Goal: Task Accomplishment & Management: Complete application form

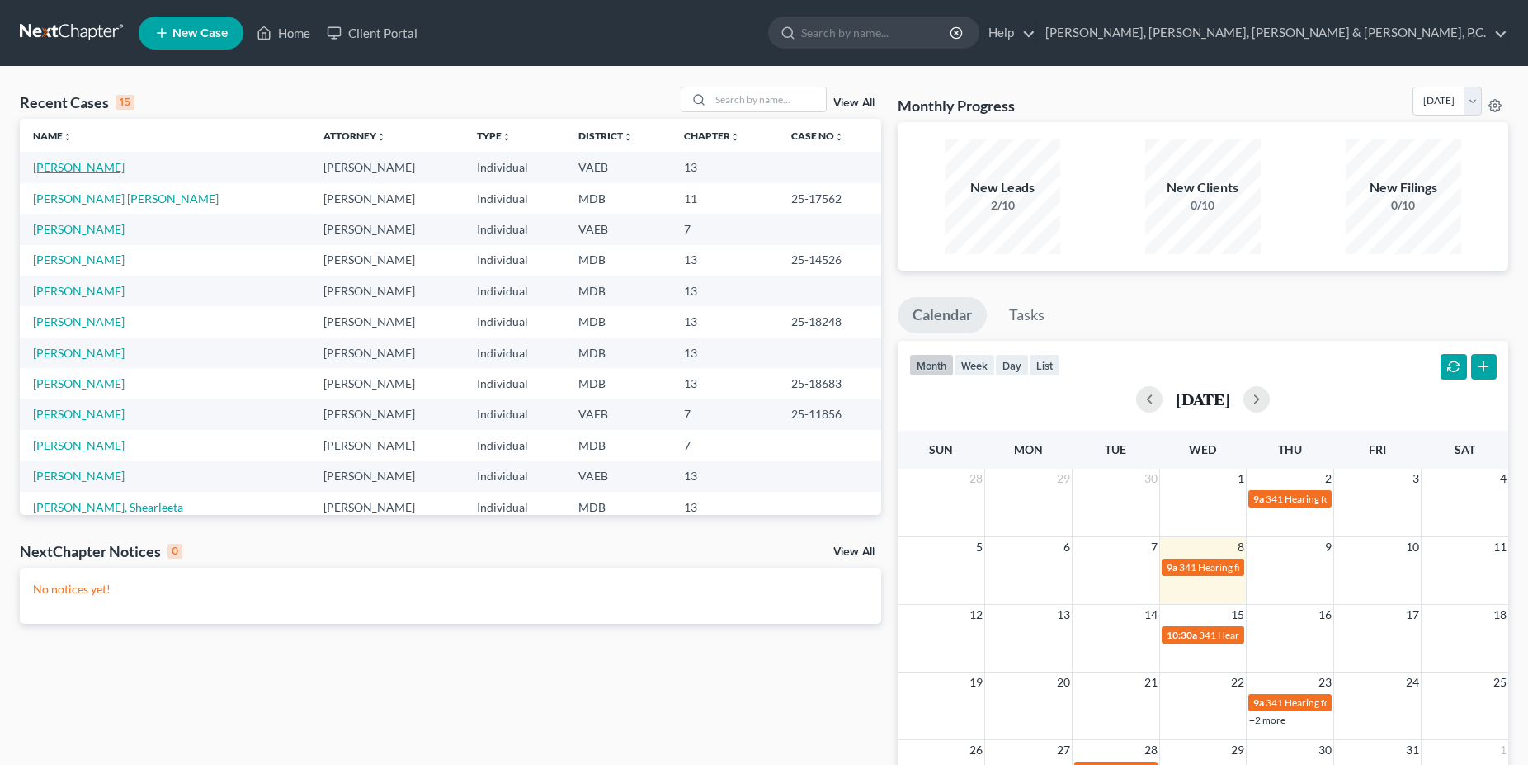
click at [89, 167] on link "[PERSON_NAME]" at bounding box center [79, 167] width 92 height 14
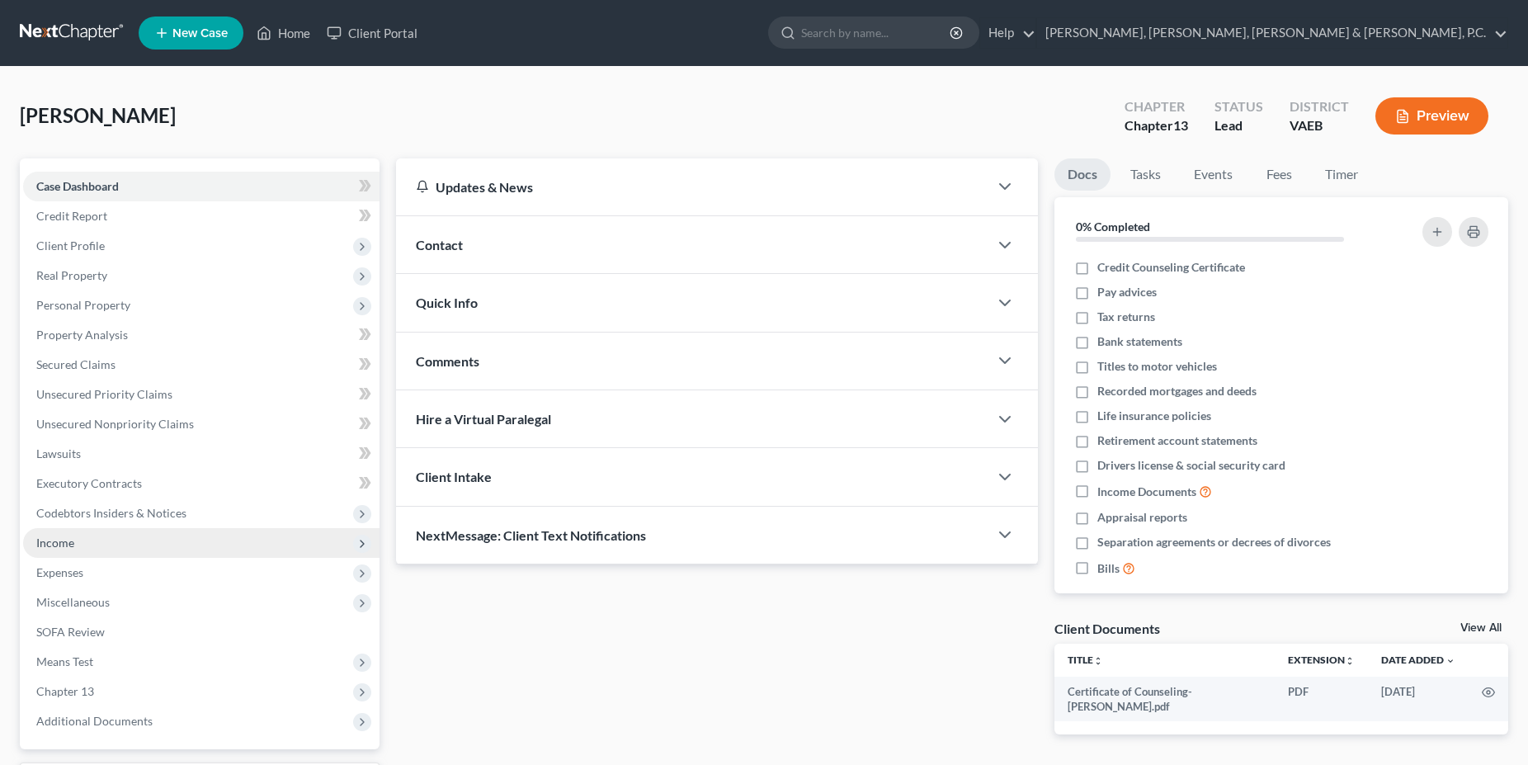
click at [53, 545] on span "Income" at bounding box center [55, 542] width 38 height 14
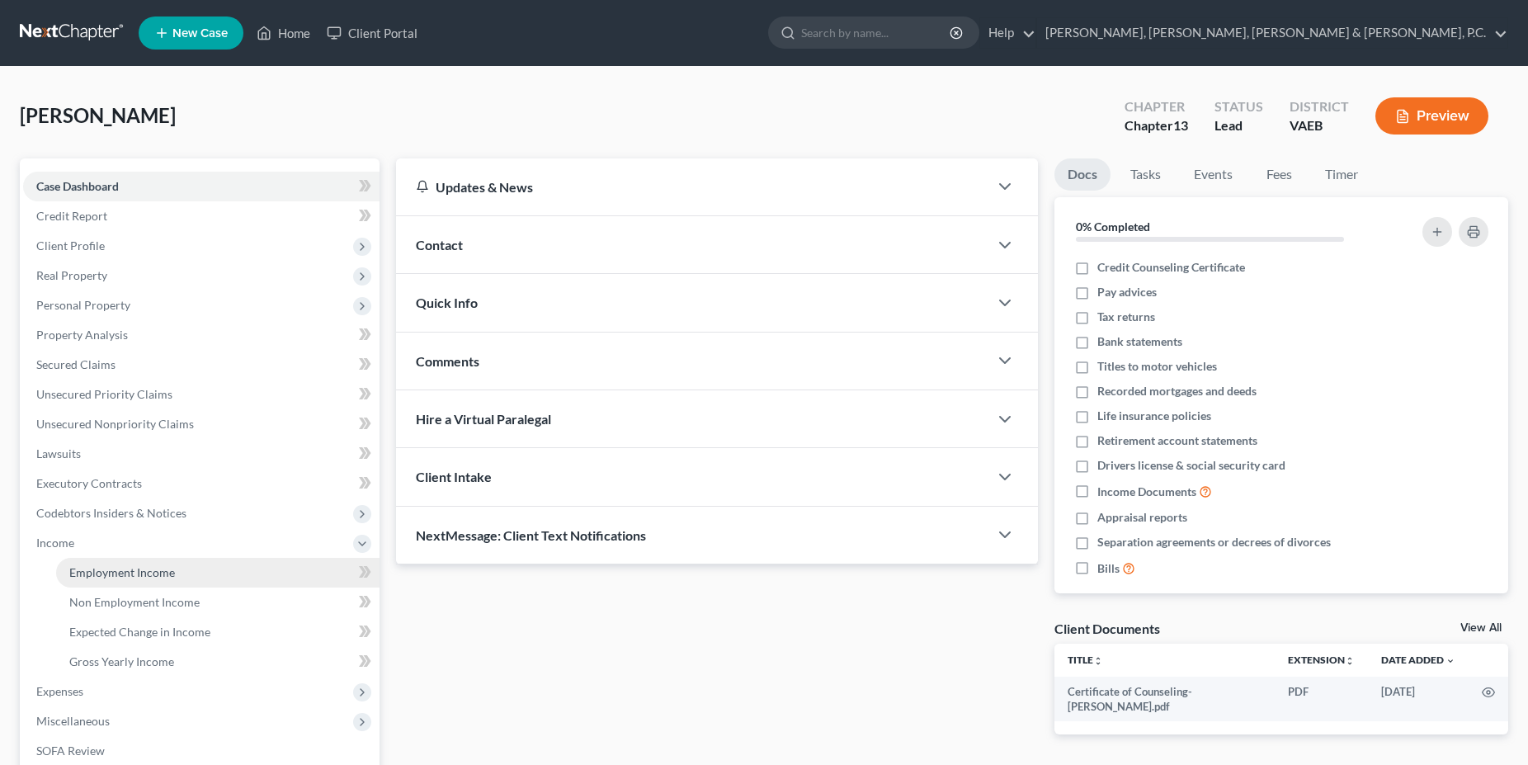
click at [96, 568] on span "Employment Income" at bounding box center [122, 572] width 106 height 14
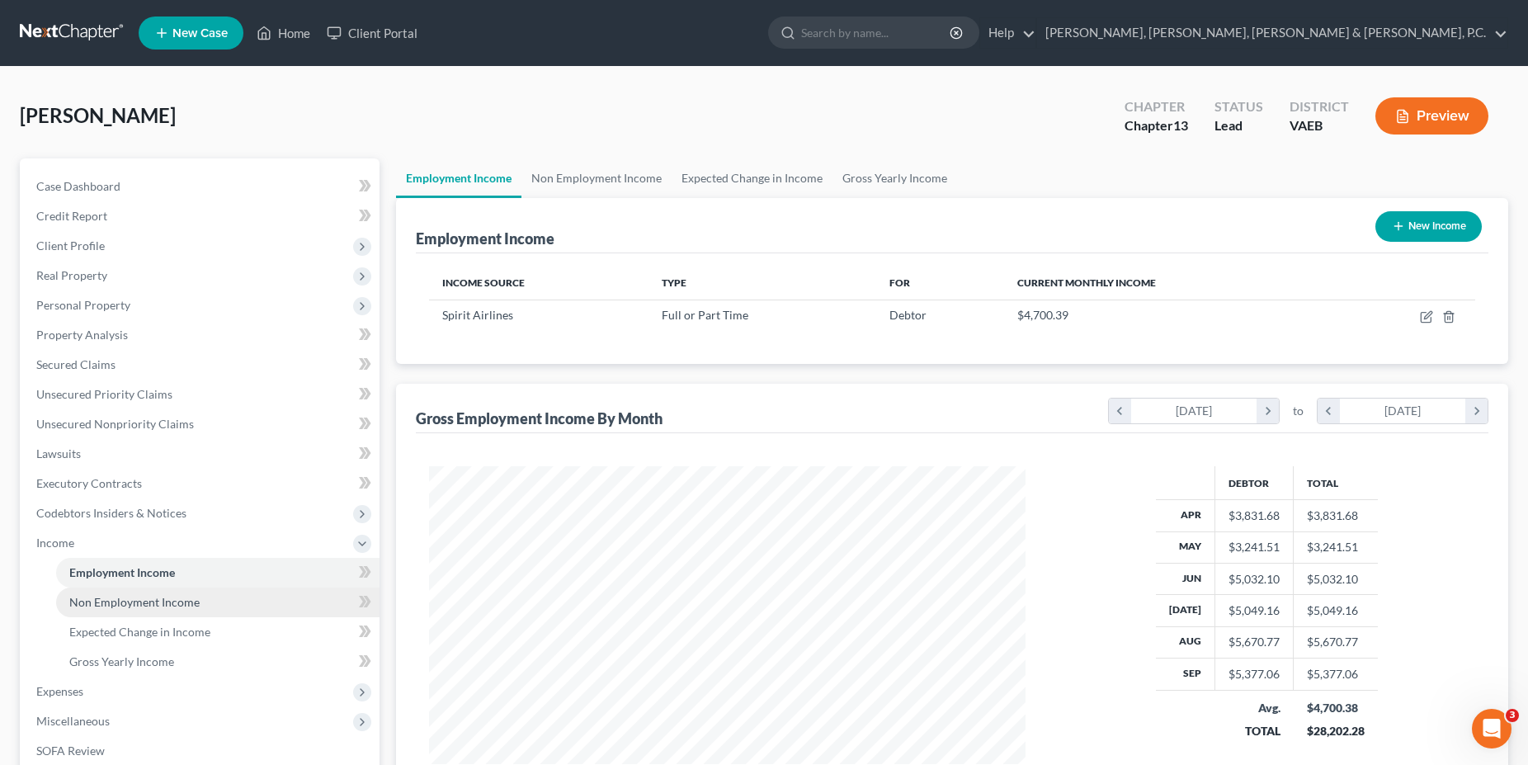
scroll to position [84, 0]
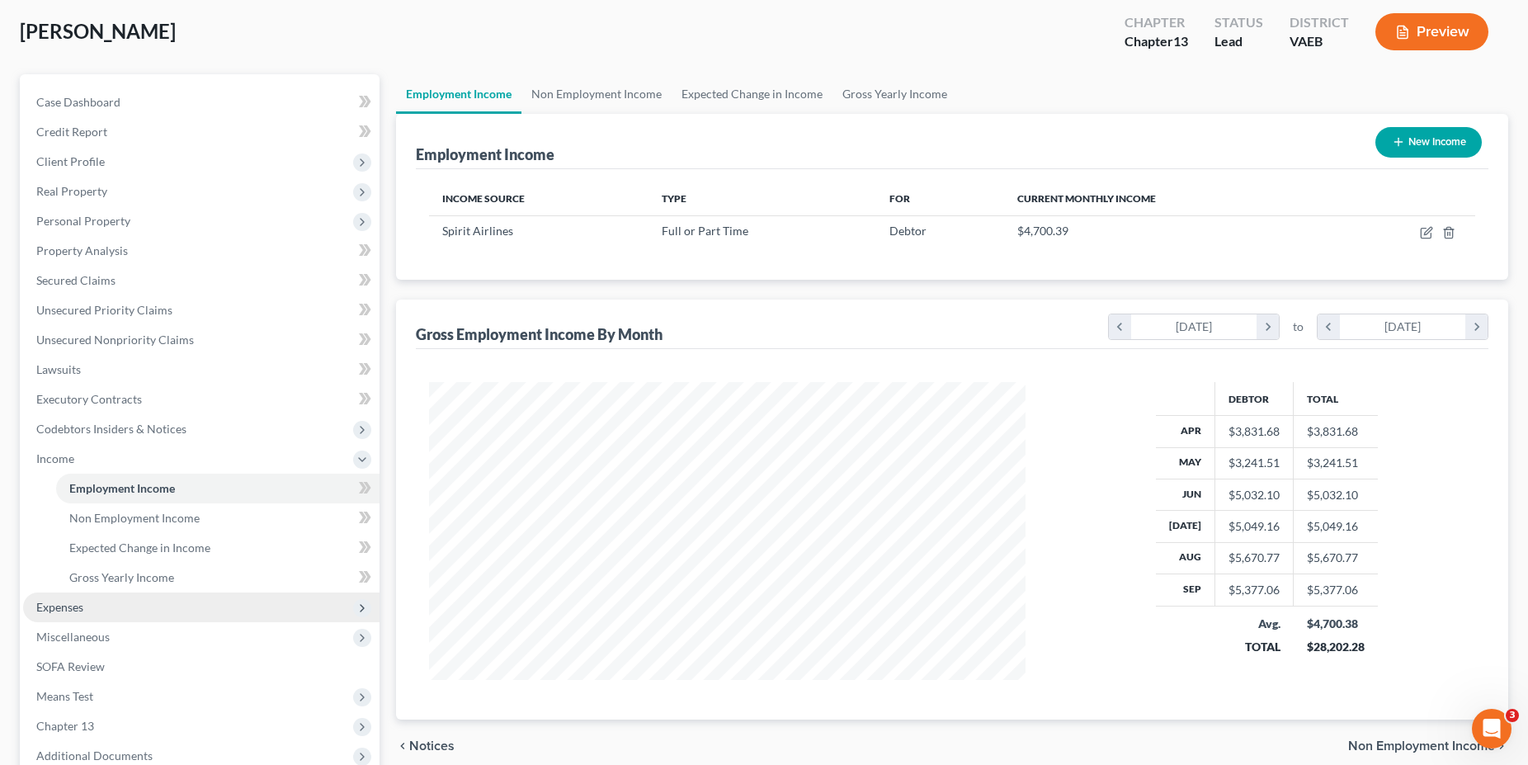
click at [73, 608] on span "Expenses" at bounding box center [59, 607] width 47 height 14
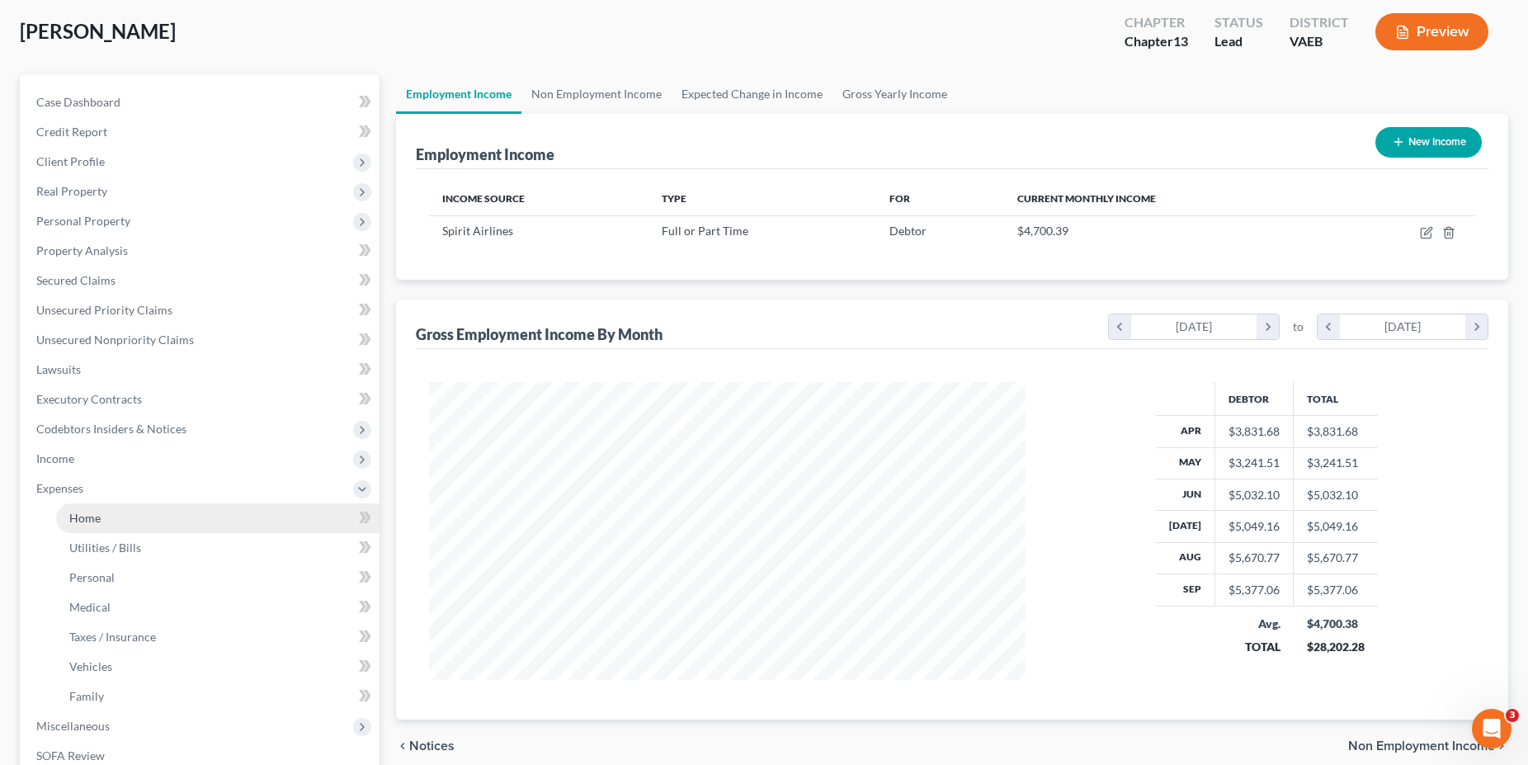
click at [85, 527] on link "Home" at bounding box center [217, 518] width 323 height 30
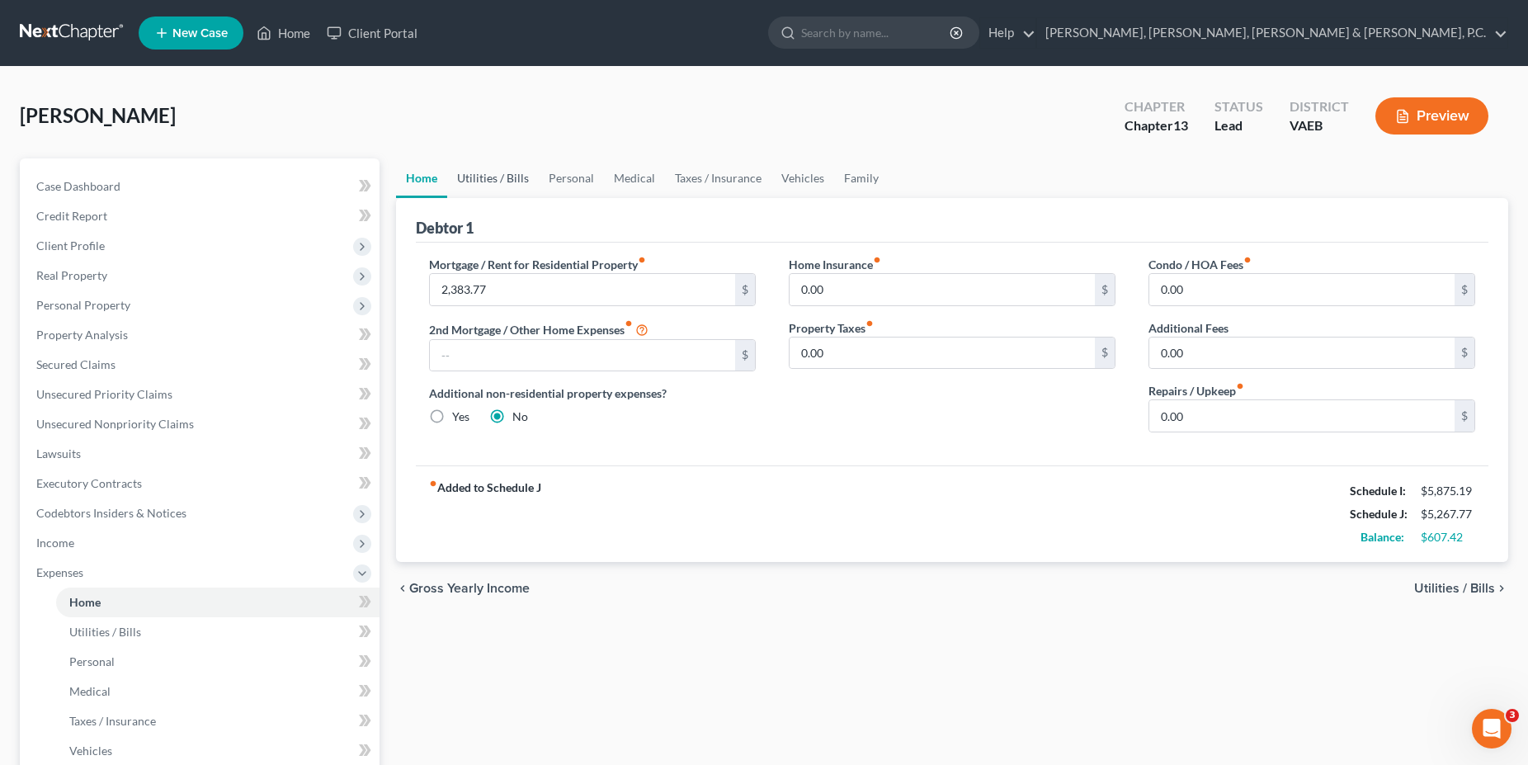
click at [498, 182] on link "Utilities / Bills" at bounding box center [493, 178] width 92 height 40
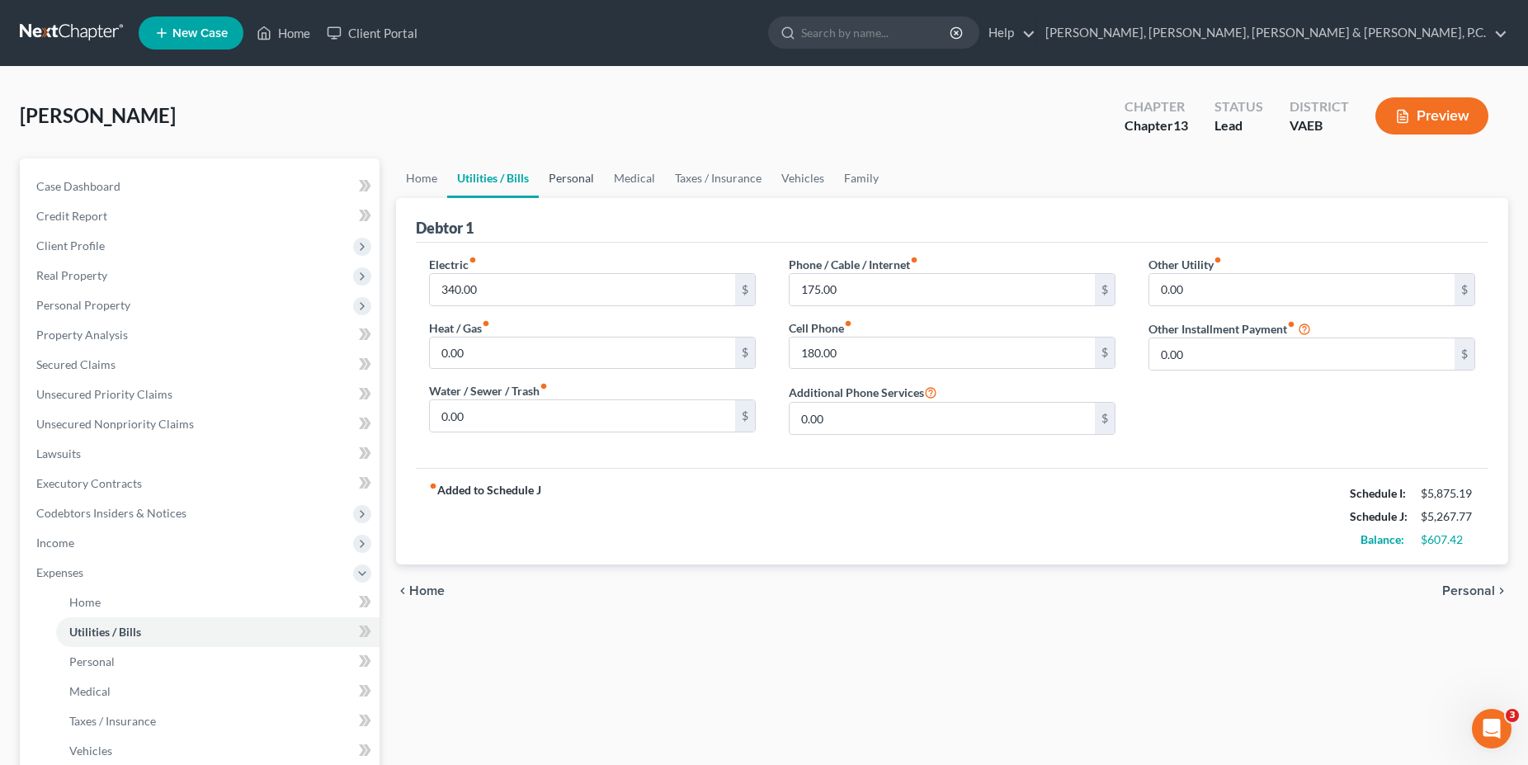
click at [579, 182] on link "Personal" at bounding box center [571, 178] width 65 height 40
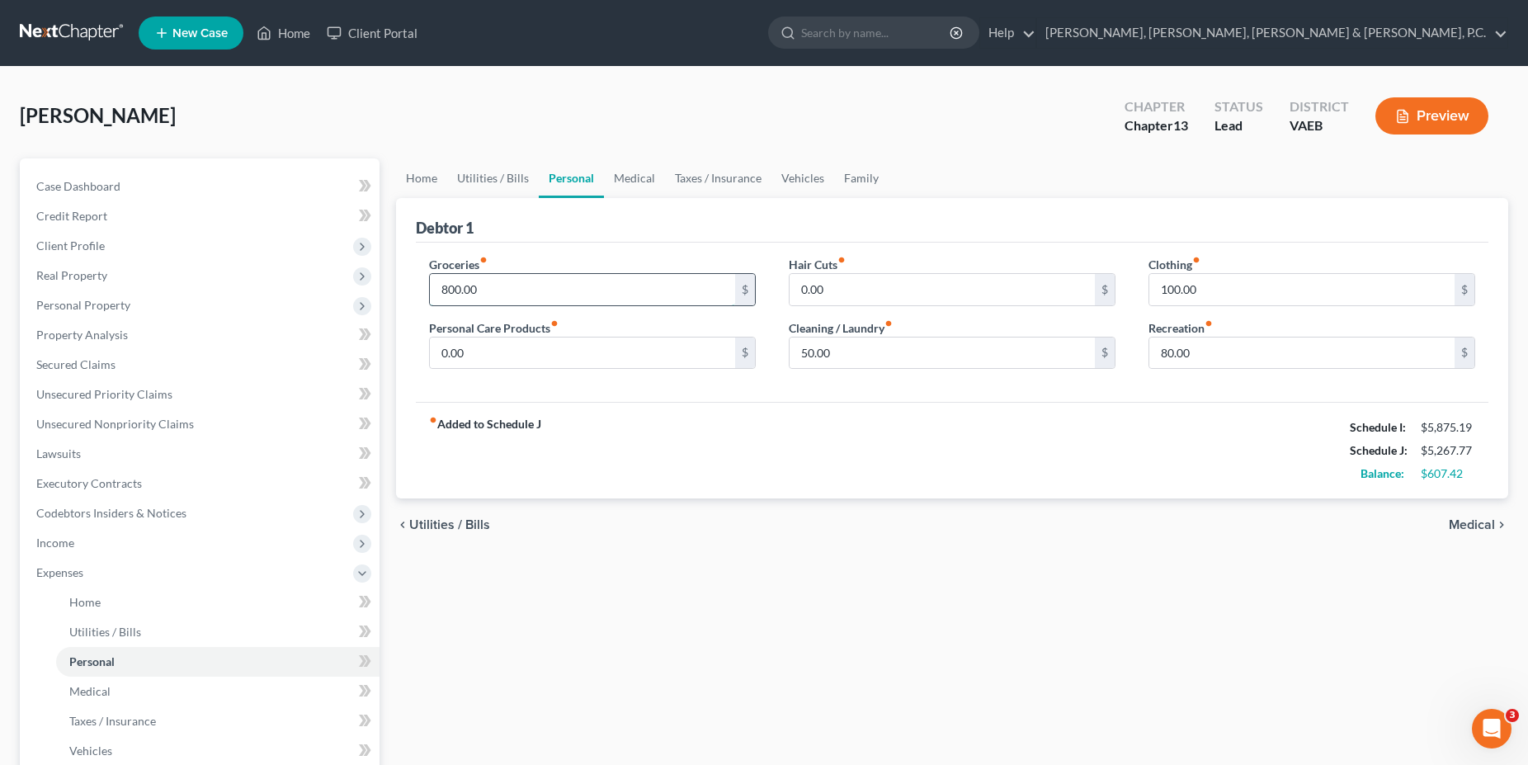
click at [541, 290] on input "800.00" at bounding box center [582, 289] width 305 height 31
type input "650.00"
type input "50.00"
click at [712, 285] on input "0.00" at bounding box center [942, 289] width 305 height 31
click at [665, 184] on link "Taxes / Insurance" at bounding box center [718, 178] width 106 height 40
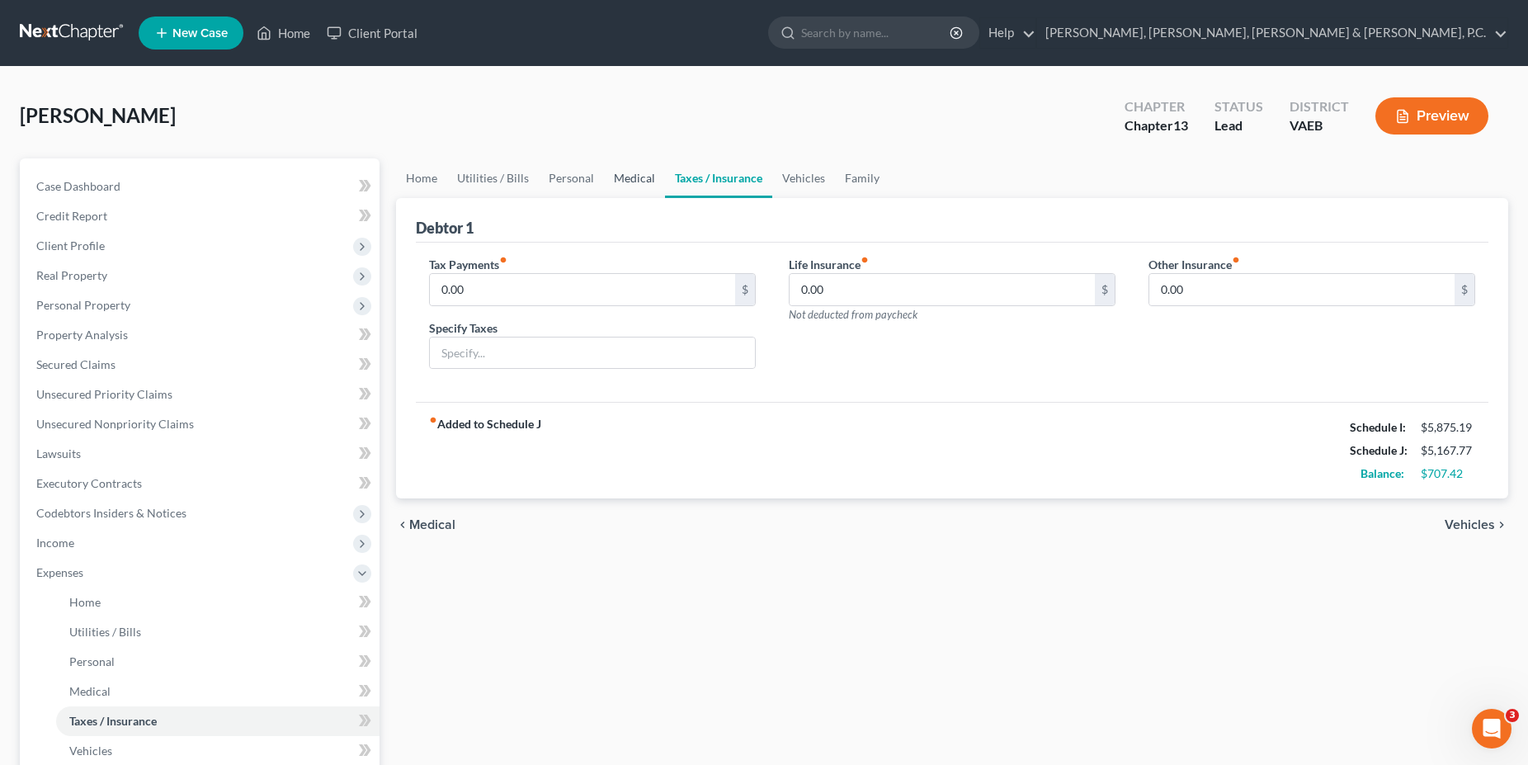
click at [645, 185] on link "Medical" at bounding box center [634, 178] width 61 height 40
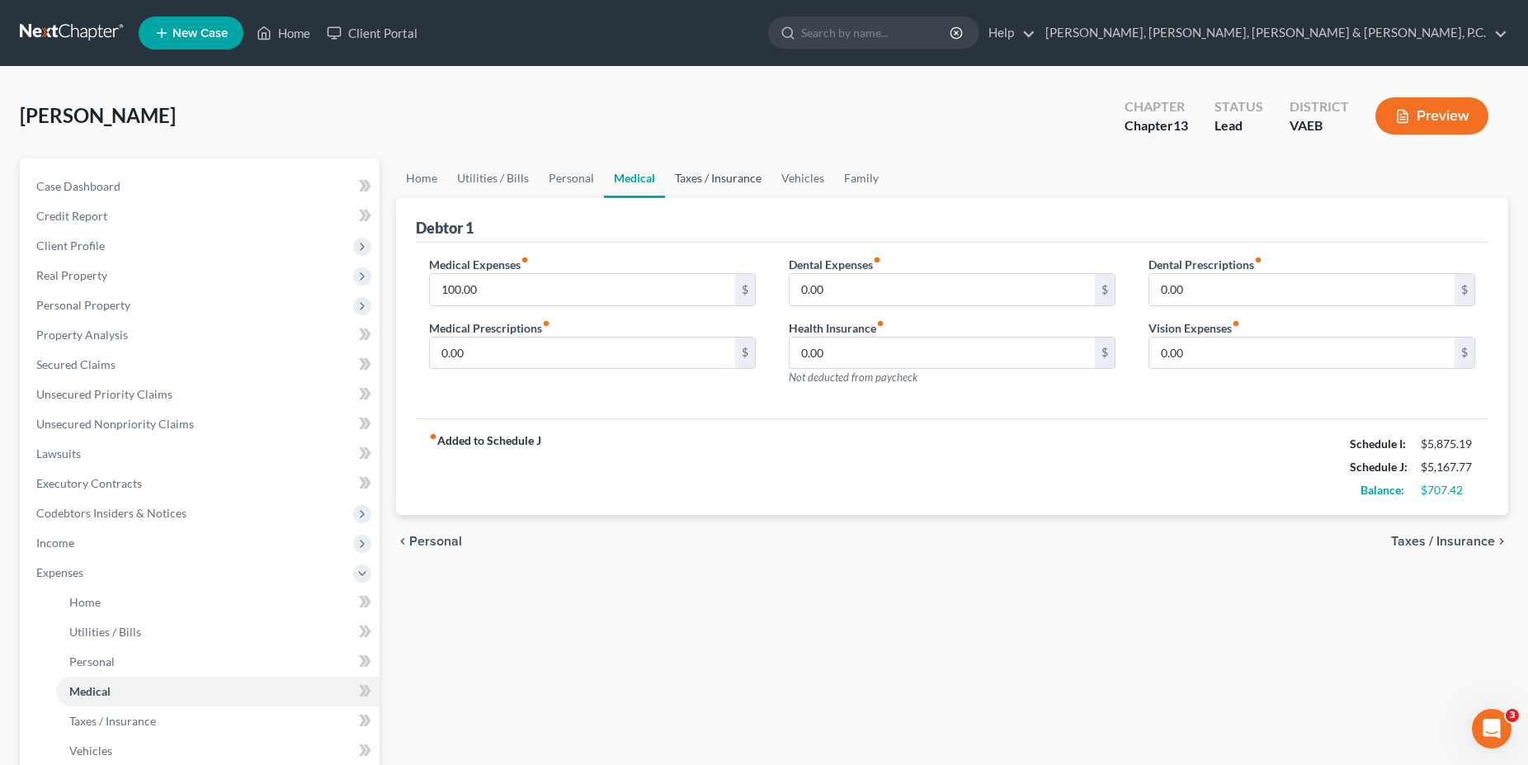
click at [694, 185] on link "Taxes / Insurance" at bounding box center [718, 178] width 106 height 40
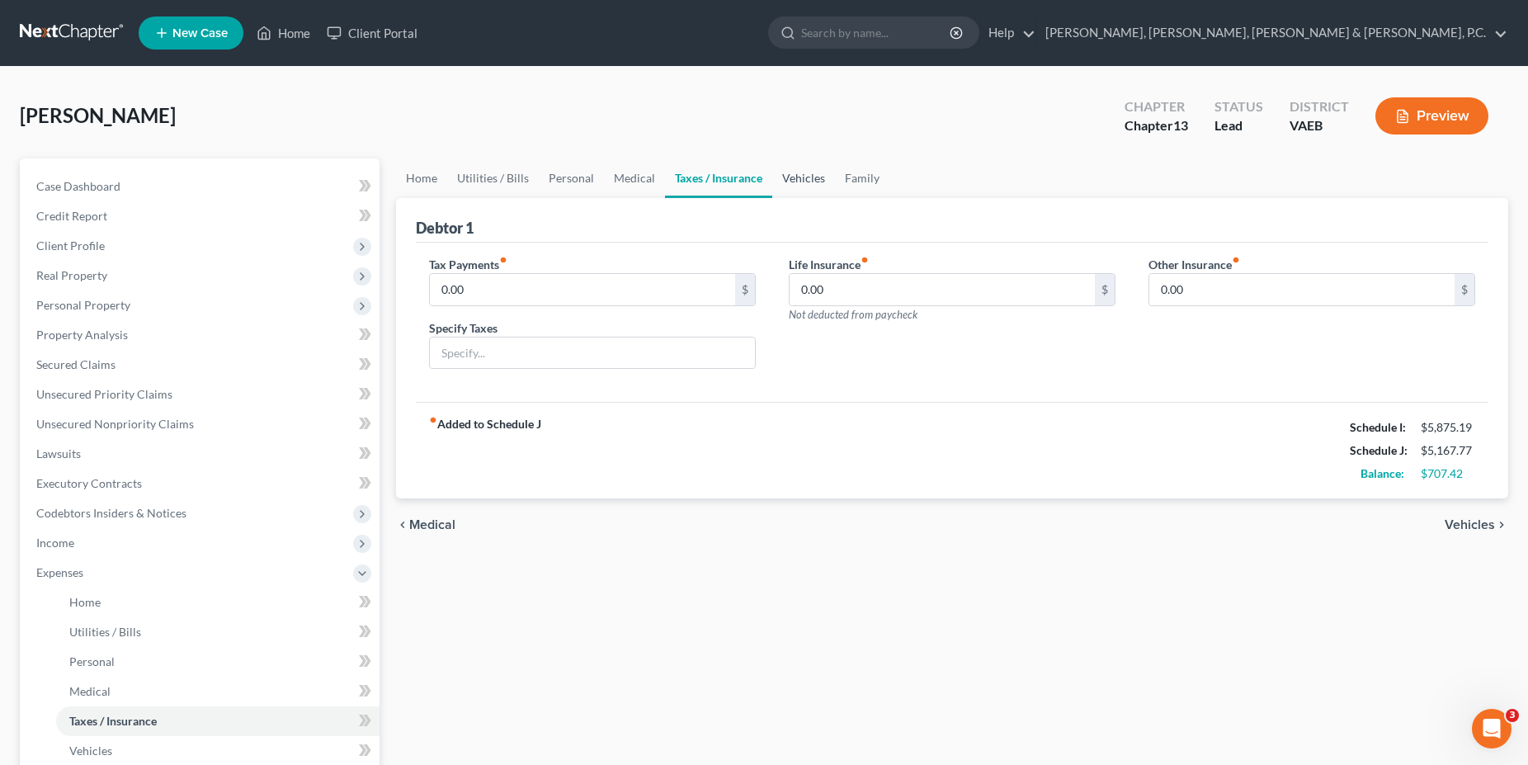
click at [712, 188] on link "Vehicles" at bounding box center [803, 178] width 63 height 40
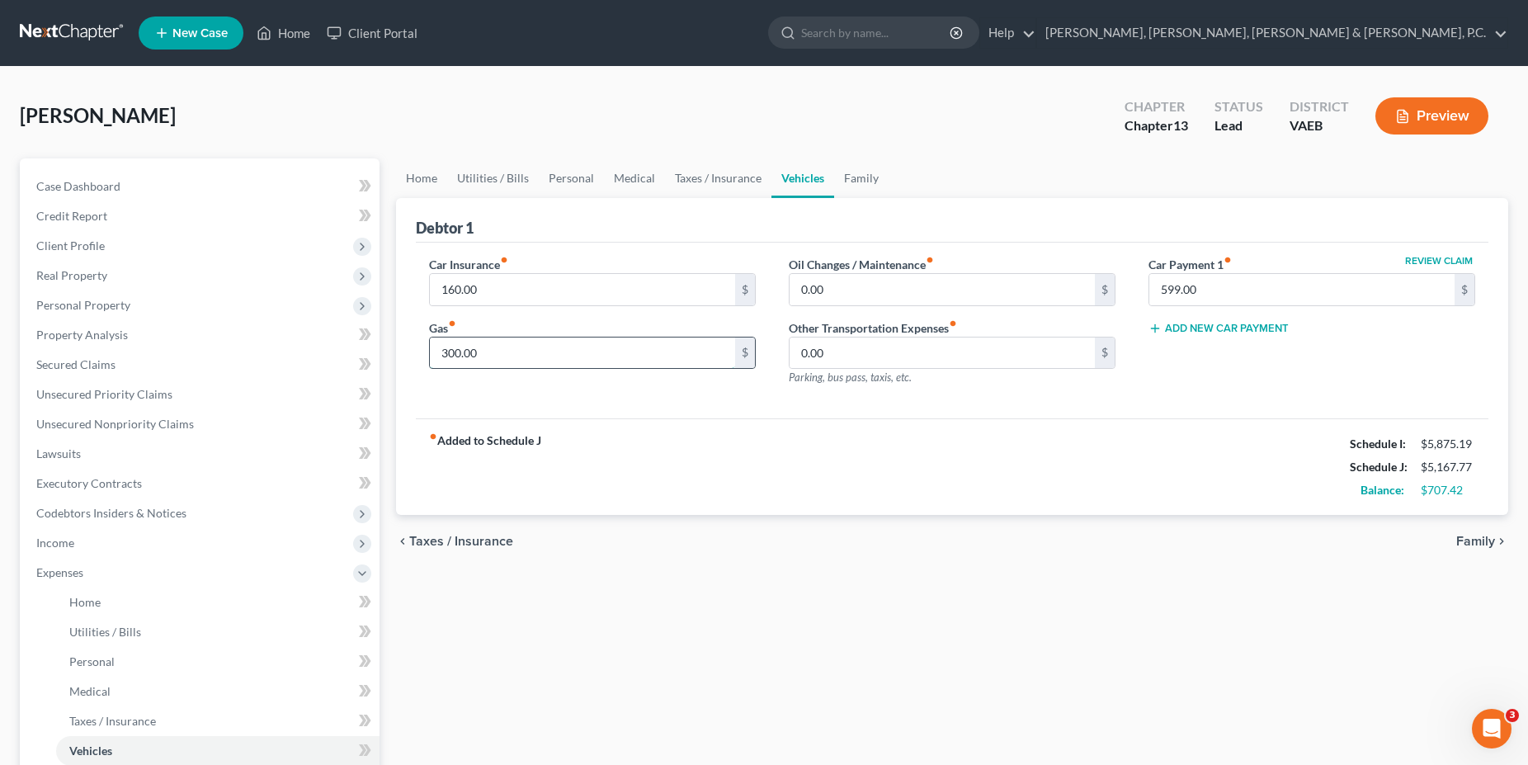
click at [541, 347] on input "300.00" at bounding box center [582, 352] width 305 height 31
type input "350.00"
click at [712, 292] on input "0.00" at bounding box center [942, 289] width 305 height 31
click at [712, 182] on link "Family" at bounding box center [861, 178] width 54 height 40
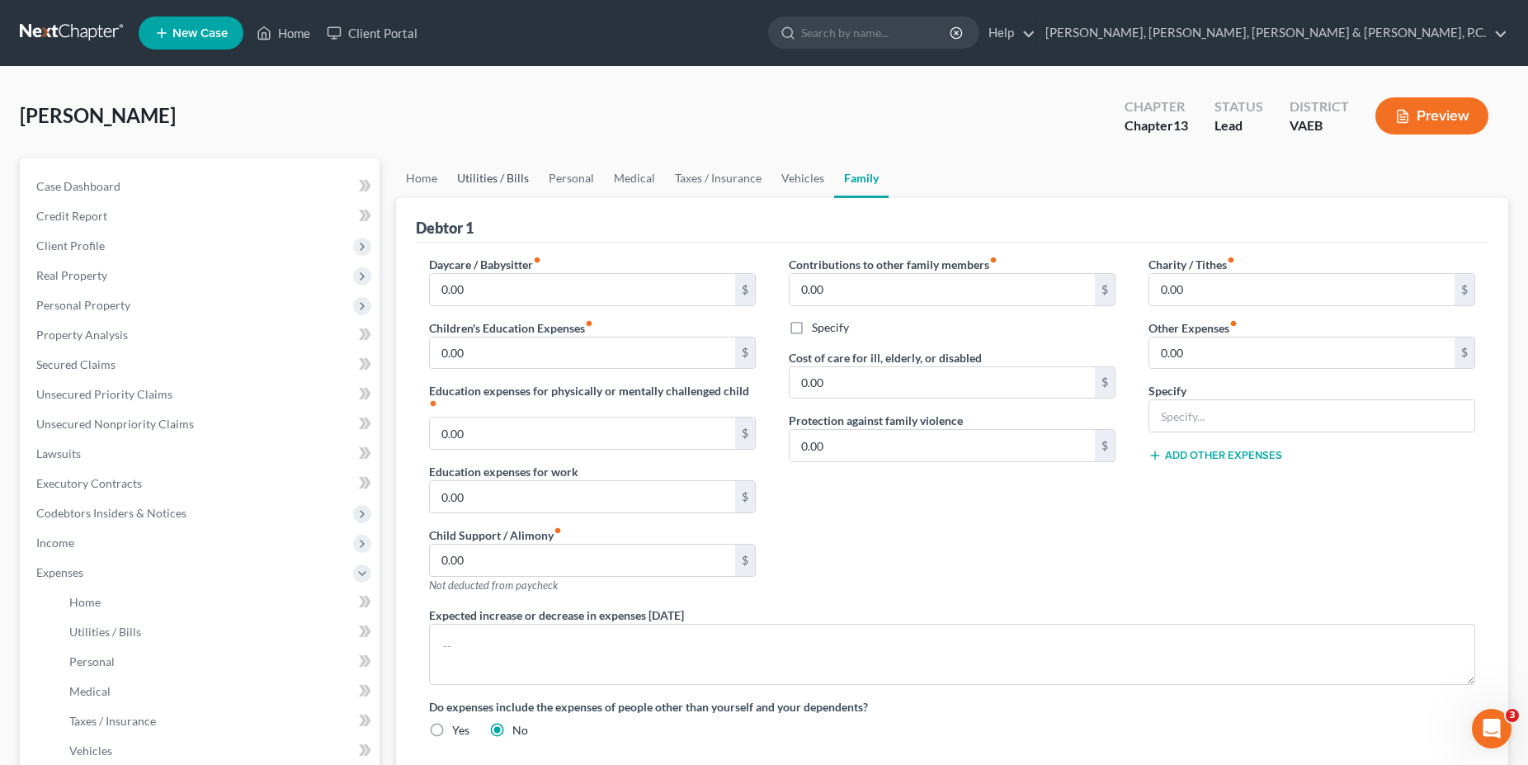
click at [486, 187] on link "Utilities / Bills" at bounding box center [493, 178] width 92 height 40
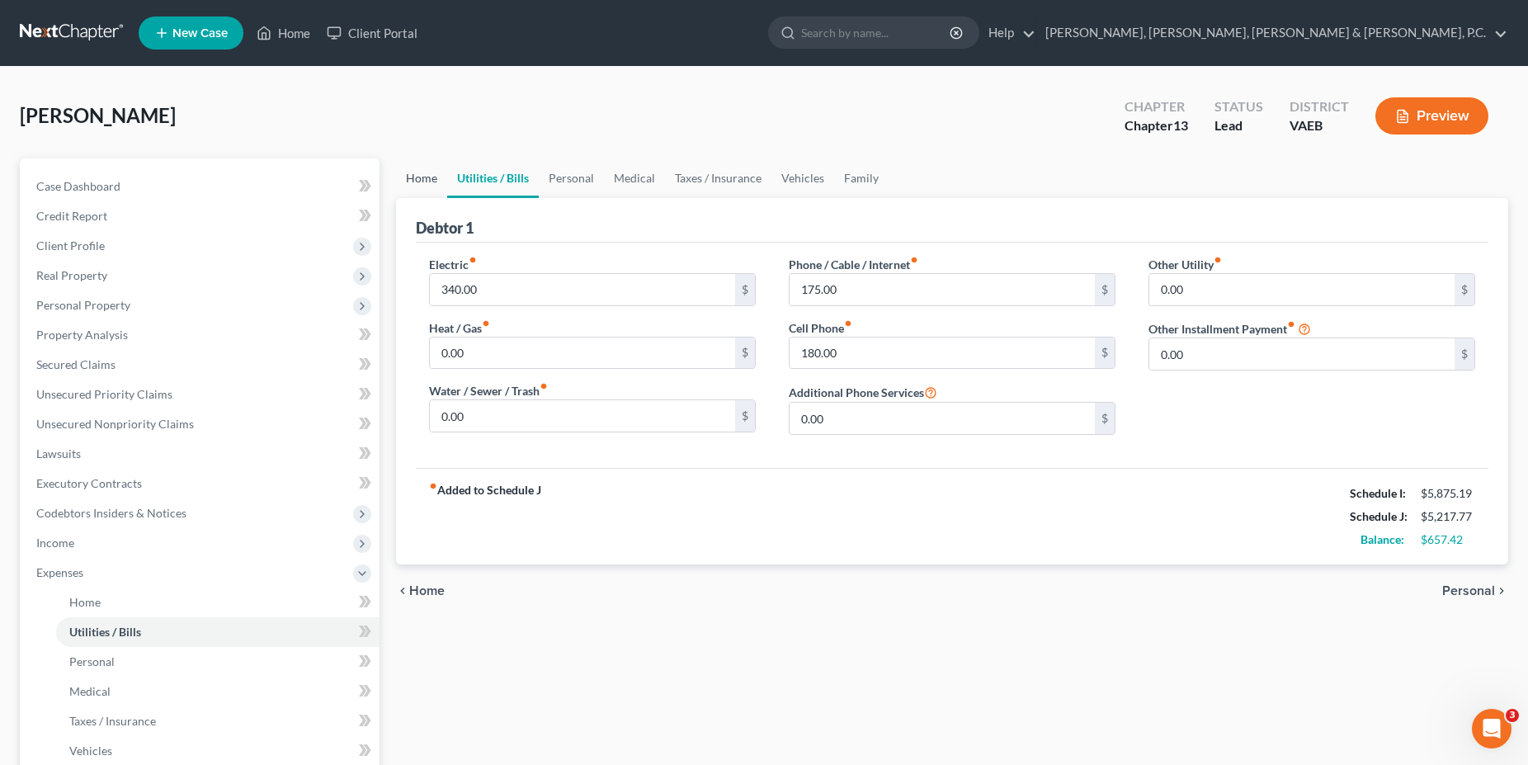
click at [434, 189] on link "Home" at bounding box center [421, 178] width 51 height 40
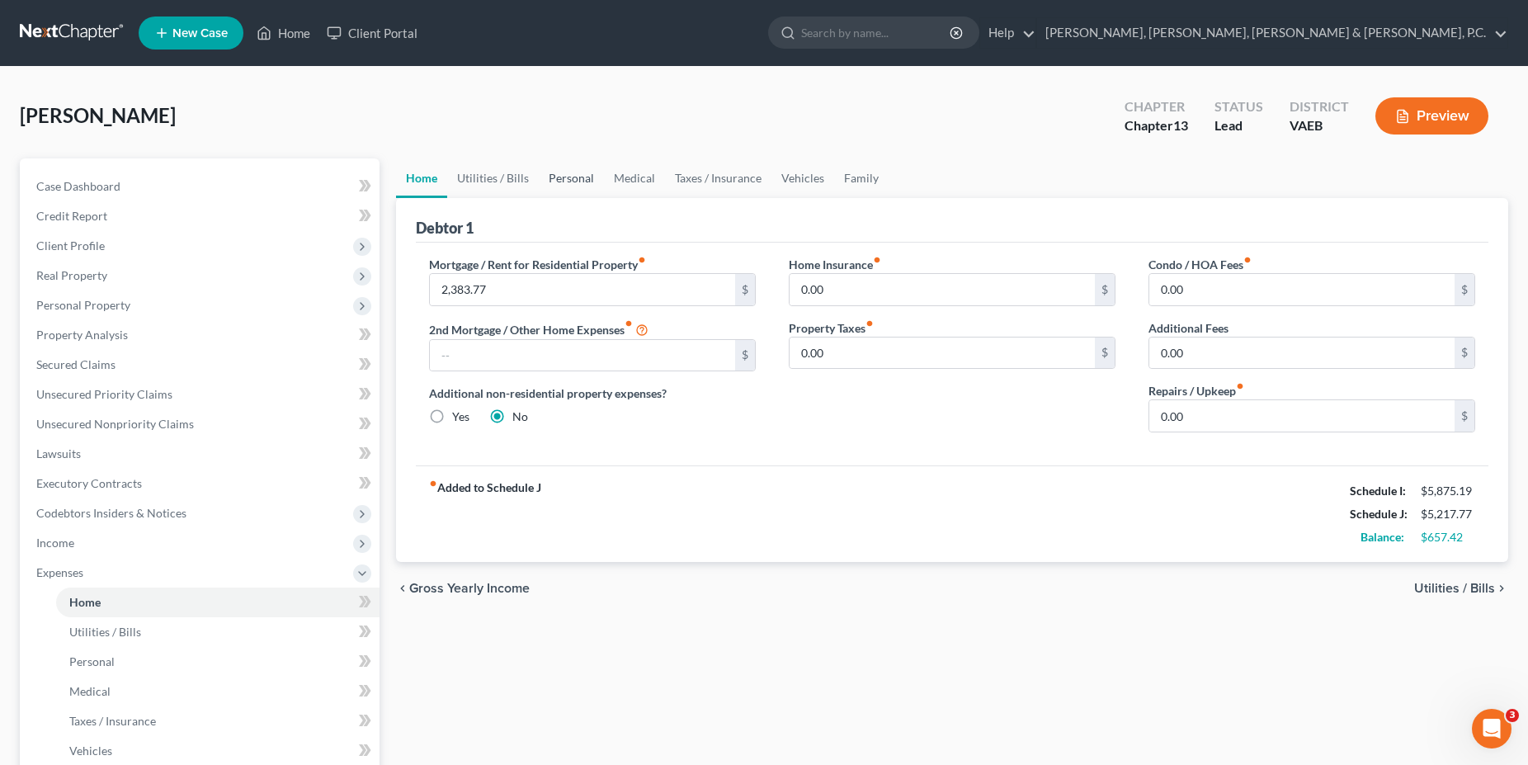
click at [573, 182] on link "Personal" at bounding box center [571, 178] width 65 height 40
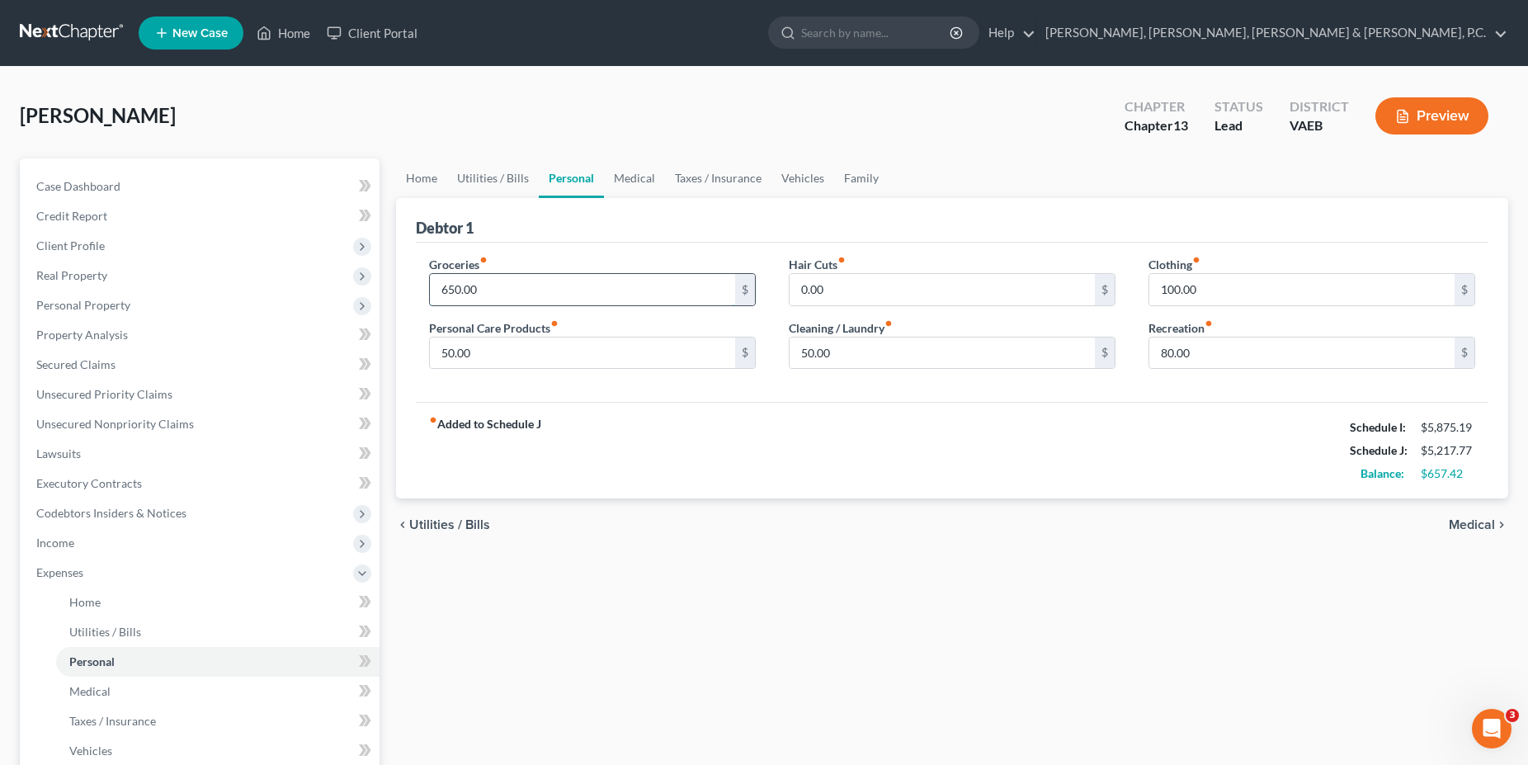
click at [490, 290] on input "650.00" at bounding box center [582, 289] width 305 height 31
type input "700.00"
click at [712, 293] on input "0.00" at bounding box center [942, 289] width 305 height 31
click at [406, 178] on link "Home" at bounding box center [421, 178] width 51 height 40
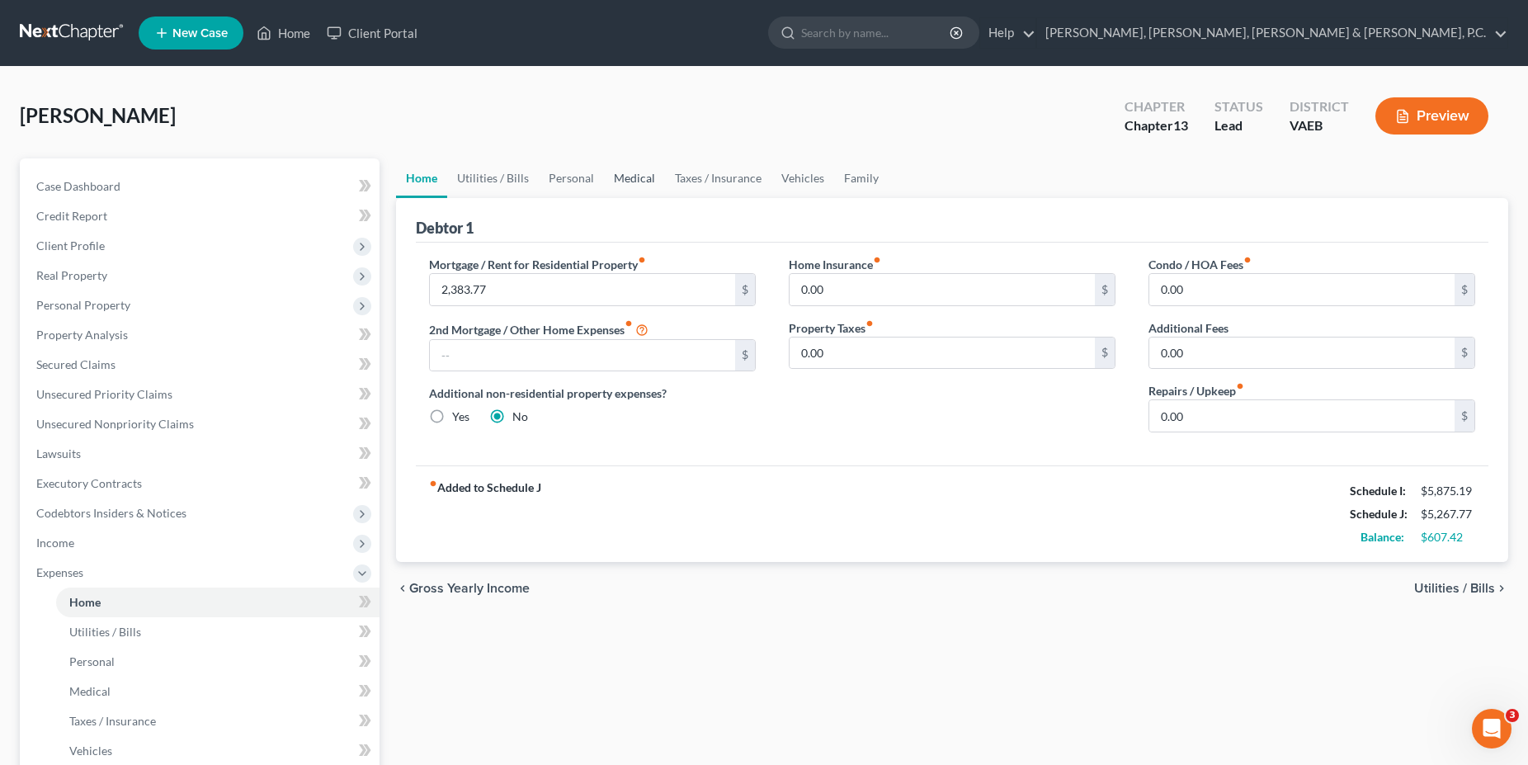
click at [619, 177] on link "Medical" at bounding box center [634, 178] width 61 height 40
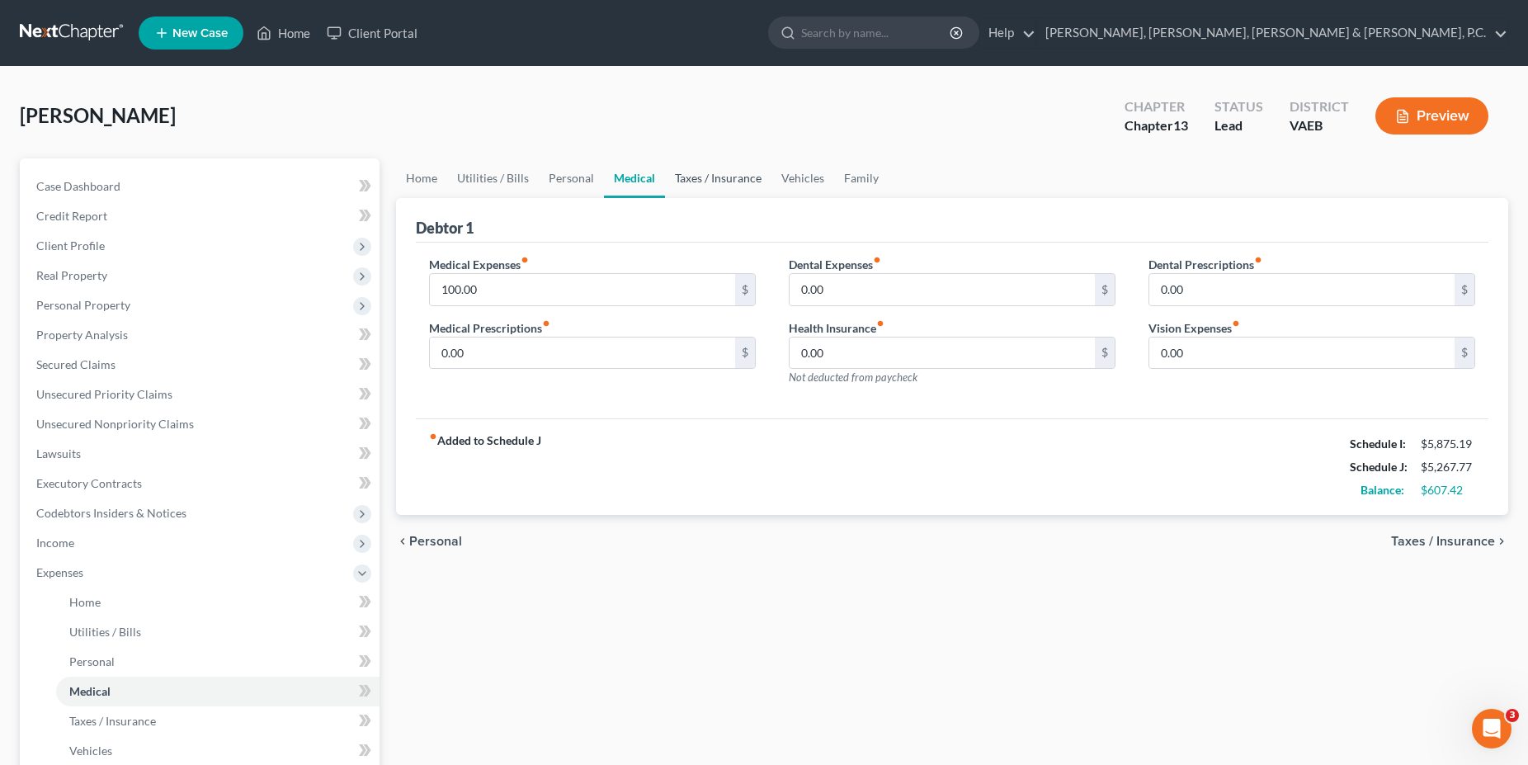
click at [696, 176] on link "Taxes / Insurance" at bounding box center [718, 178] width 106 height 40
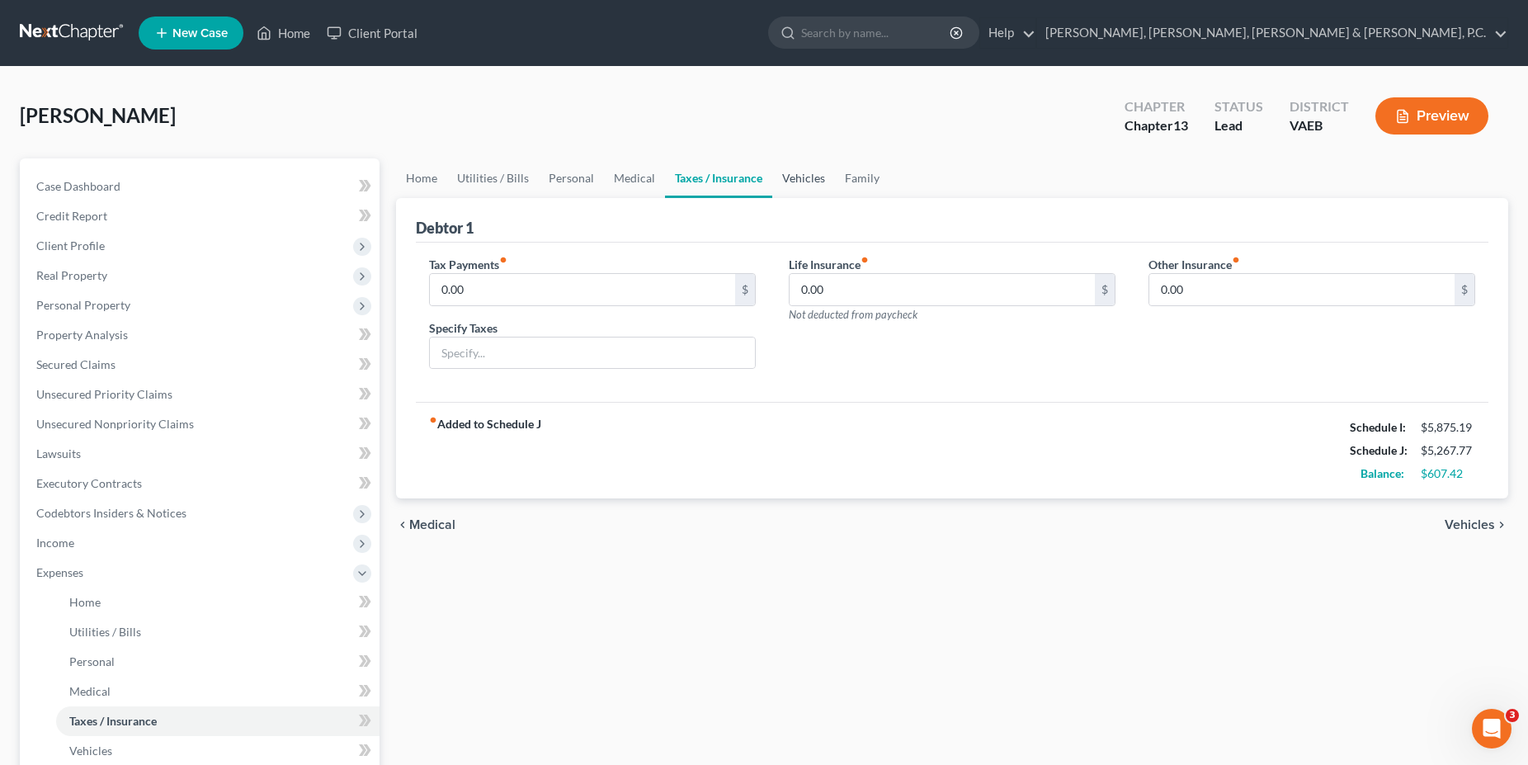
click at [712, 180] on link "Vehicles" at bounding box center [803, 178] width 63 height 40
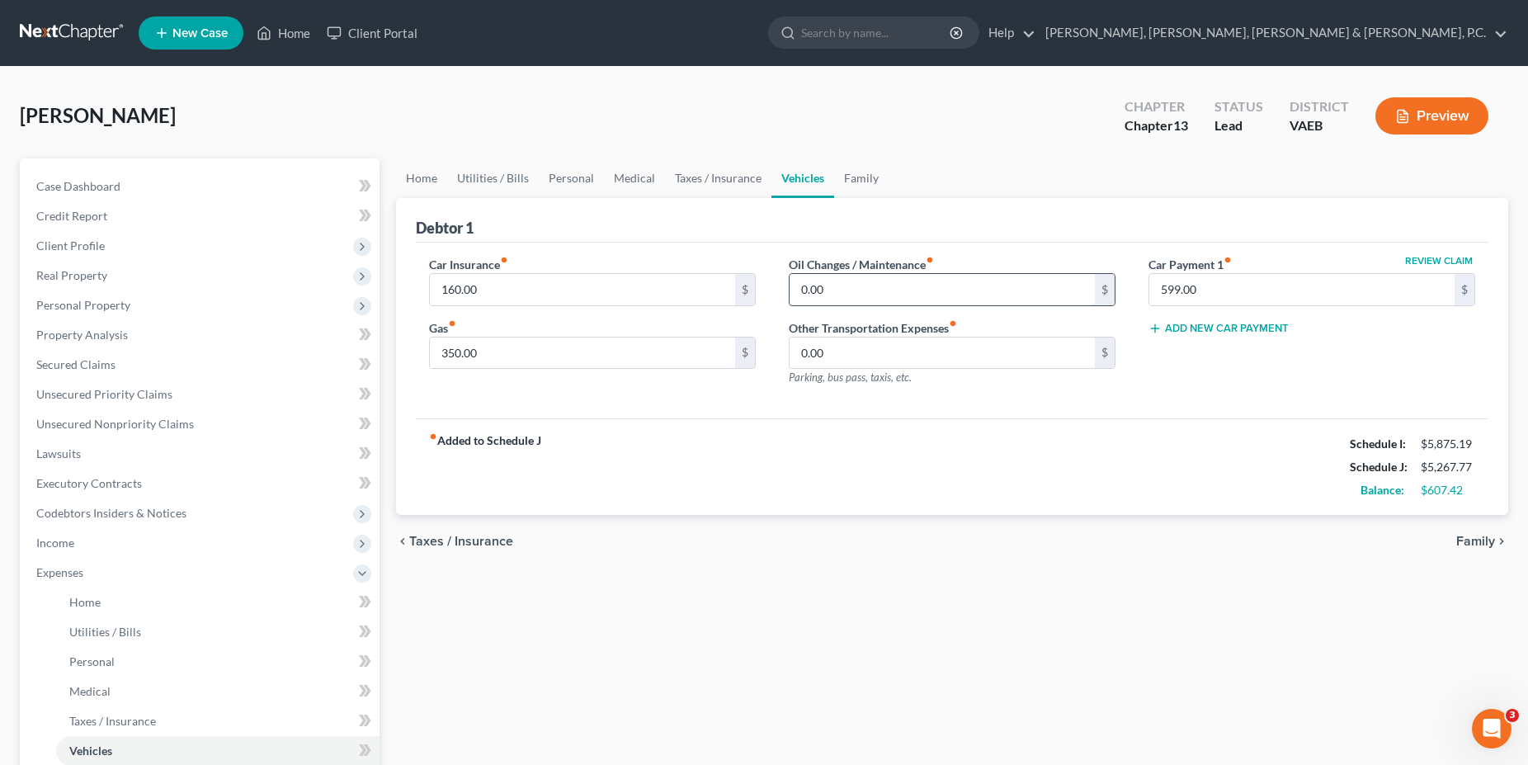
click at [712, 286] on input "0.00" at bounding box center [942, 289] width 305 height 31
type input "25.00"
click at [712, 281] on input "599.00" at bounding box center [1301, 289] width 305 height 31
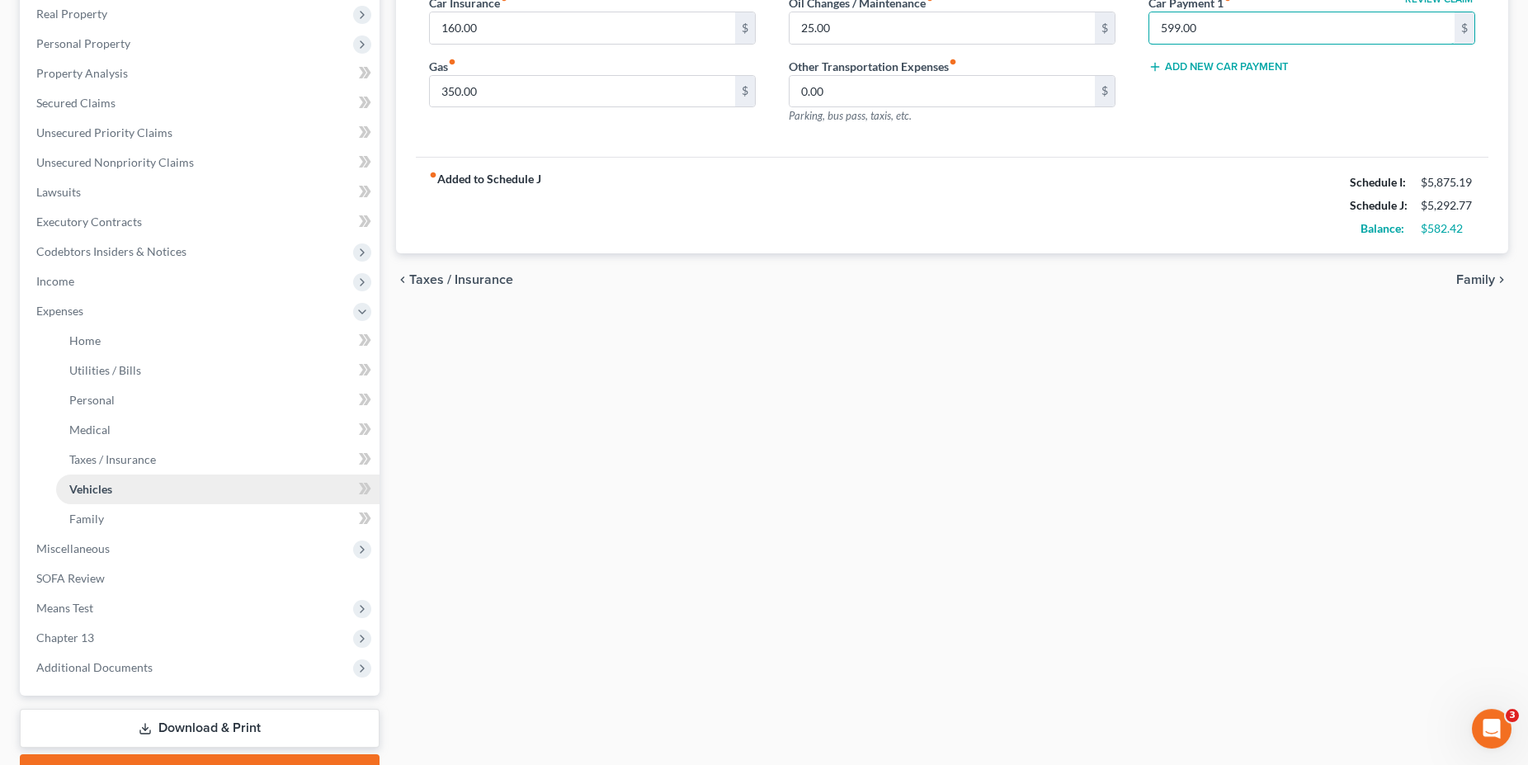
scroll to position [337, 0]
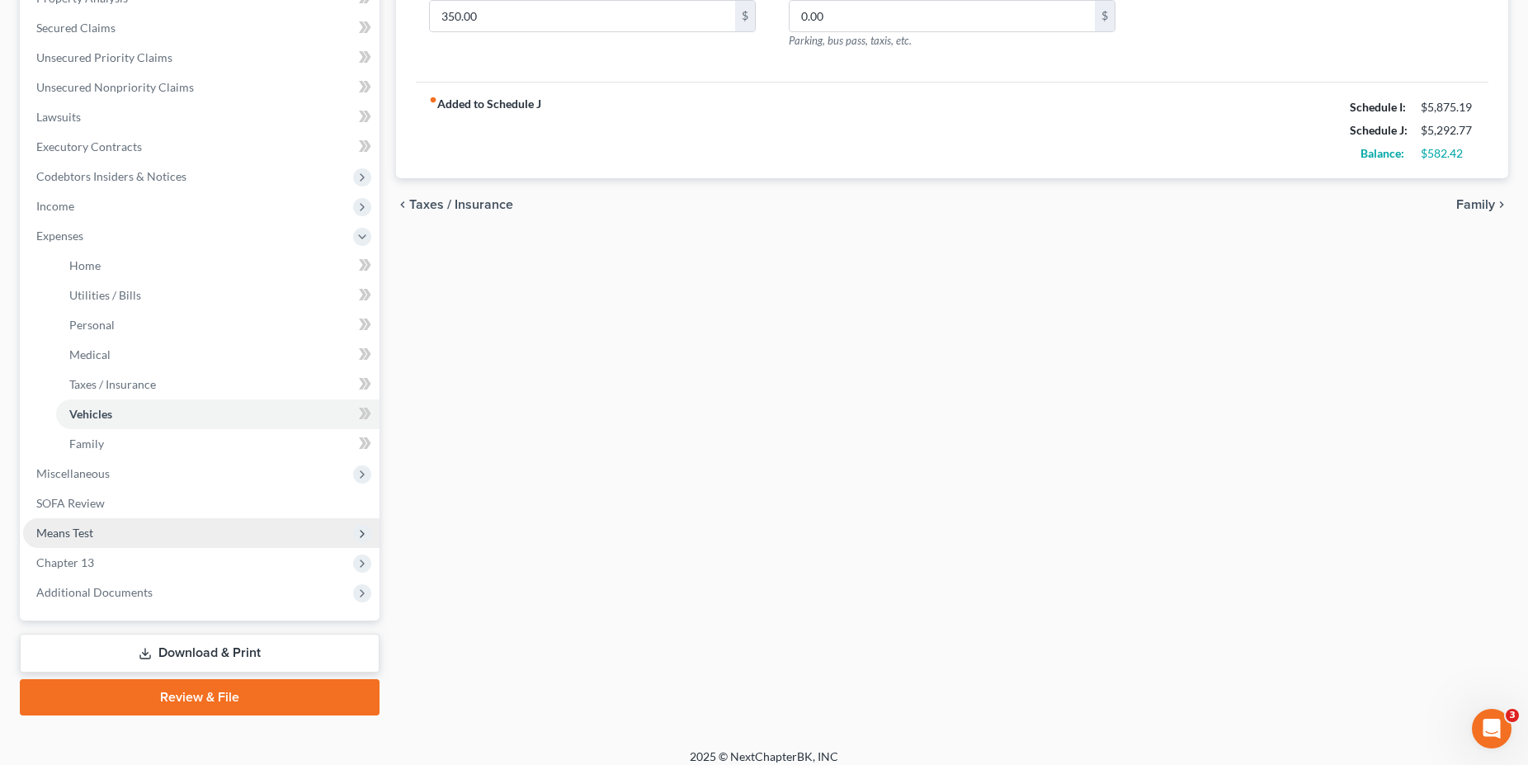
click at [55, 538] on span "Means Test" at bounding box center [64, 533] width 57 height 14
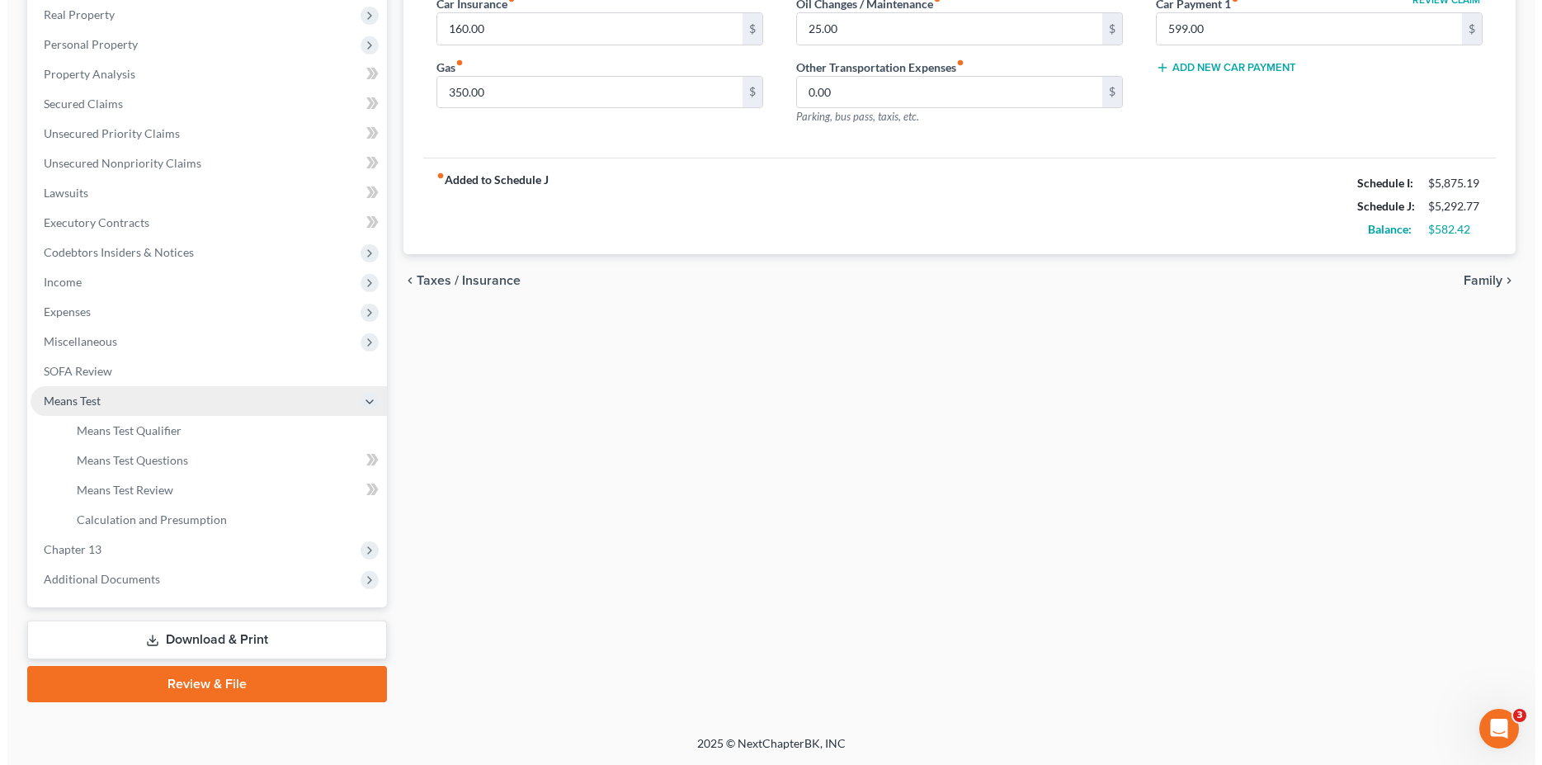
scroll to position [259, 0]
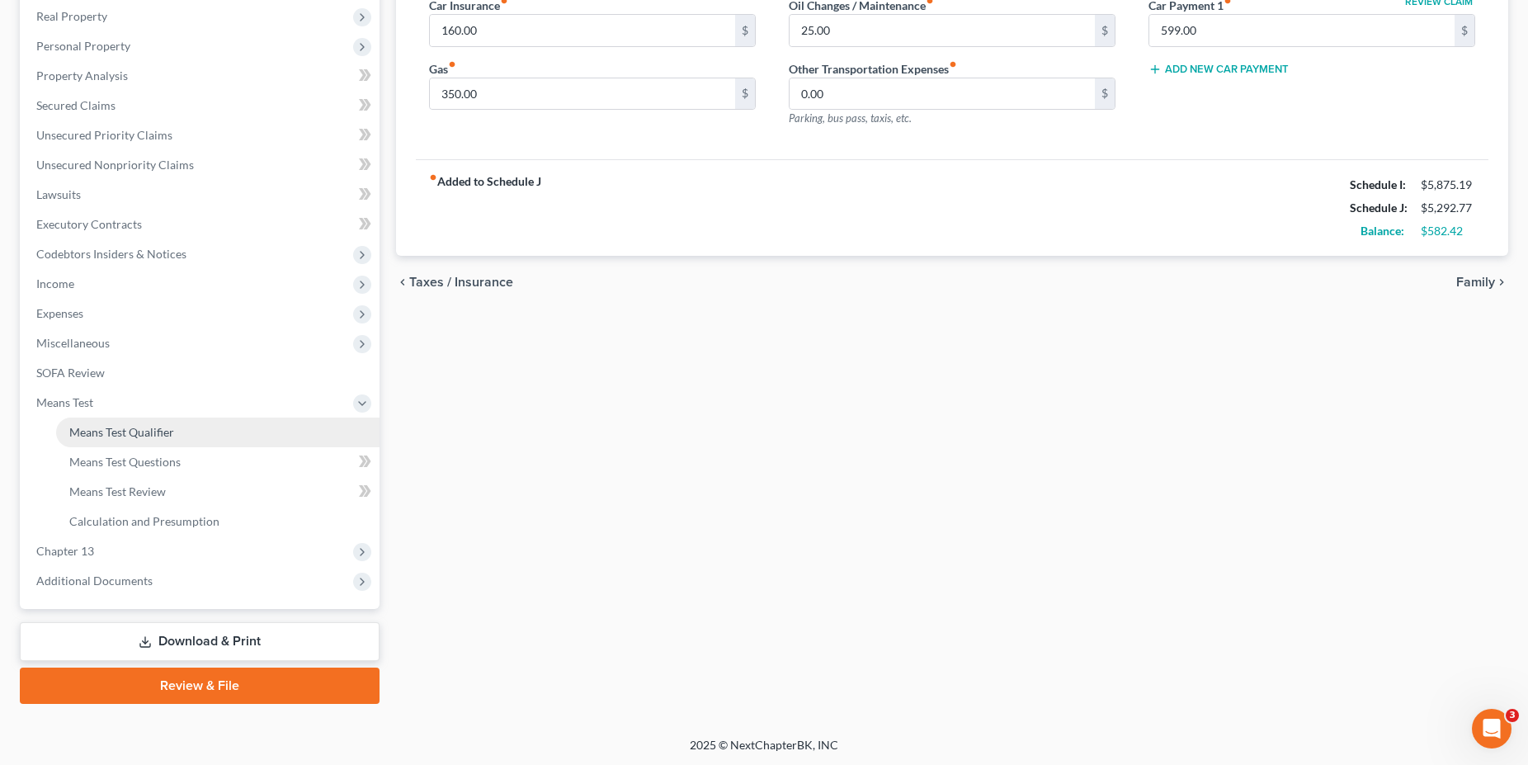
click at [96, 430] on span "Means Test Qualifier" at bounding box center [121, 432] width 105 height 14
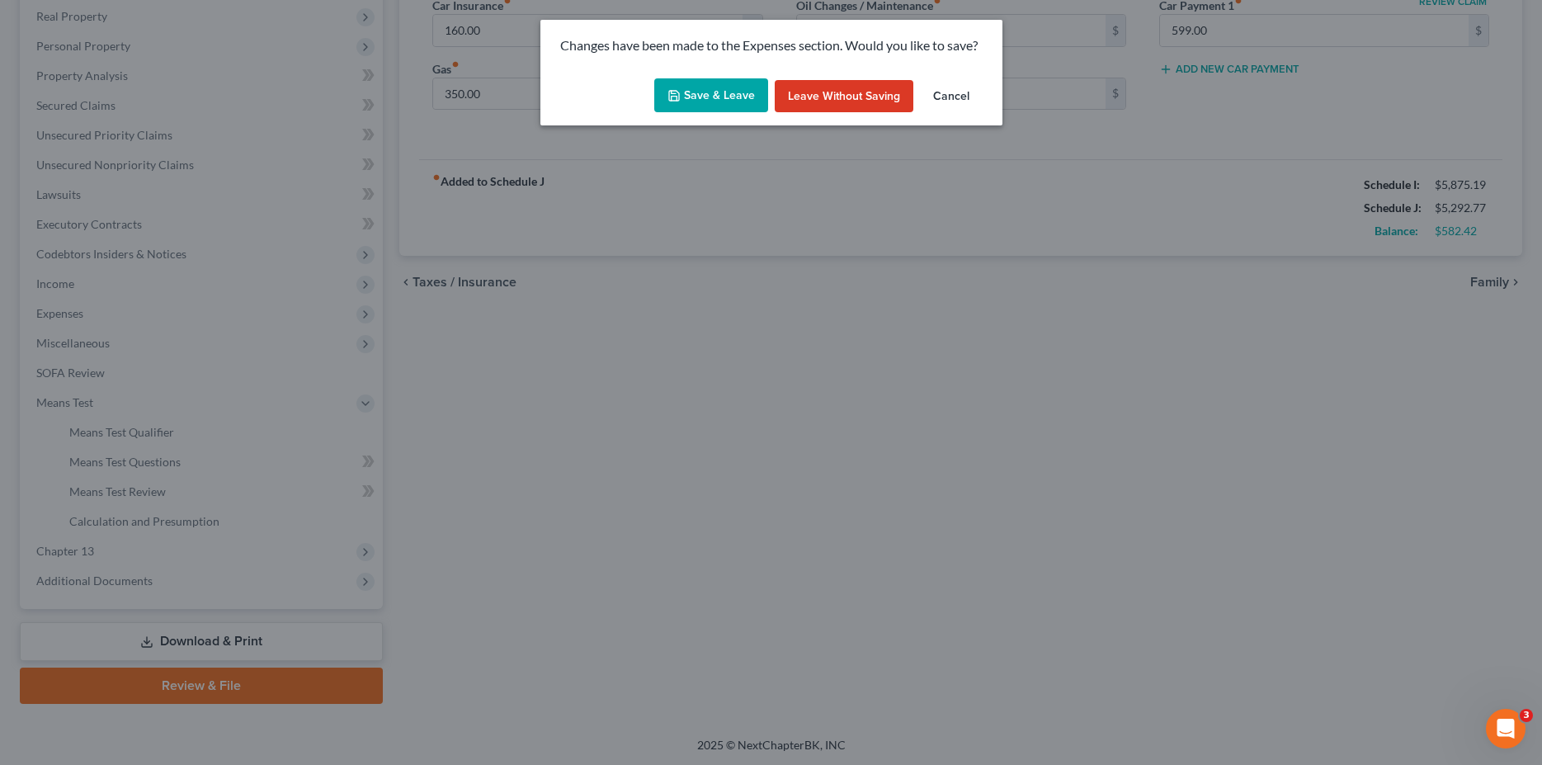
click at [705, 74] on div "Save & Leave Leave without Saving Cancel" at bounding box center [771, 99] width 462 height 54
click at [707, 102] on button "Save & Leave" at bounding box center [711, 95] width 114 height 35
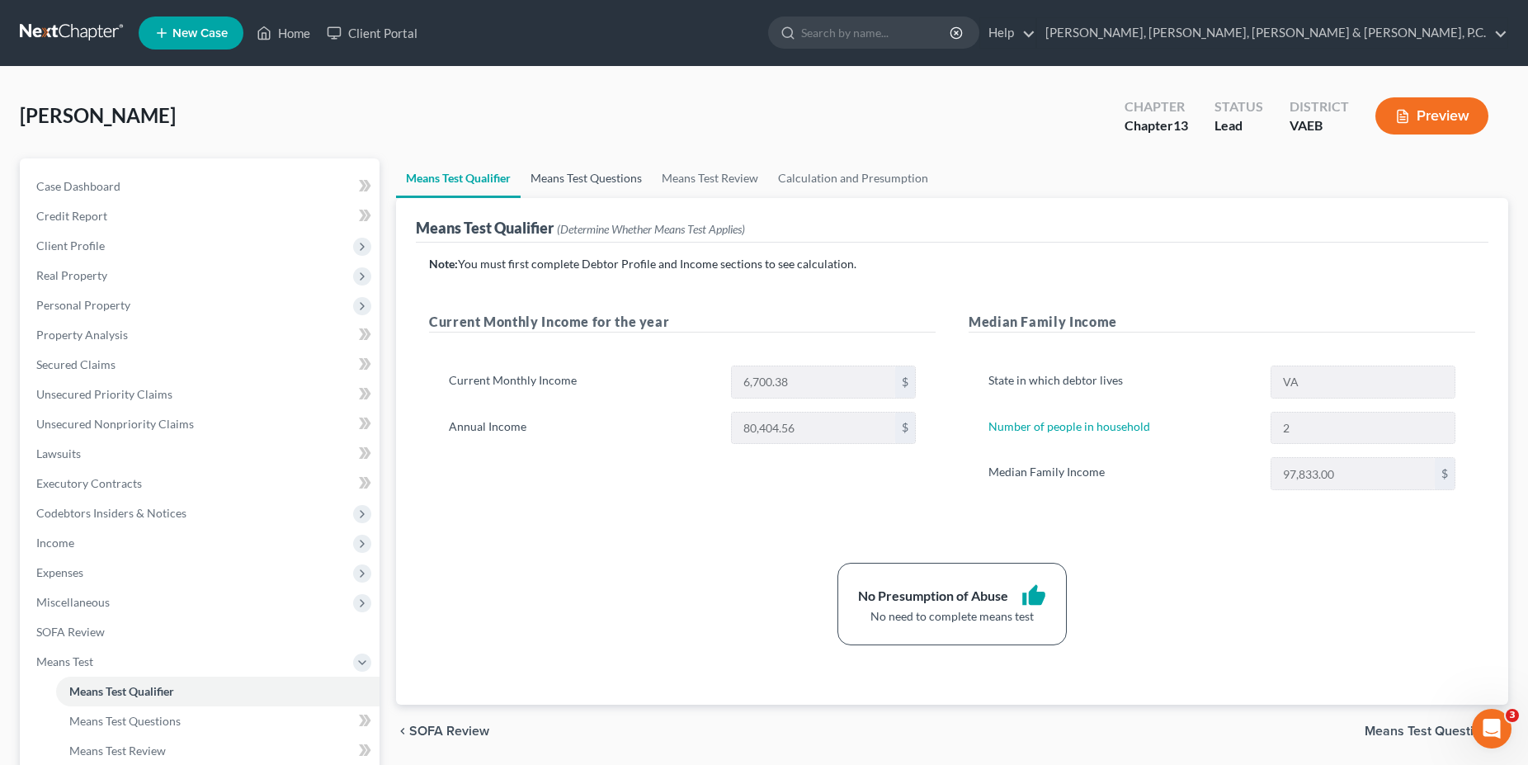
click at [606, 181] on link "Means Test Questions" at bounding box center [586, 178] width 131 height 40
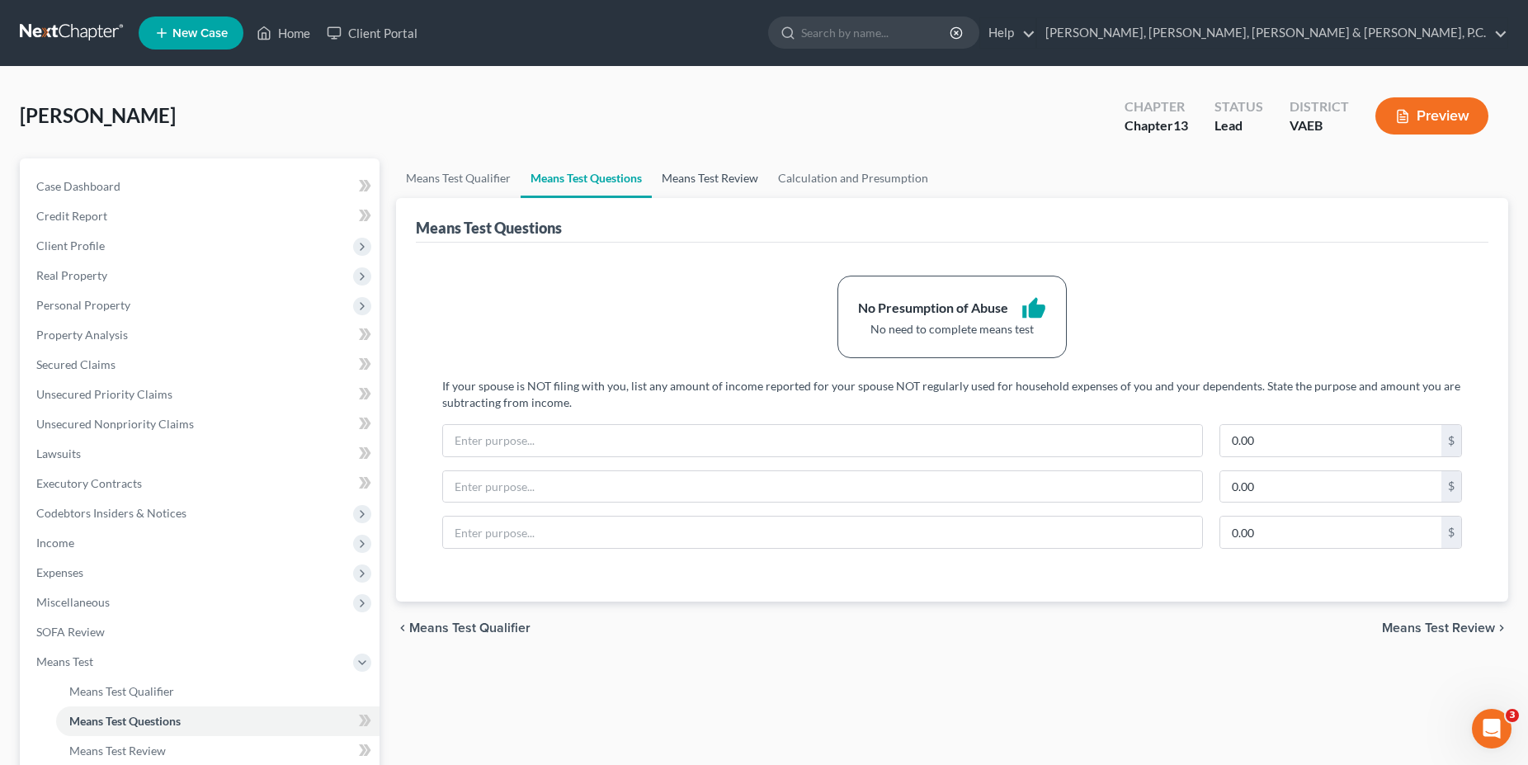
click at [712, 168] on link "Means Test Review" at bounding box center [710, 178] width 116 height 40
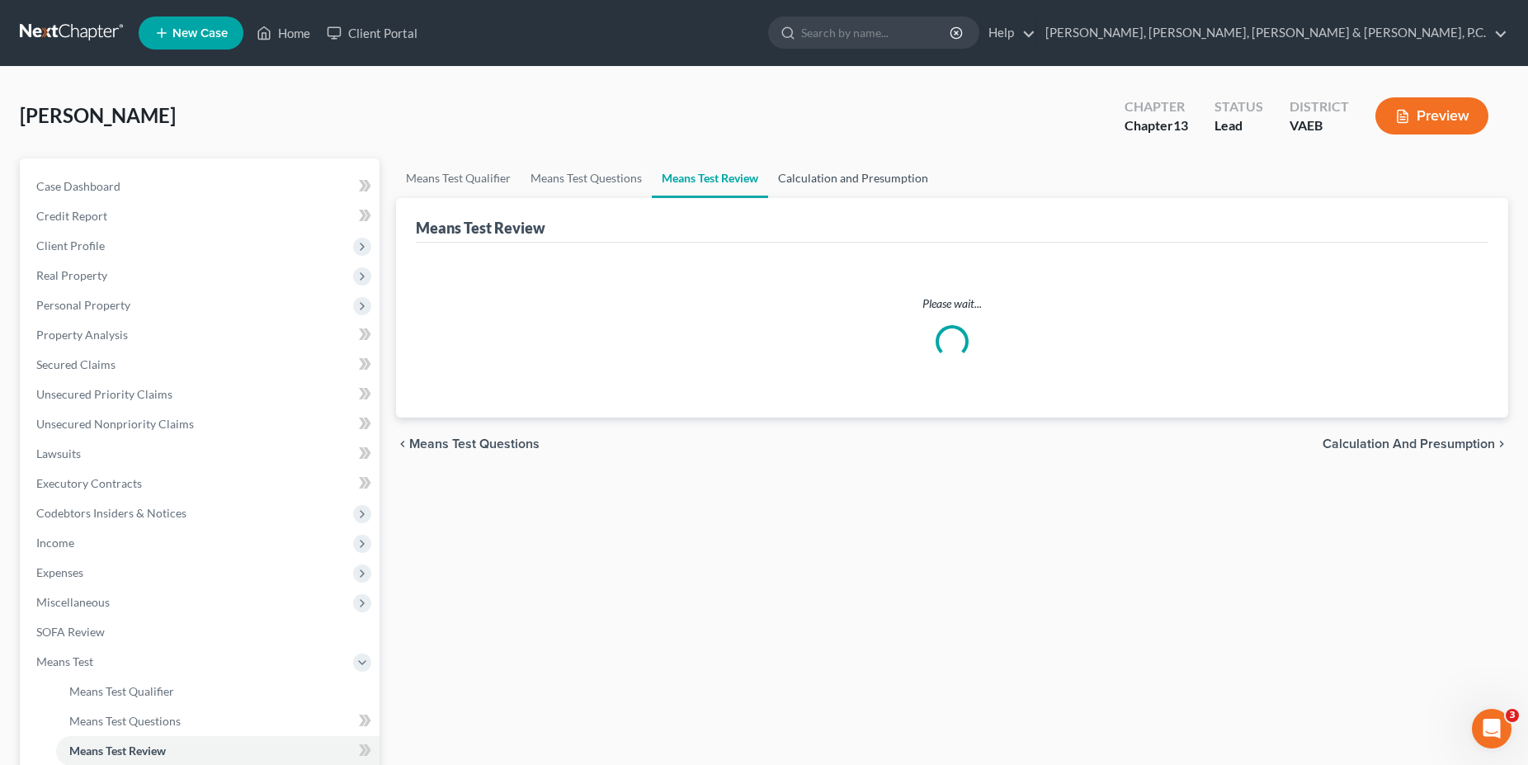
click at [712, 165] on link "Calculation and Presumption" at bounding box center [853, 178] width 170 height 40
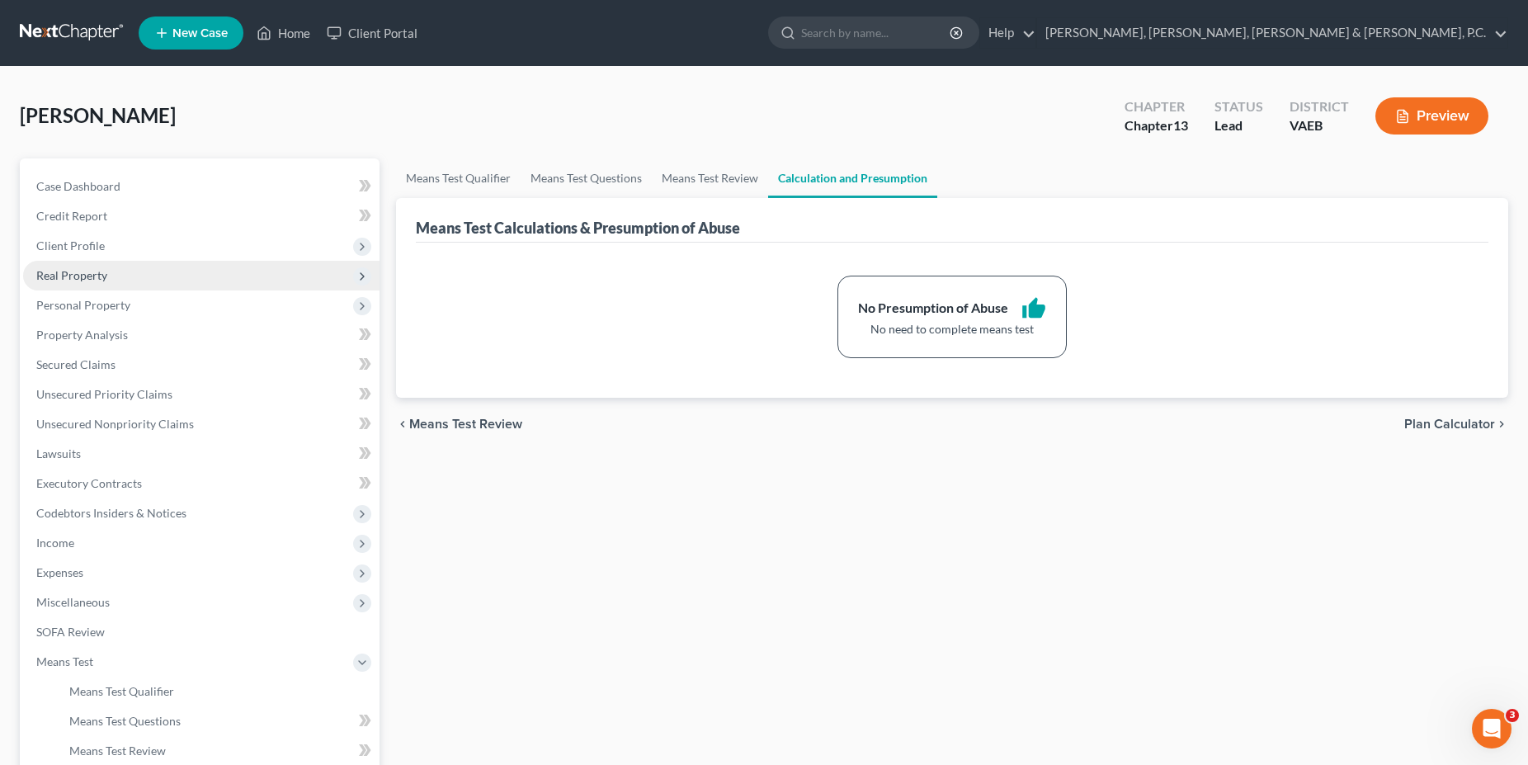
click at [91, 266] on span "Real Property" at bounding box center [201, 276] width 356 height 30
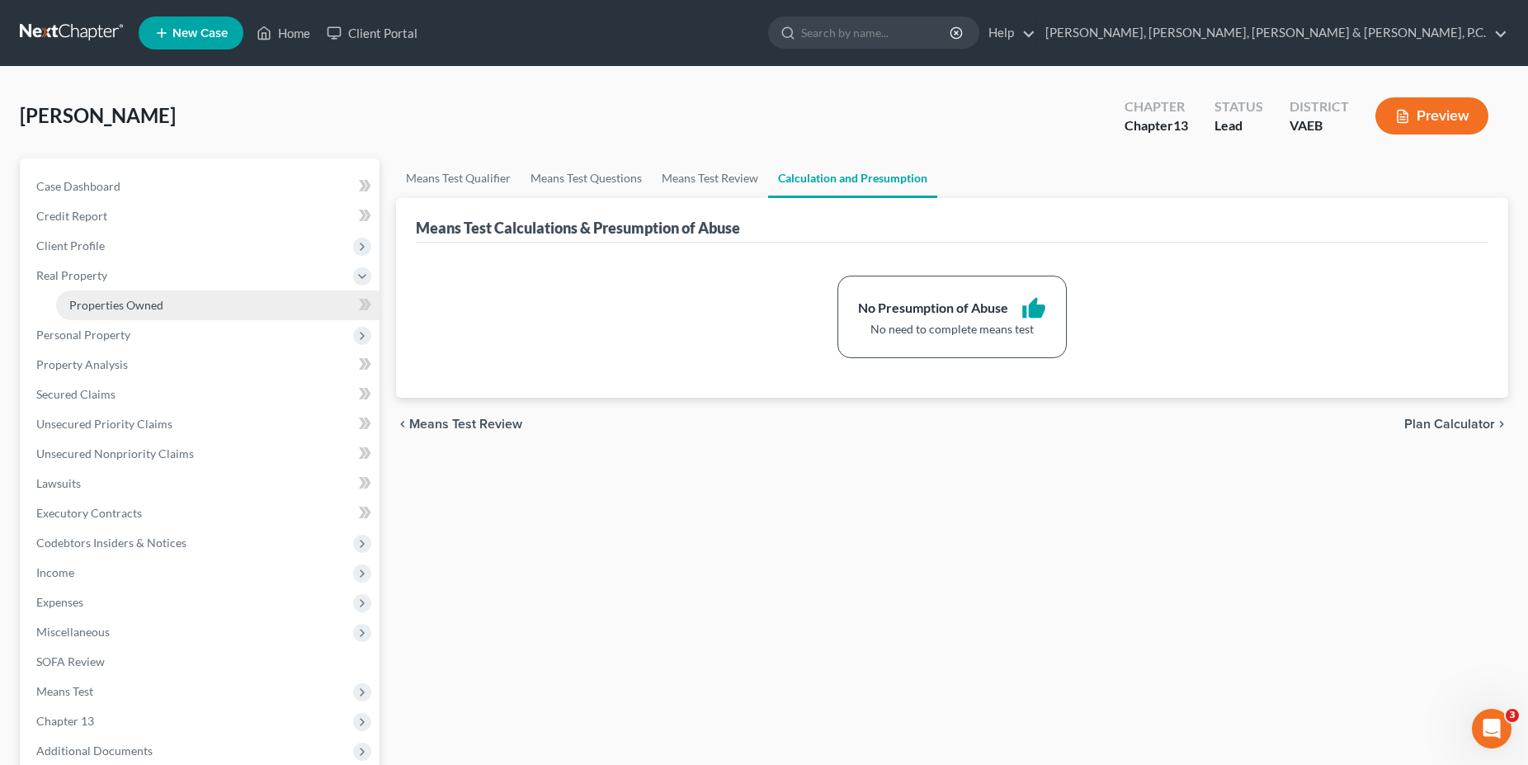
click at [105, 296] on link "Properties Owned" at bounding box center [217, 305] width 323 height 30
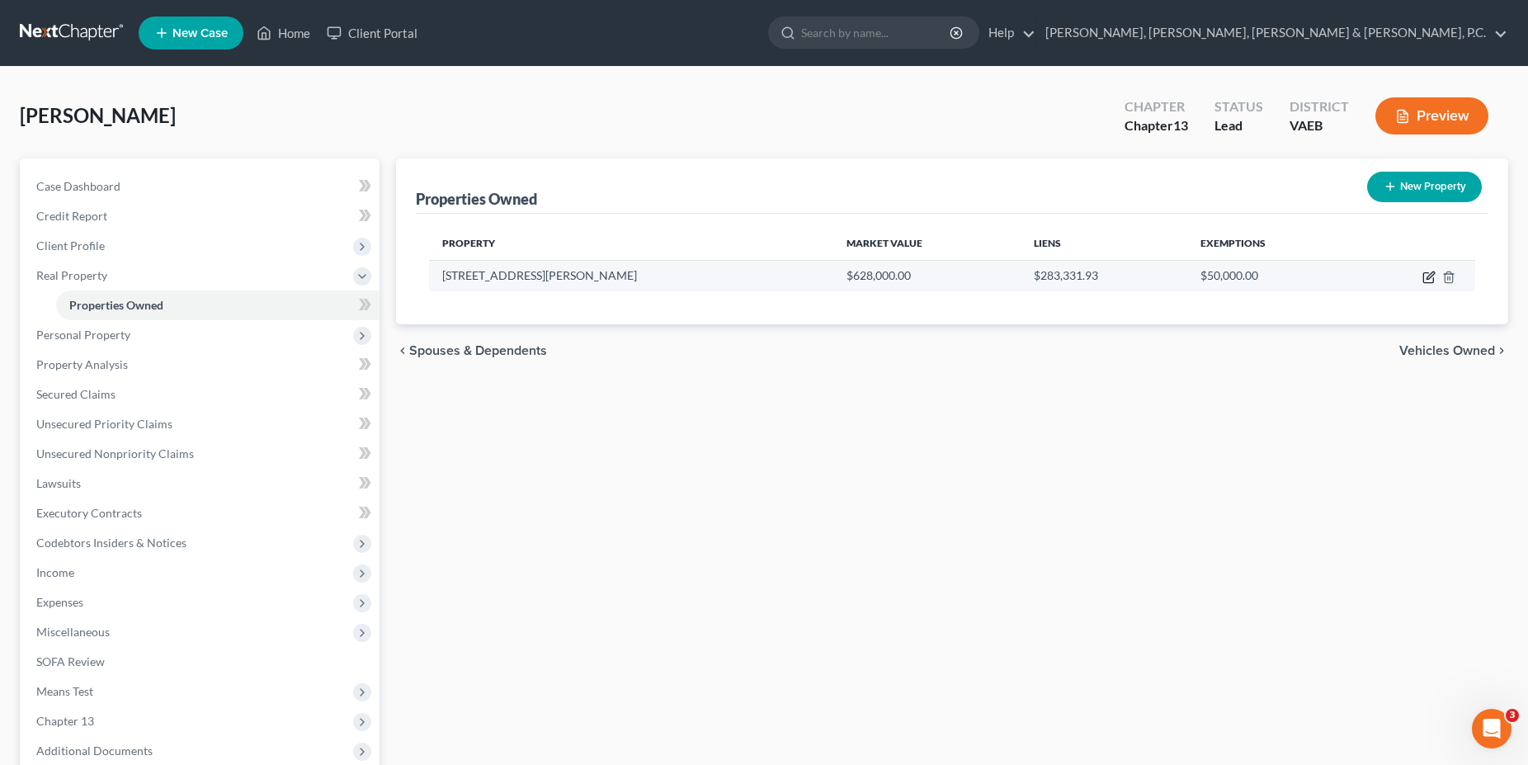
click at [712, 275] on icon "button" at bounding box center [1428, 277] width 13 height 13
select select "48"
select select "3"
select select "15"
select select "3"
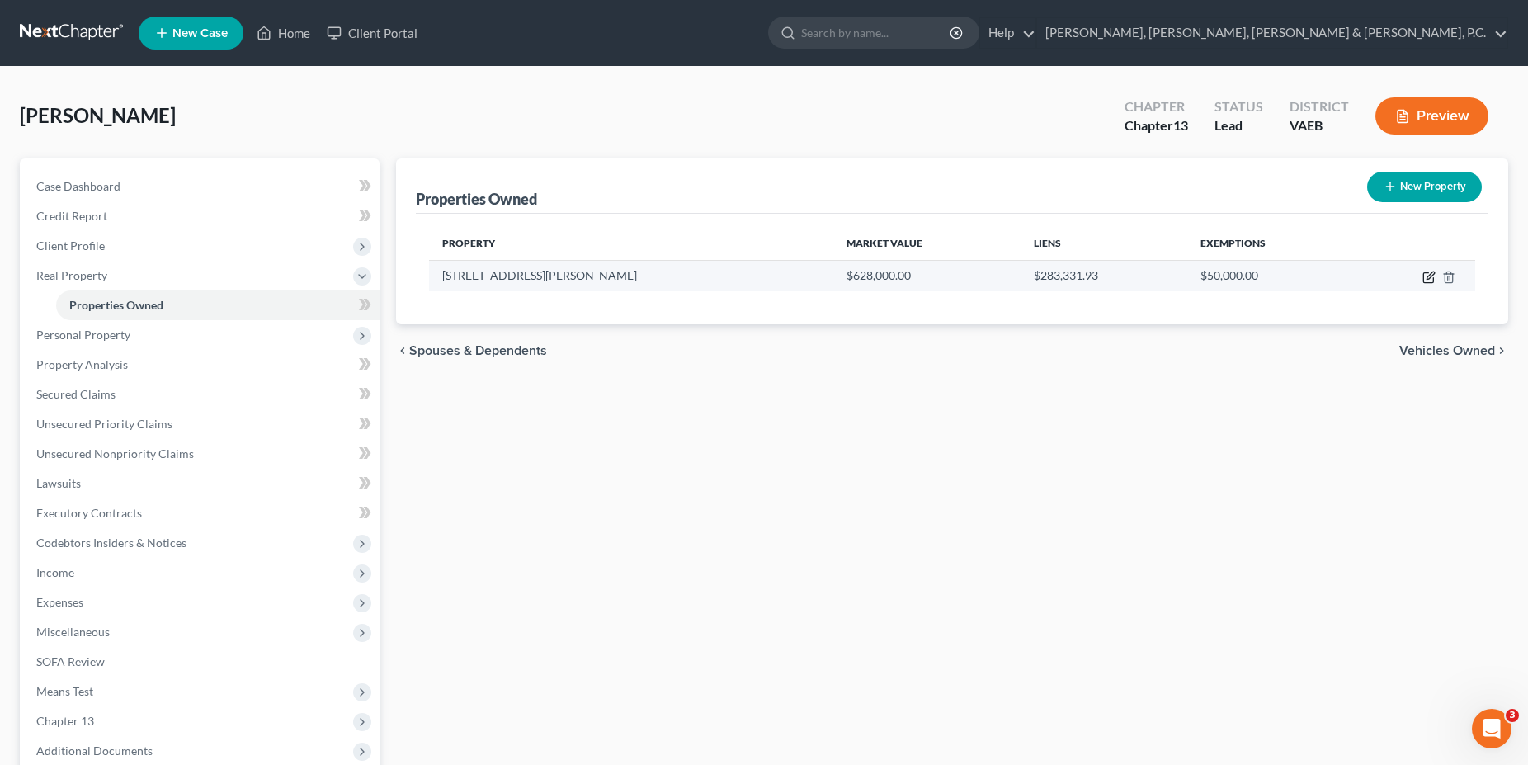
select select "0"
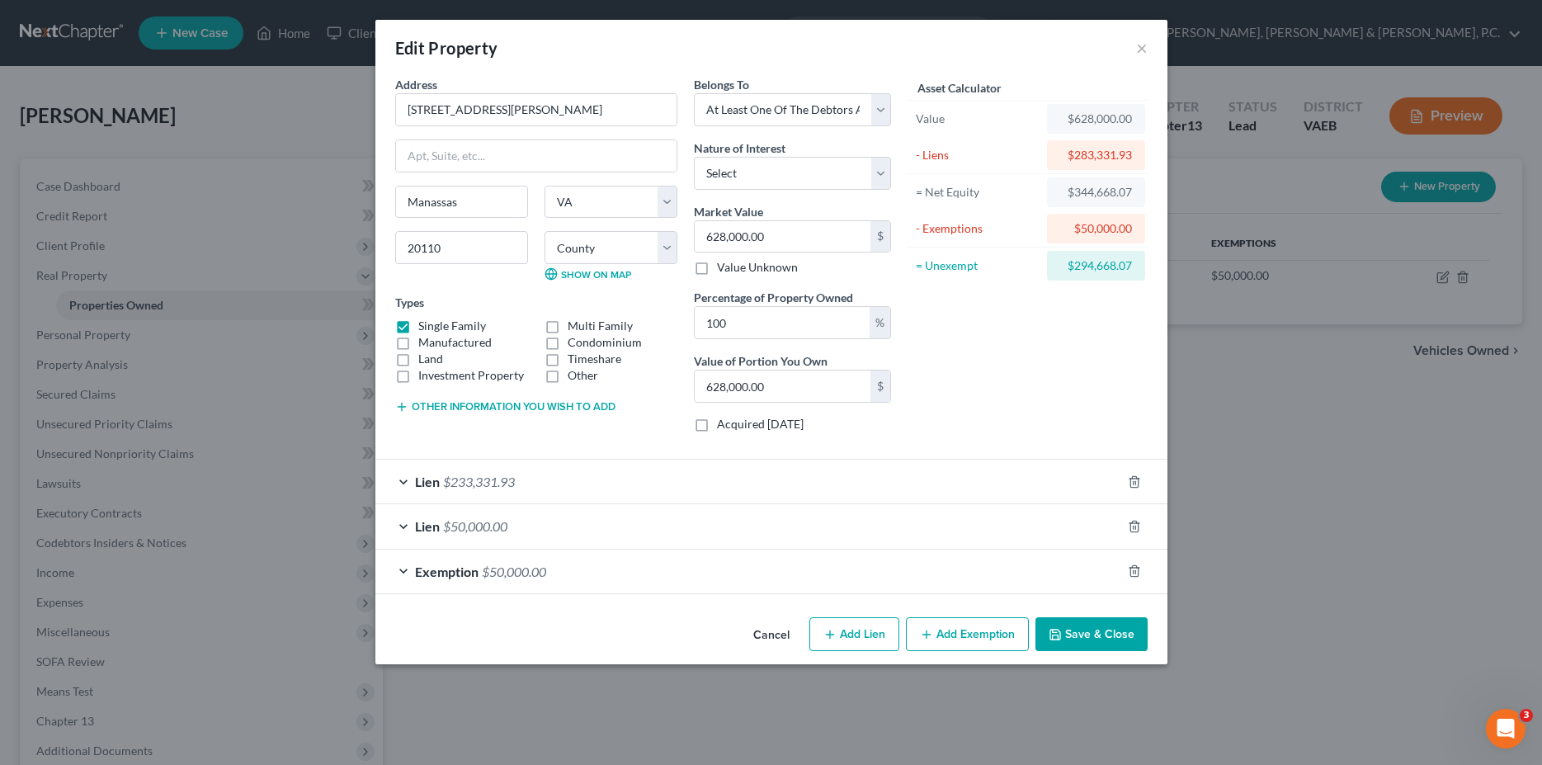
click at [636, 478] on div "Lien $233,331.93" at bounding box center [748, 482] width 746 height 44
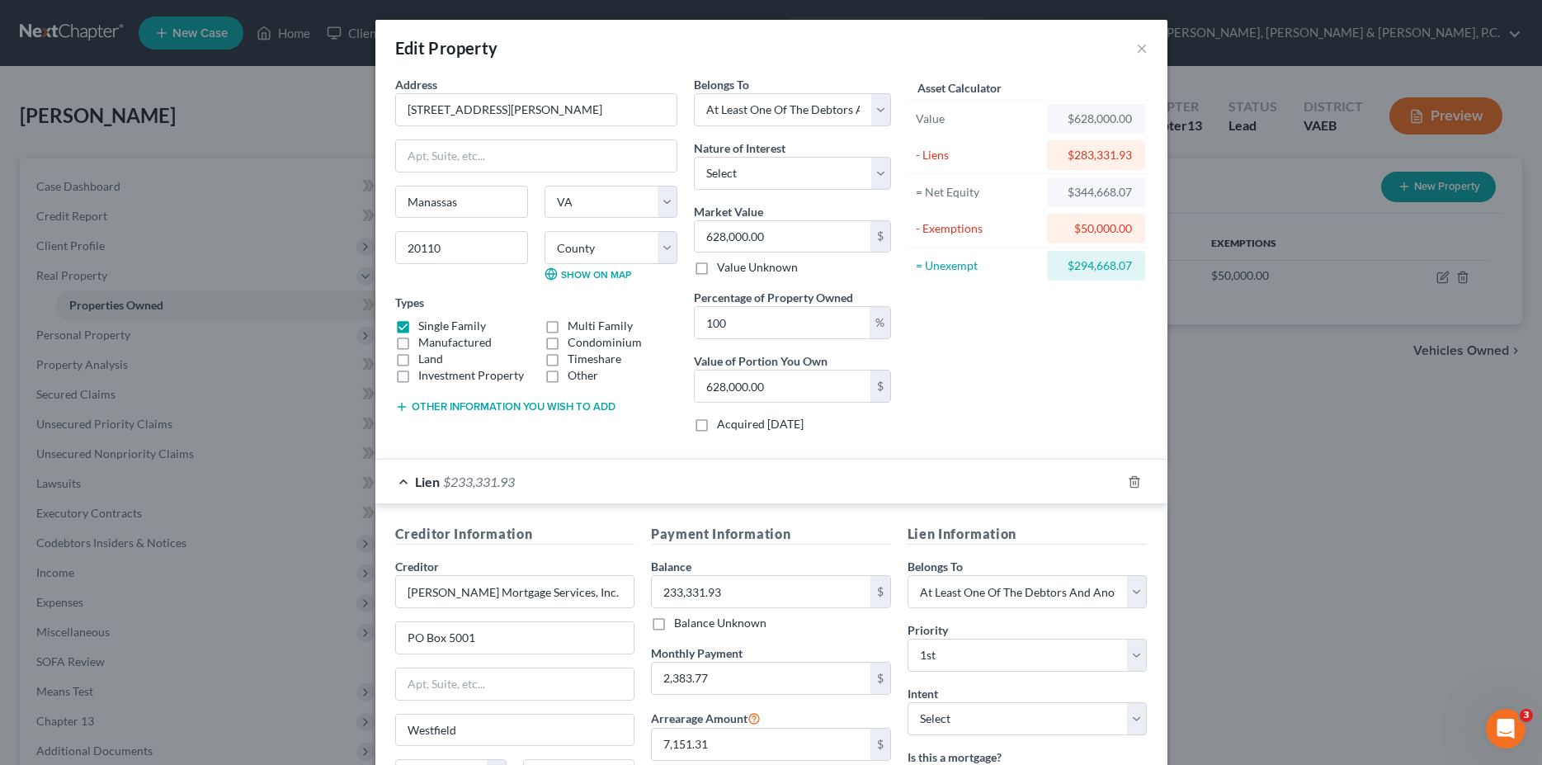
scroll to position [285, 0]
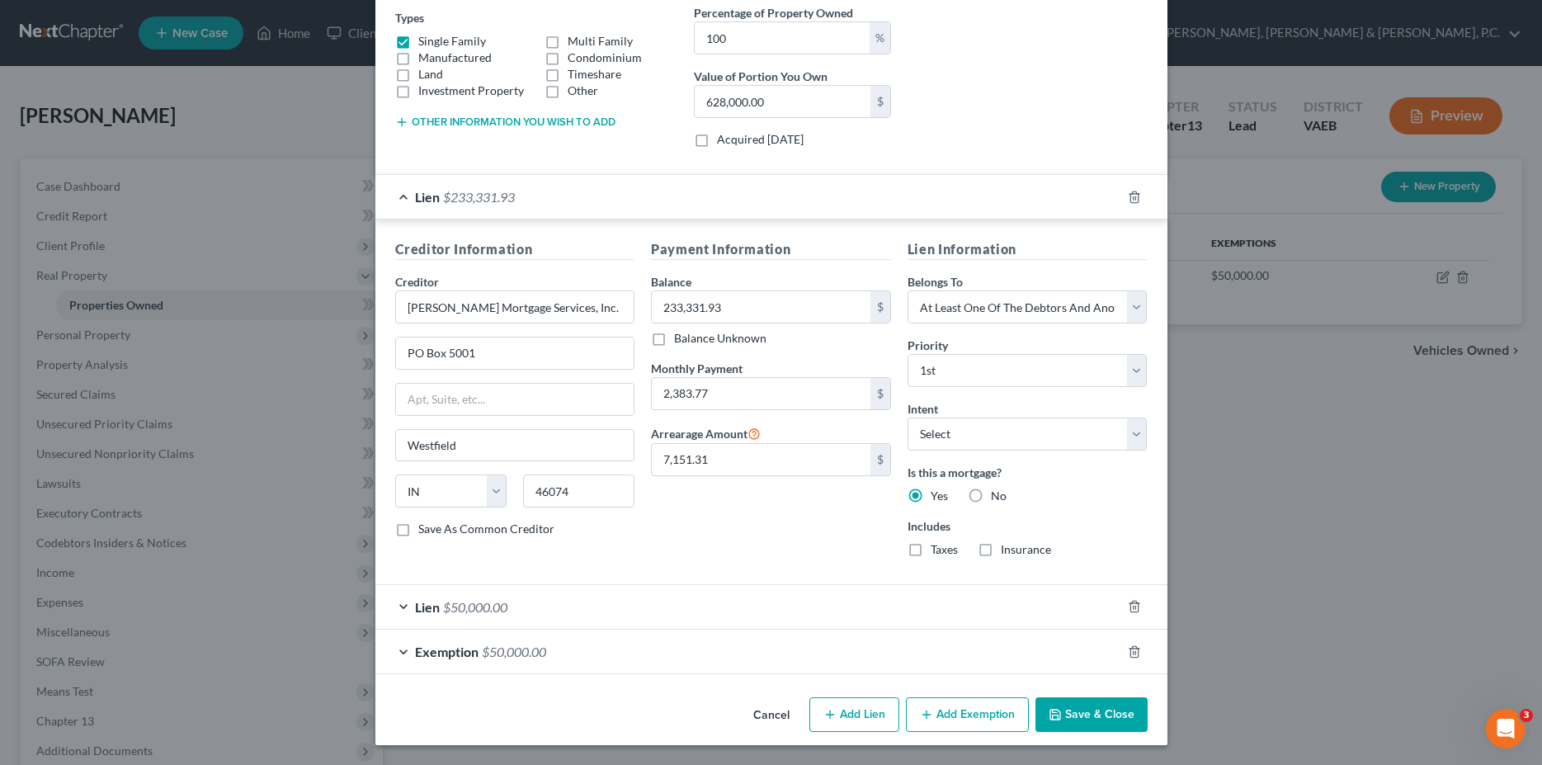
click at [630, 653] on div "Exemption $50,000.00" at bounding box center [748, 651] width 746 height 44
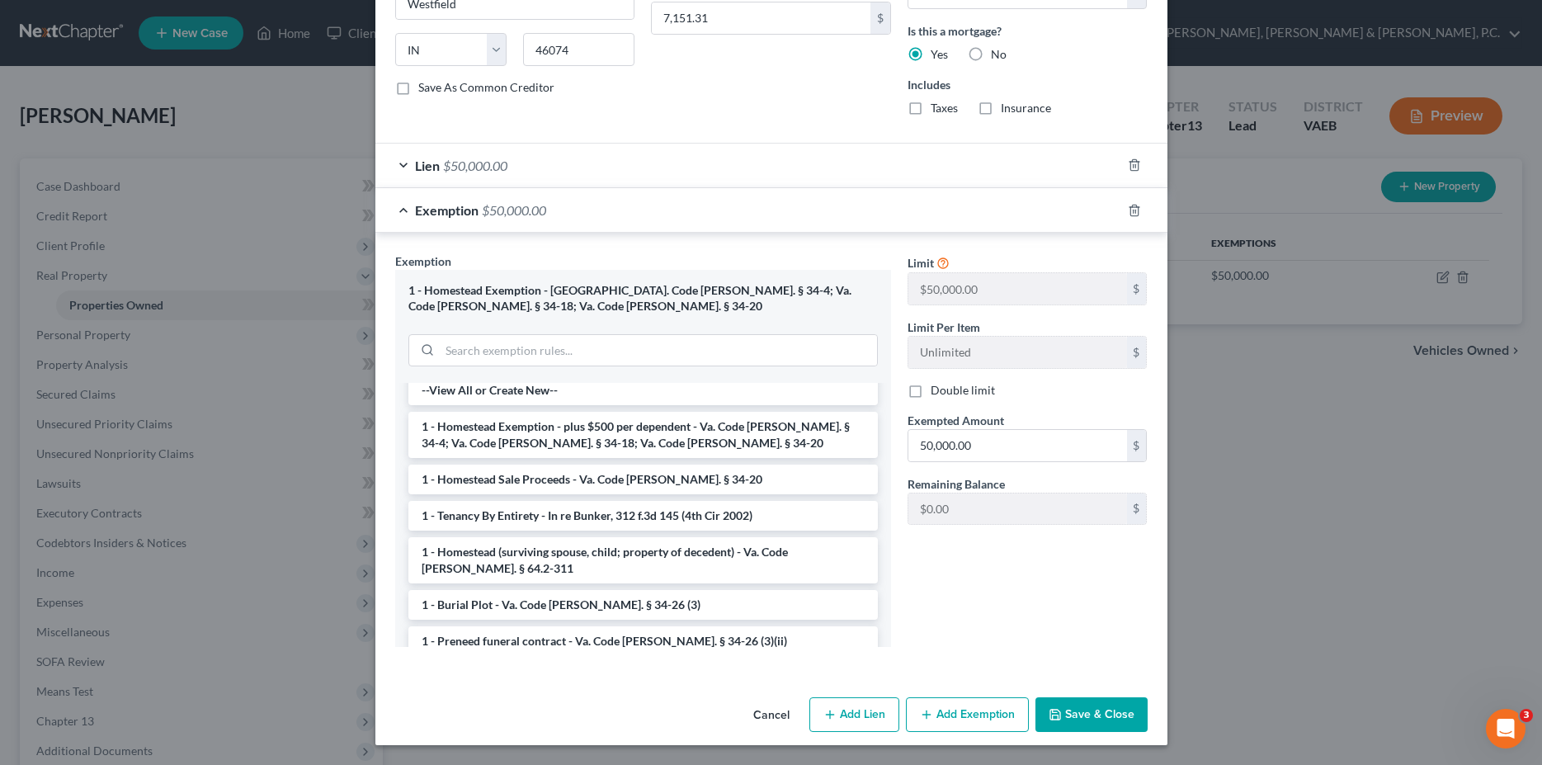
scroll to position [0, 0]
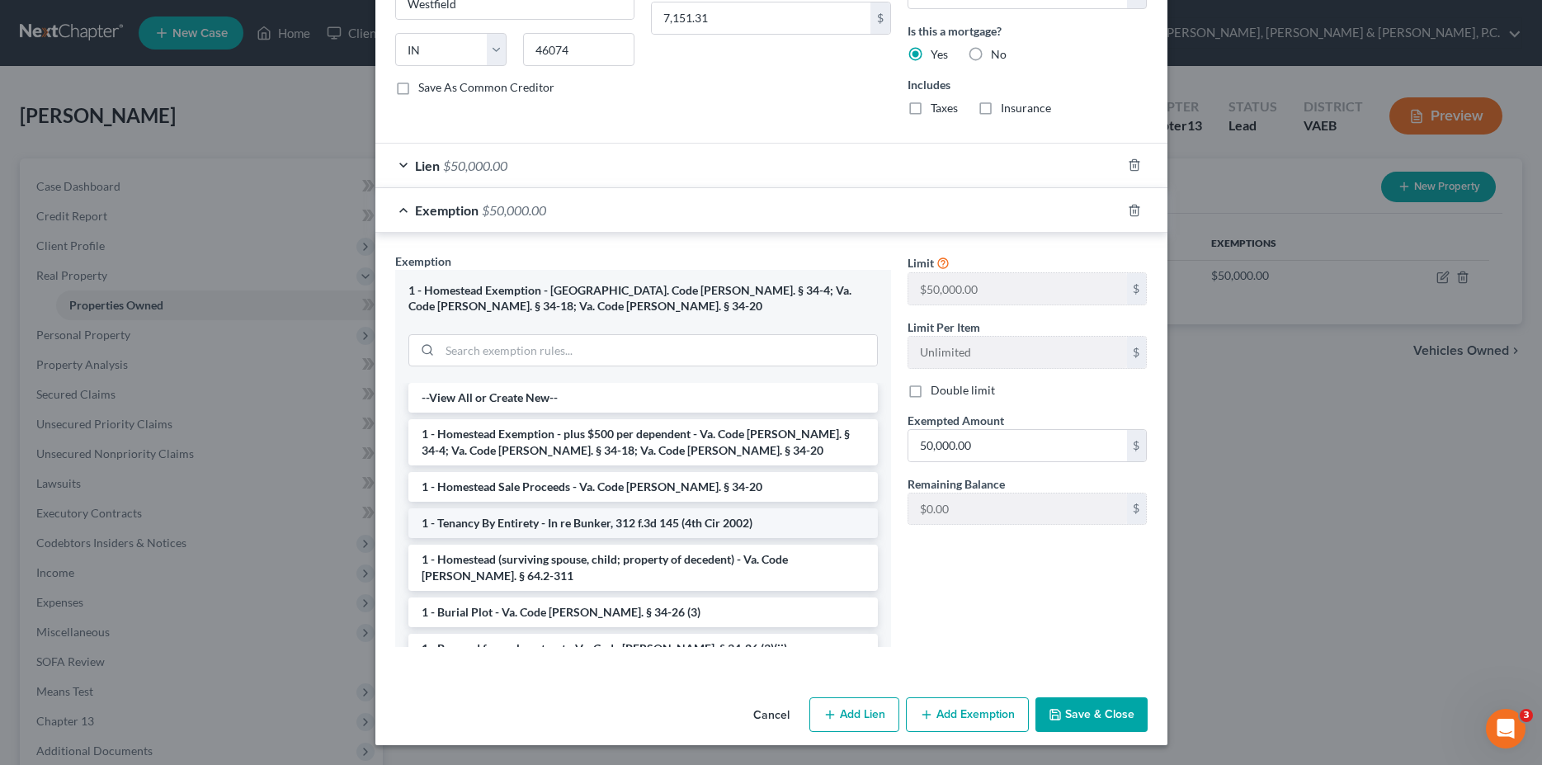
click at [661, 523] on li "1 - Tenancy By Entirety - In re Bunker, 312 f.3d 145 (4th Cir 2002)" at bounding box center [642, 523] width 469 height 30
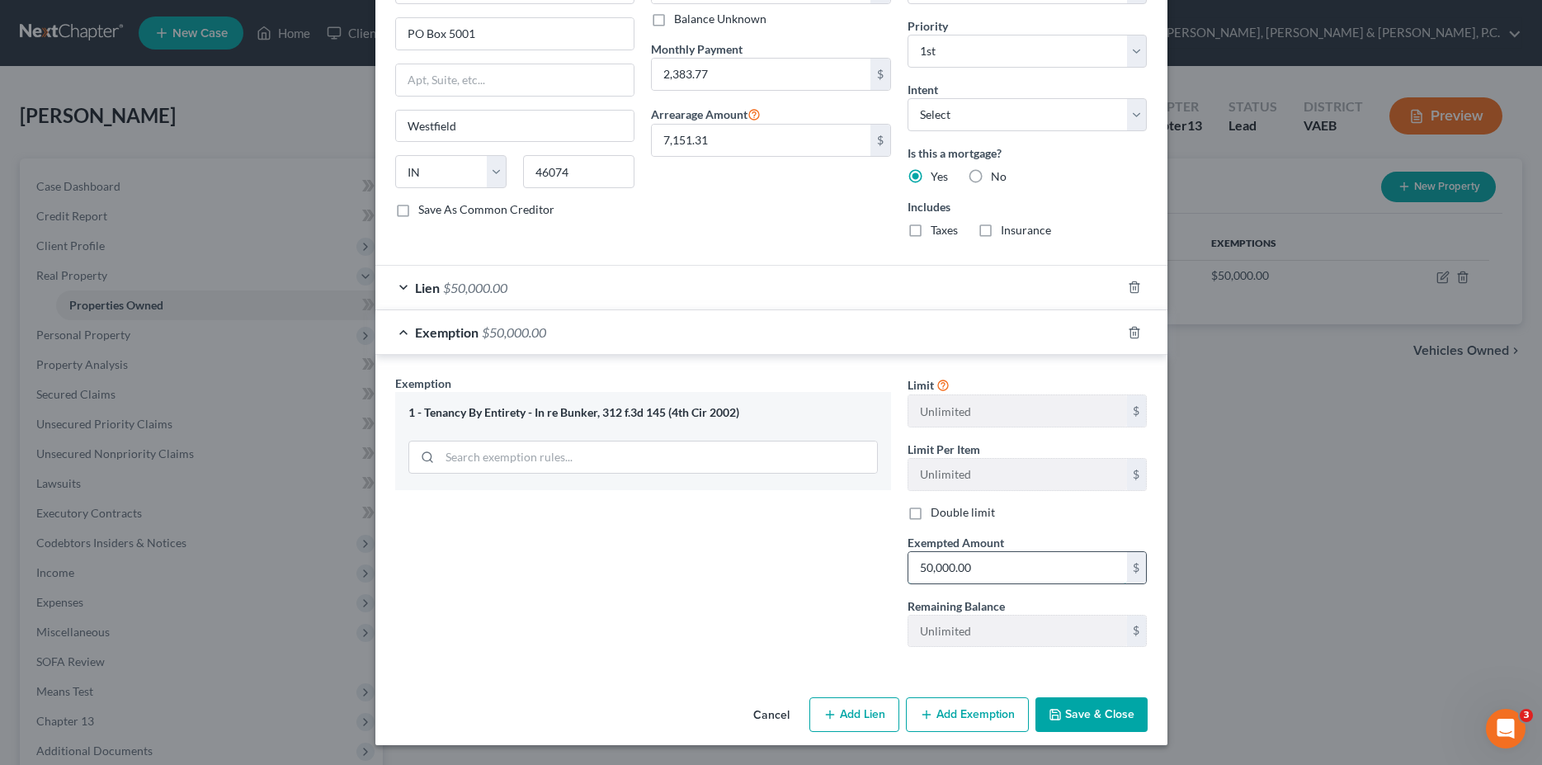
click at [712, 572] on input "50,000.00" at bounding box center [1017, 567] width 219 height 31
click at [712, 569] on div "Exemption Set must be selected for CA. Exemption * 1 - Tenancy By Entirety - In…" at bounding box center [643, 517] width 512 height 285
click at [712, 283] on icon "button" at bounding box center [1133, 287] width 7 height 11
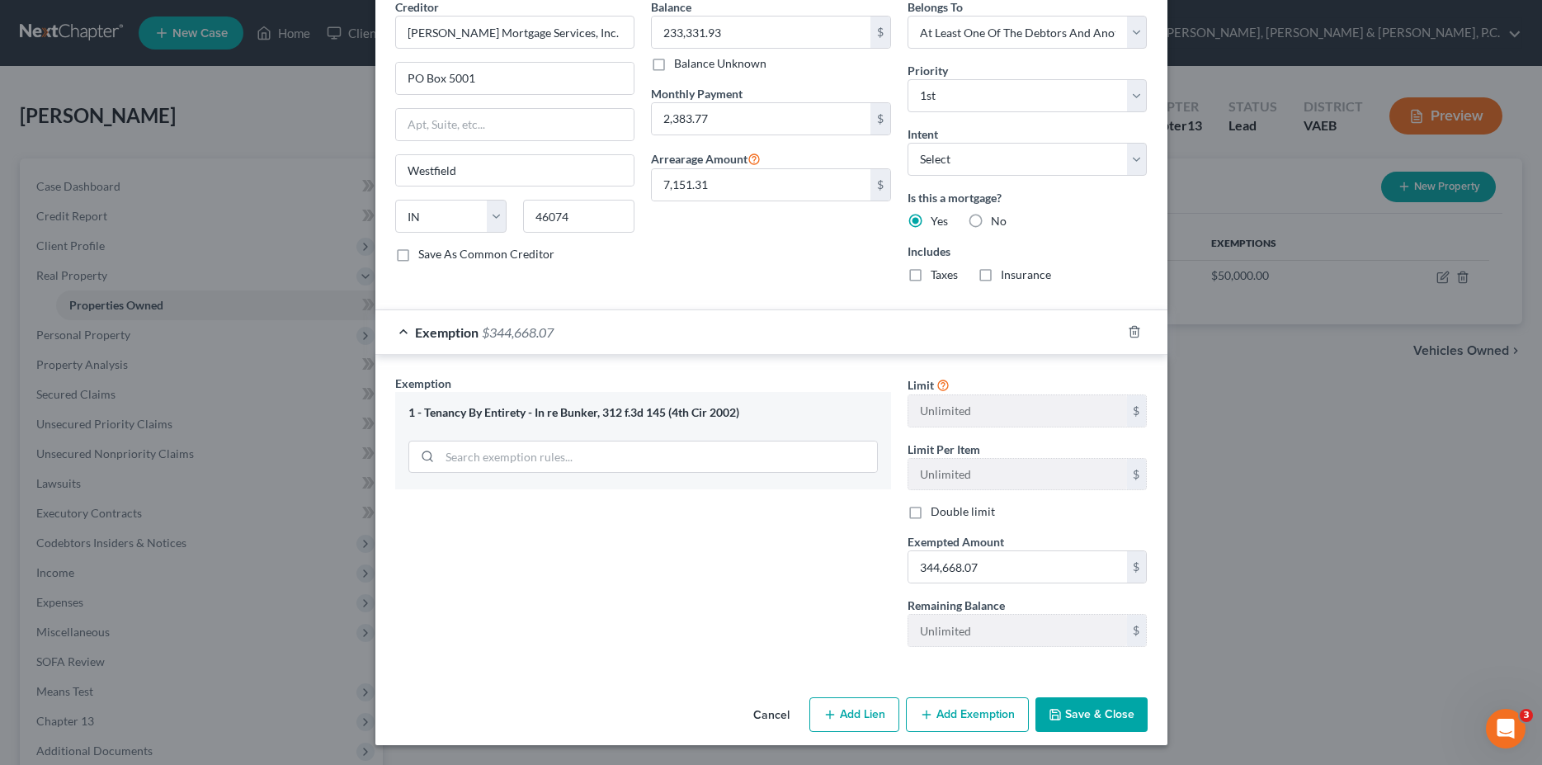
scroll to position [559, 0]
drag, startPoint x: 1093, startPoint y: 721, endPoint x: 893, endPoint y: 512, distance: 289.4
click at [712, 523] on div "Edit Property × Address * 8555 [PERSON_NAME][GEOGRAPHIC_DATA] [GEOGRAPHIC_DATA]…" at bounding box center [771, 102] width 792 height 1285
click at [712, 569] on input "344,668.07" at bounding box center [1017, 566] width 219 height 31
type input "394,668.07"
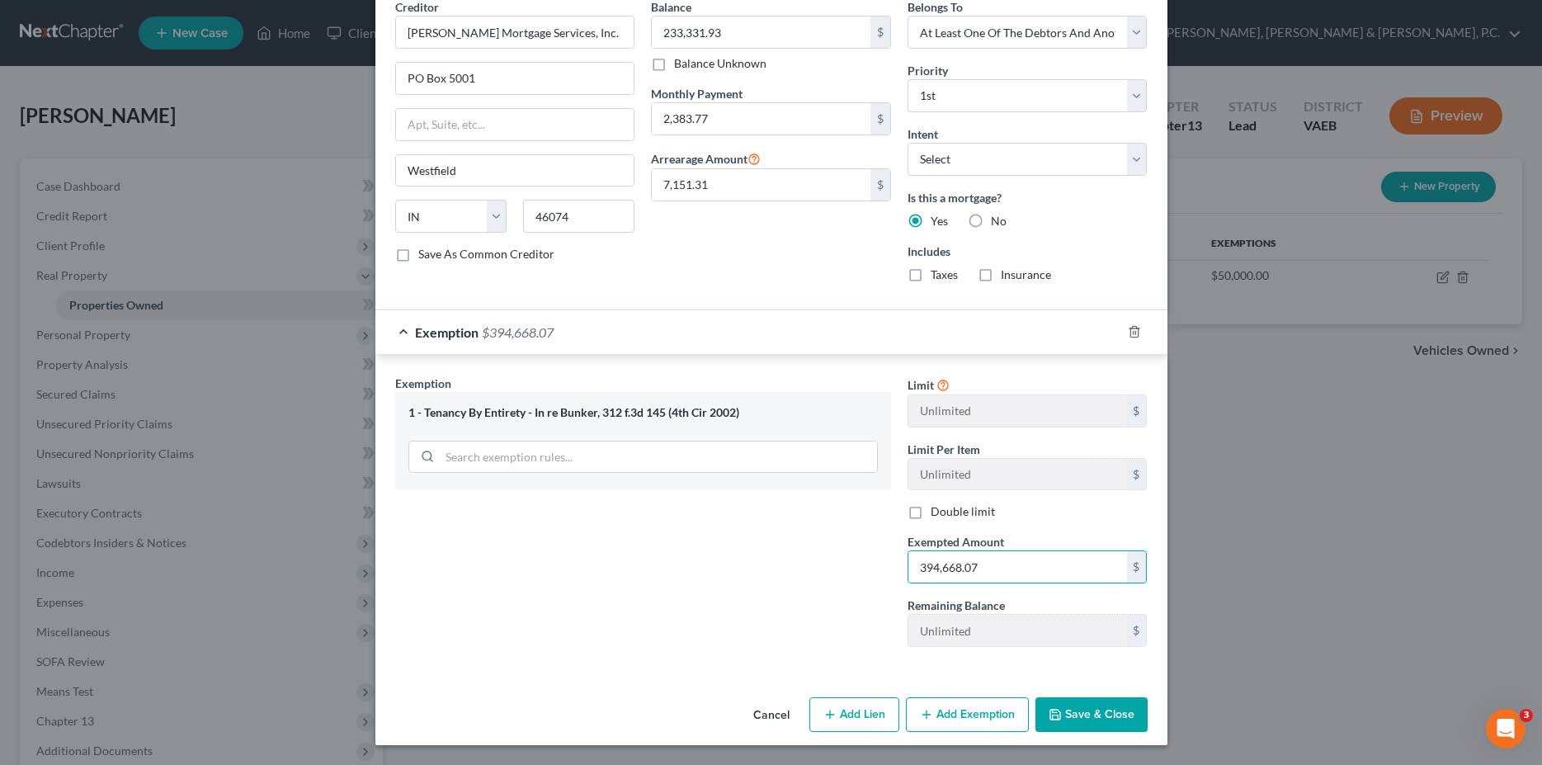
click at [712, 645] on div "Exemption Set must be selected for CA. Exemption * 1 - Tenancy By Entirety - In…" at bounding box center [643, 517] width 512 height 285
click at [712, 707] on button "Save & Close" at bounding box center [1091, 714] width 112 height 35
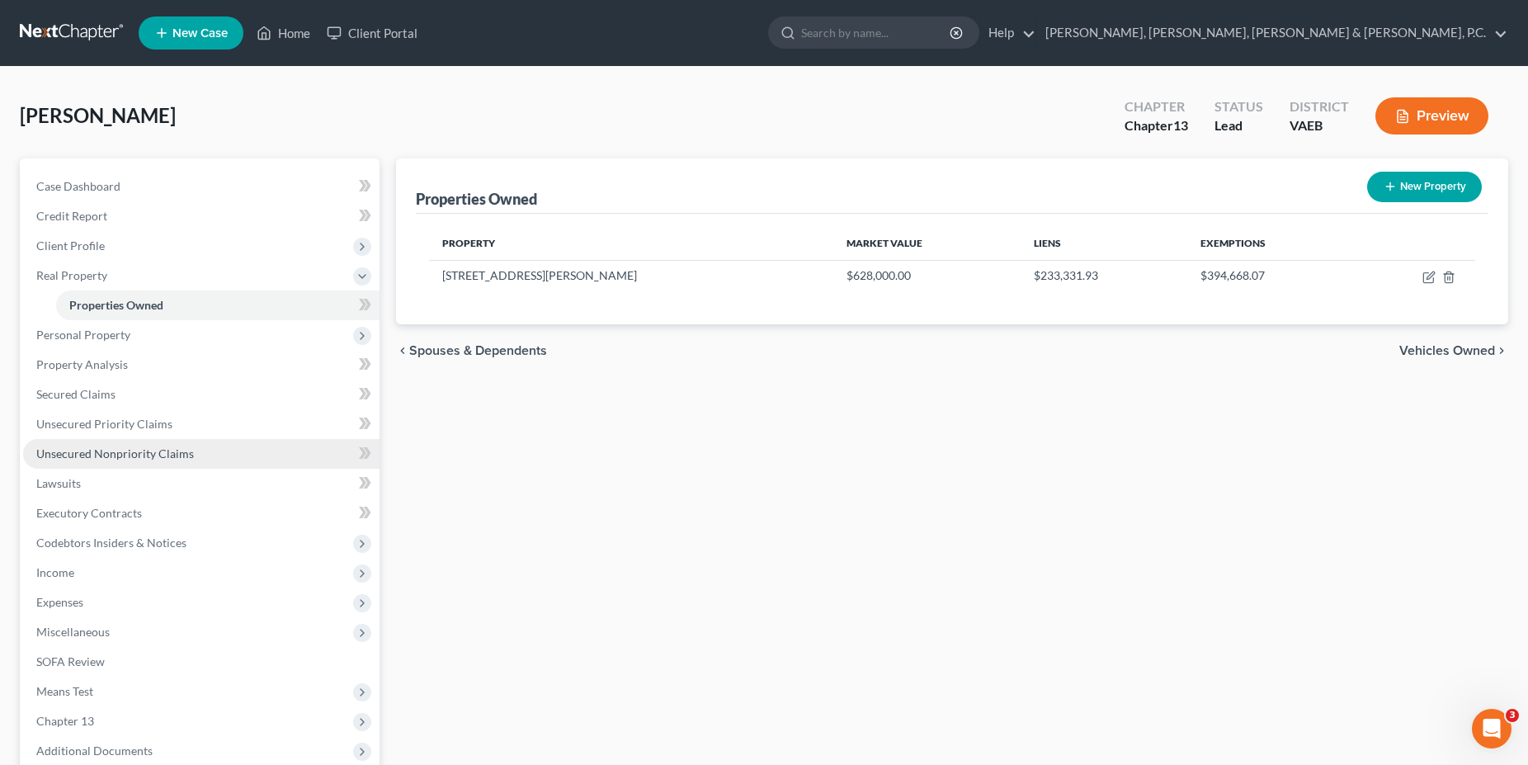
click at [94, 449] on span "Unsecured Nonpriority Claims" at bounding box center [115, 453] width 158 height 14
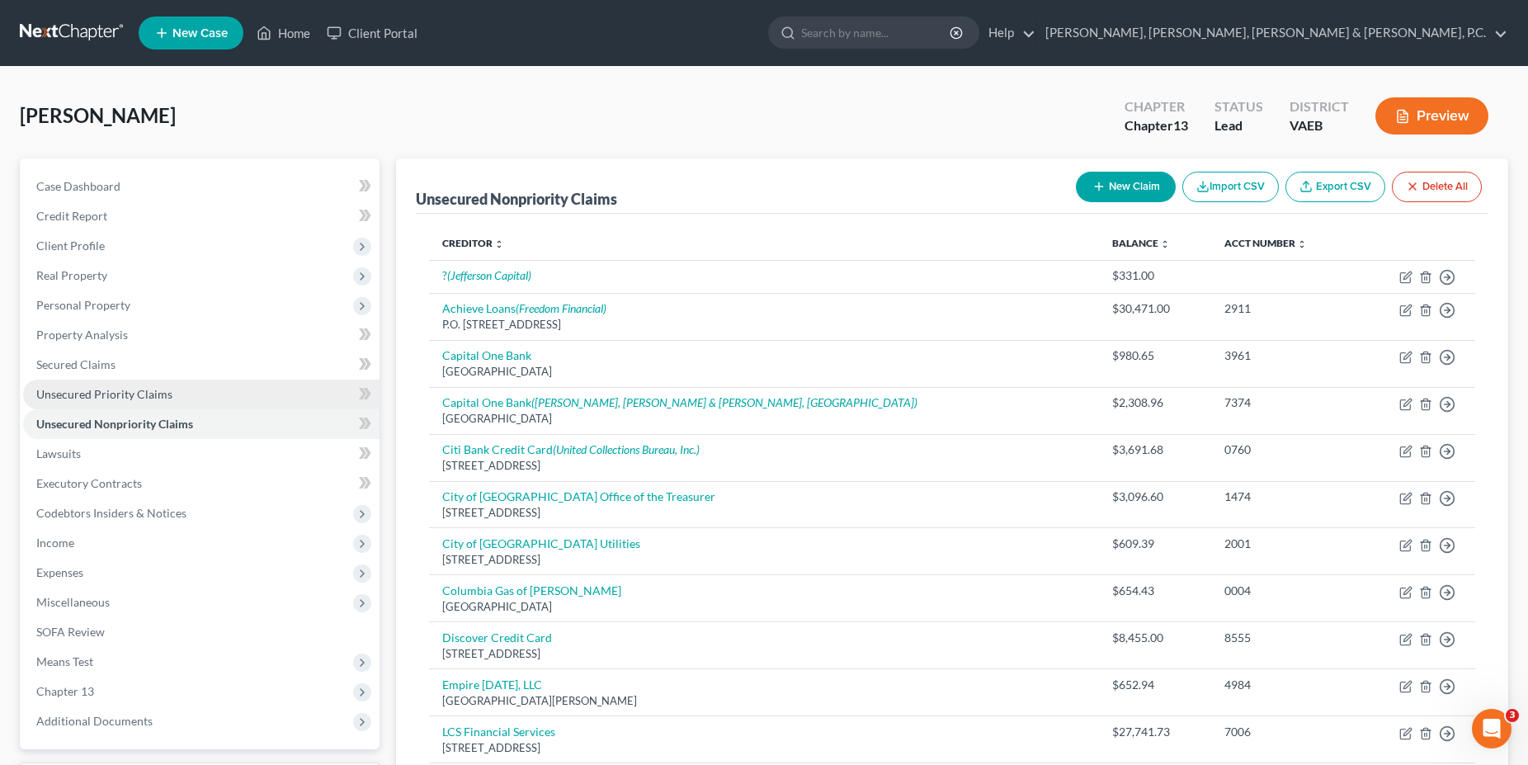
click at [117, 403] on link "Unsecured Priority Claims" at bounding box center [201, 395] width 356 height 30
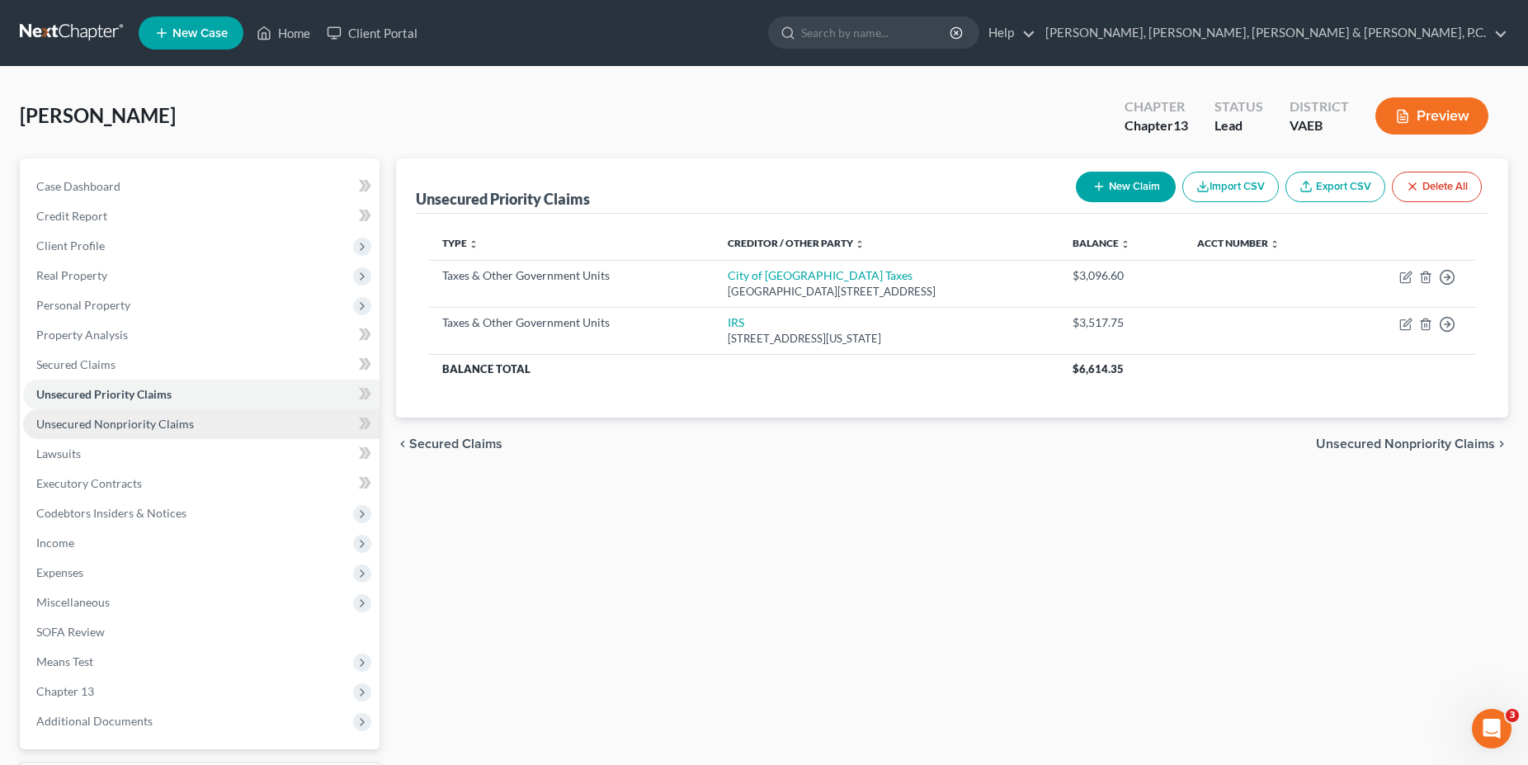
click at [144, 427] on span "Unsecured Nonpriority Claims" at bounding box center [115, 424] width 158 height 14
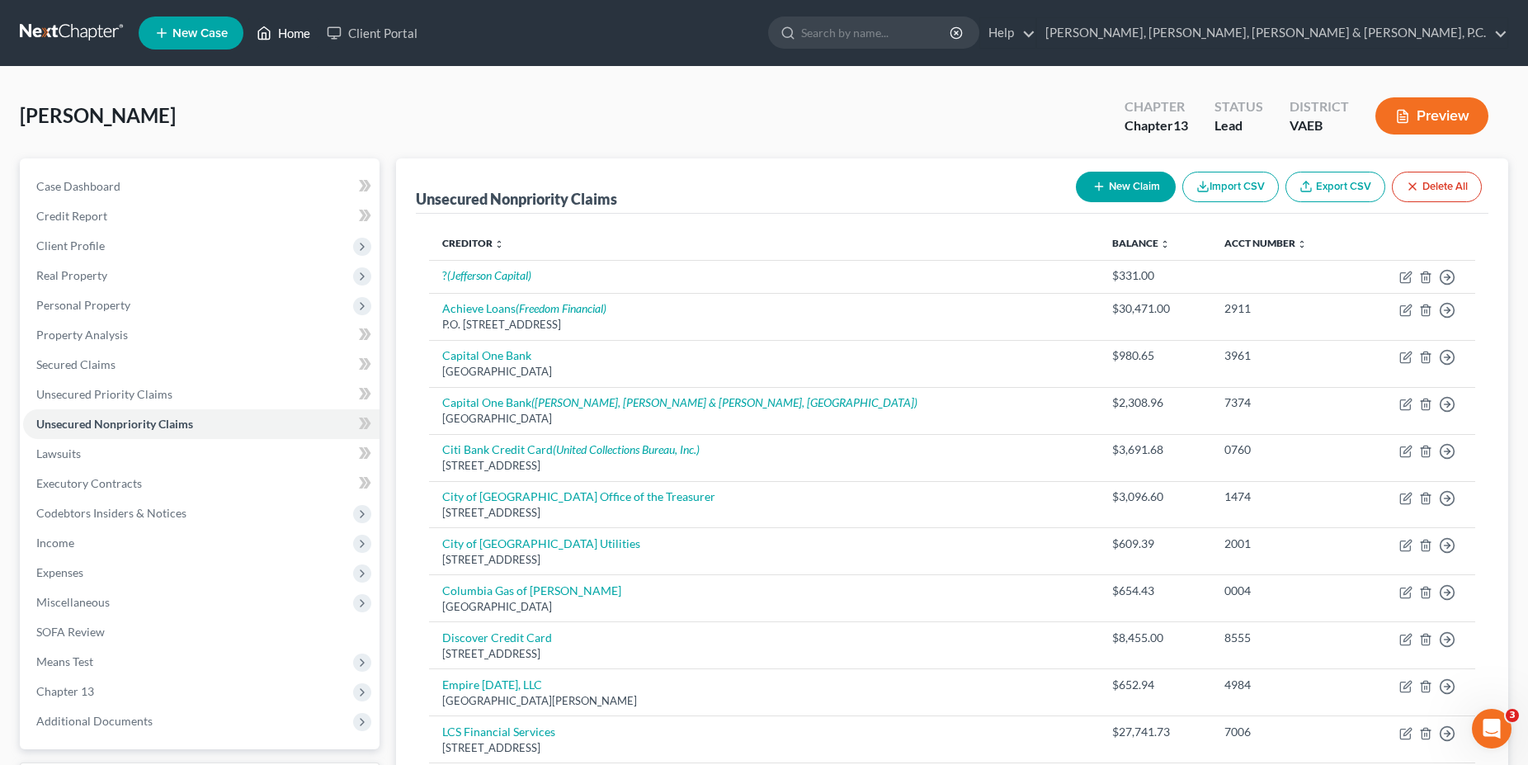
click at [281, 39] on link "Home" at bounding box center [283, 33] width 70 height 30
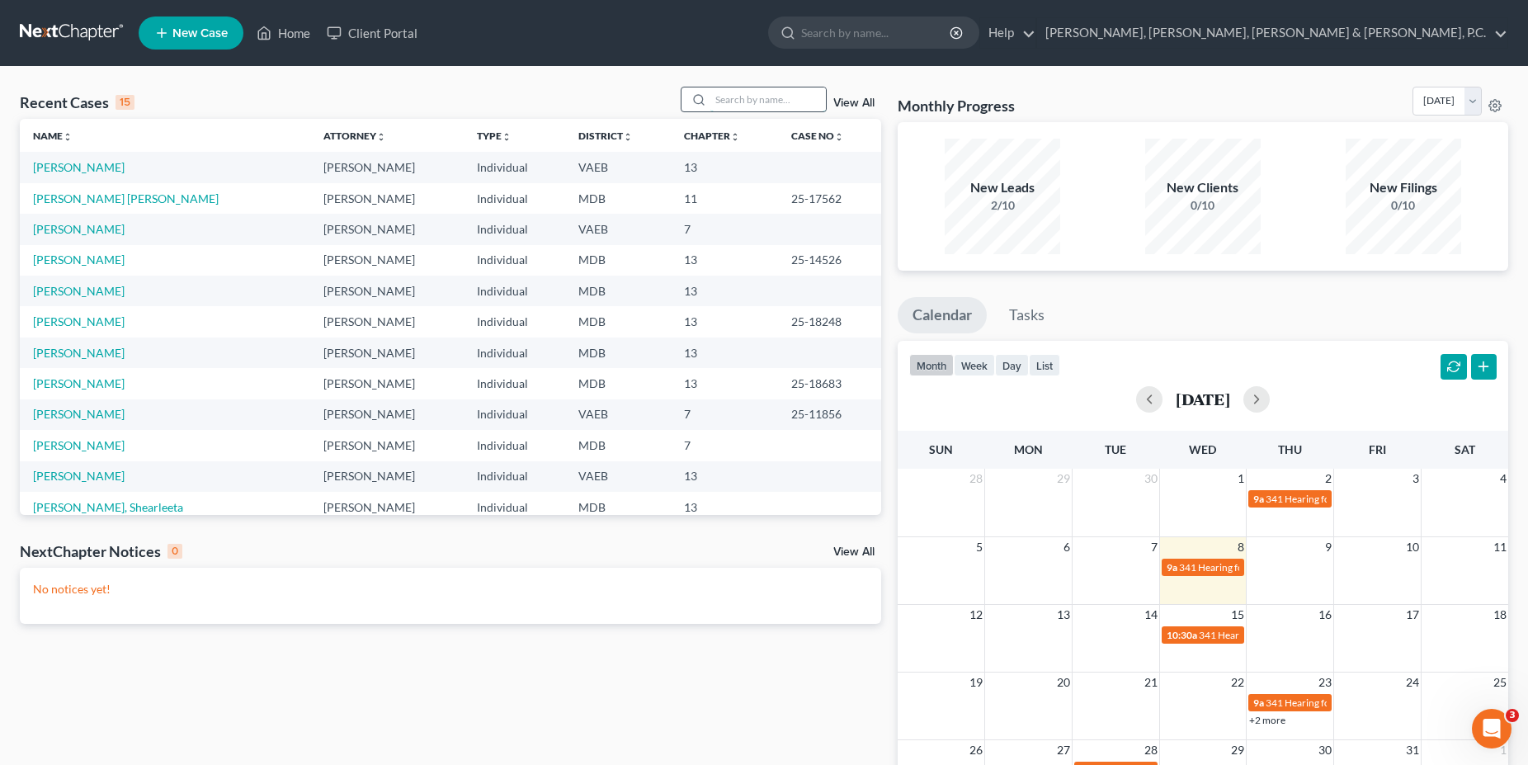
click at [712, 101] on input "search" at bounding box center [768, 99] width 116 height 24
click at [142, 196] on link "[PERSON_NAME] [PERSON_NAME]" at bounding box center [126, 198] width 186 height 14
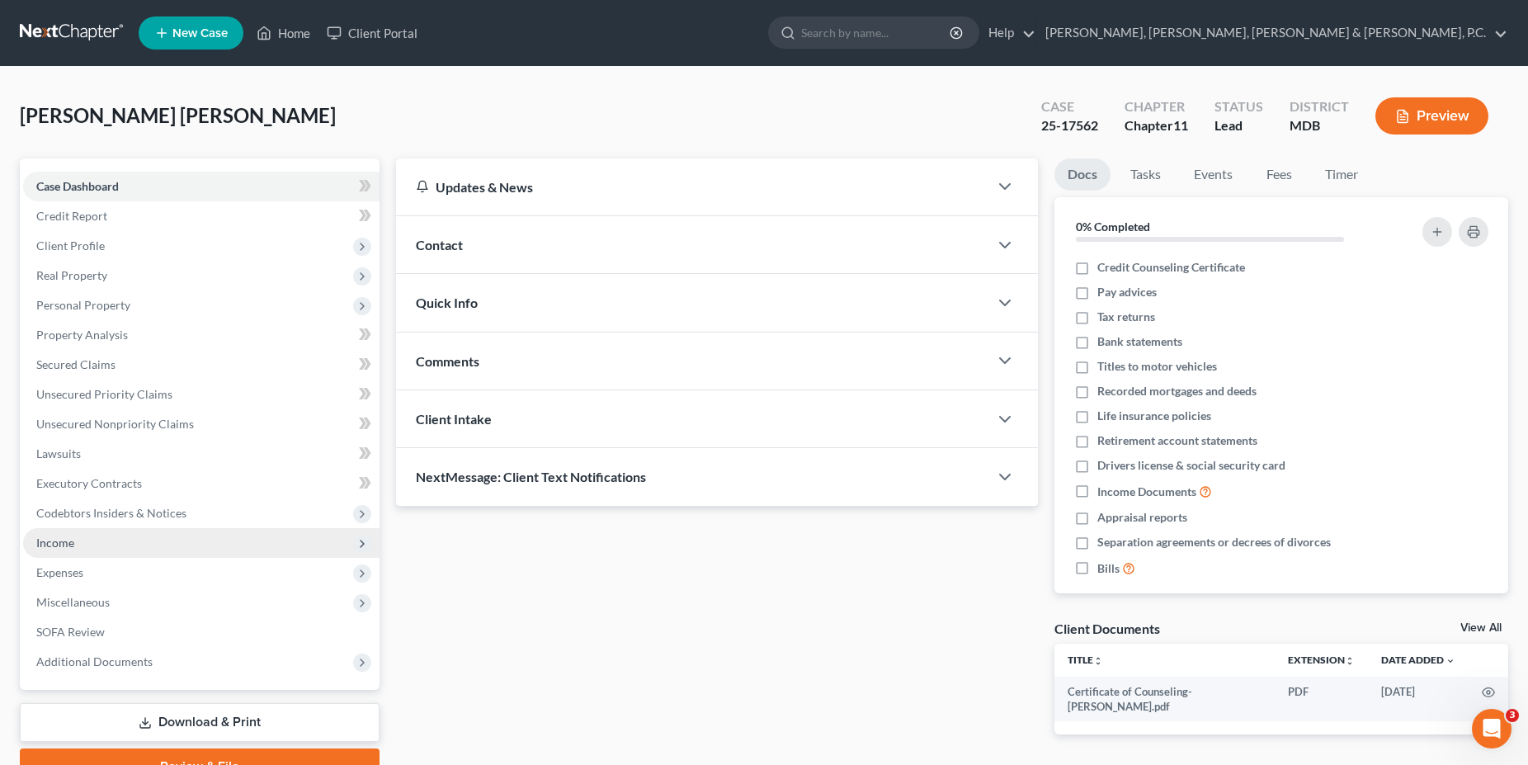
click at [82, 535] on span "Income" at bounding box center [201, 543] width 356 height 30
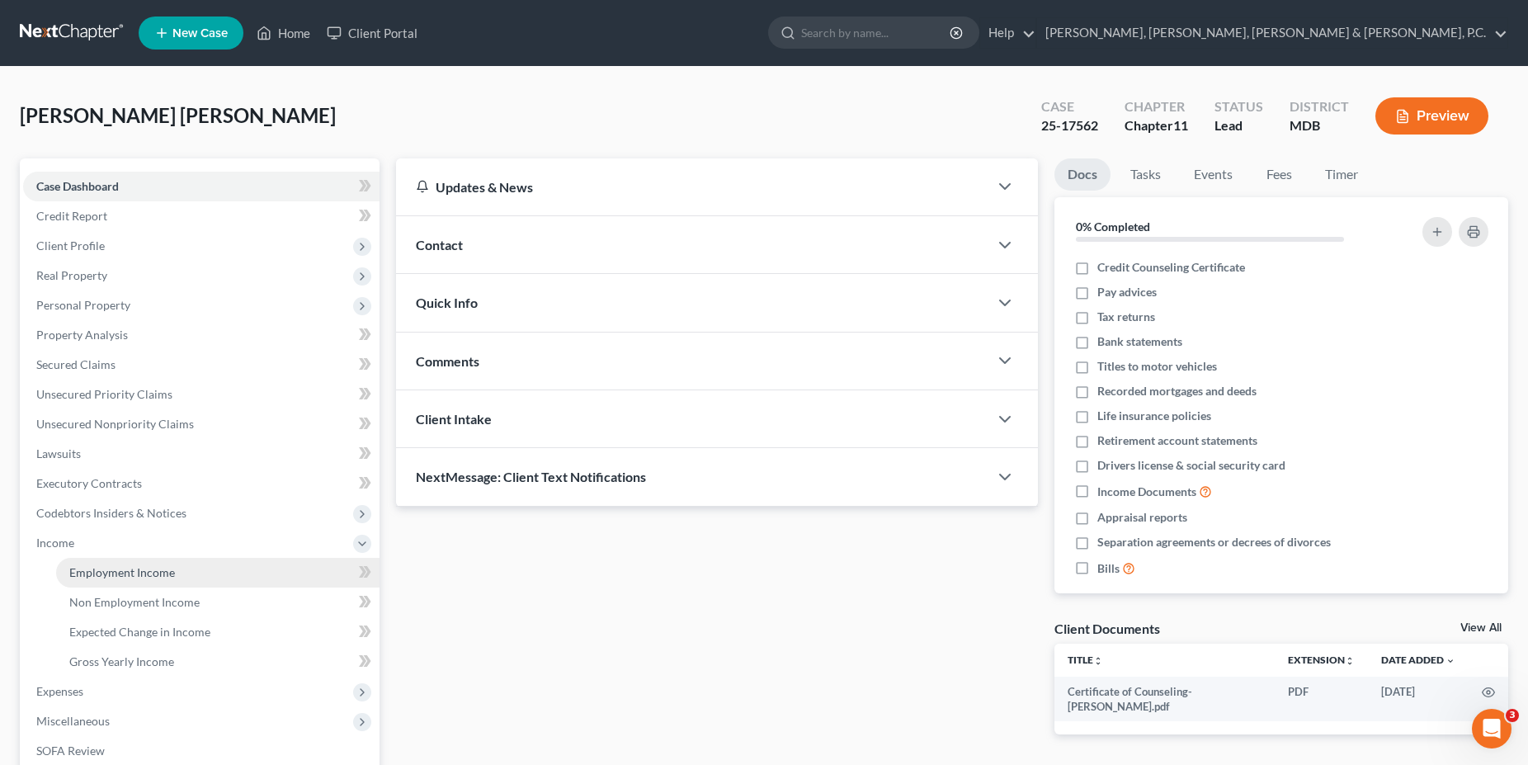
click at [114, 567] on span "Employment Income" at bounding box center [122, 572] width 106 height 14
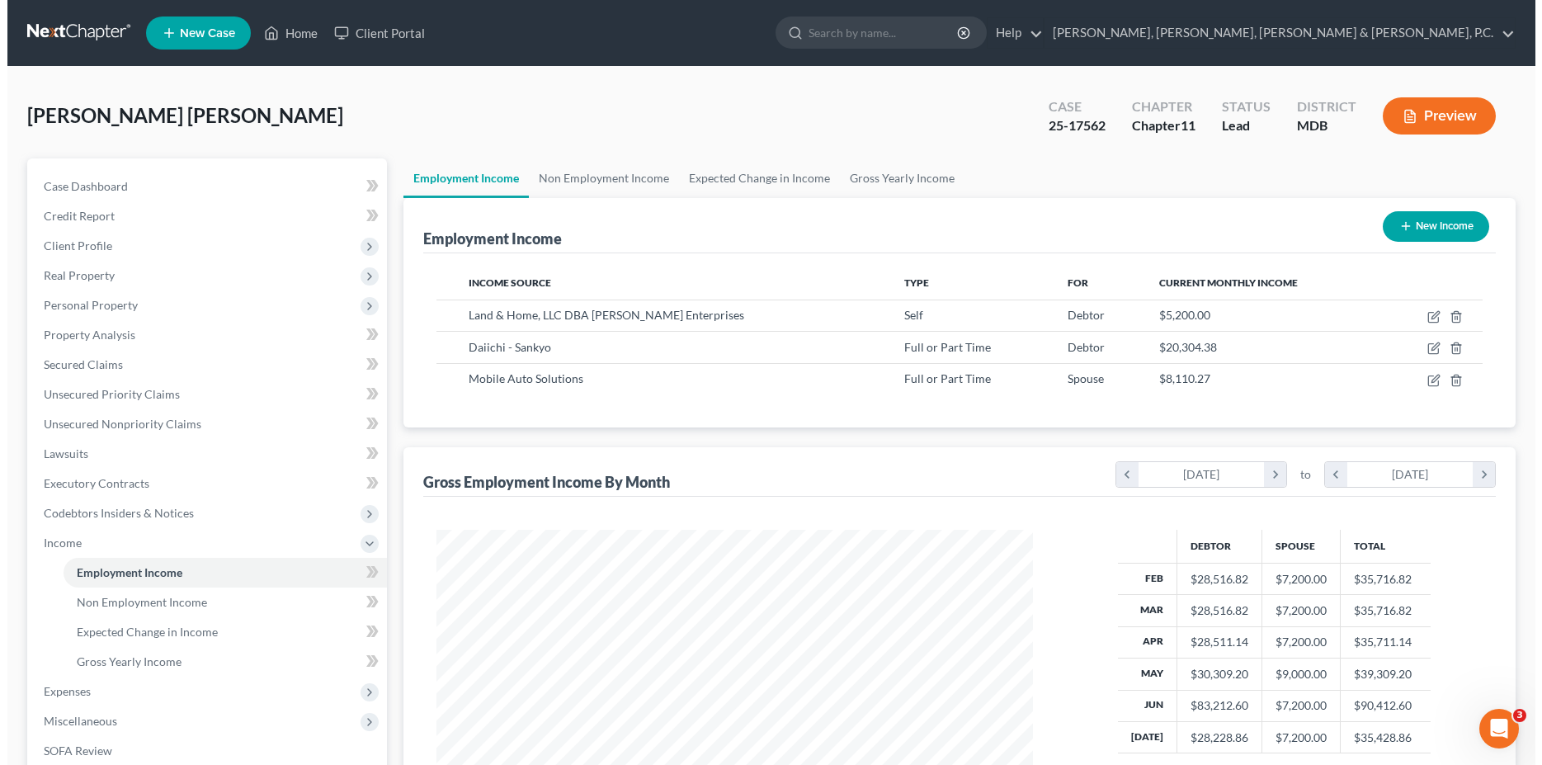
scroll to position [298, 629]
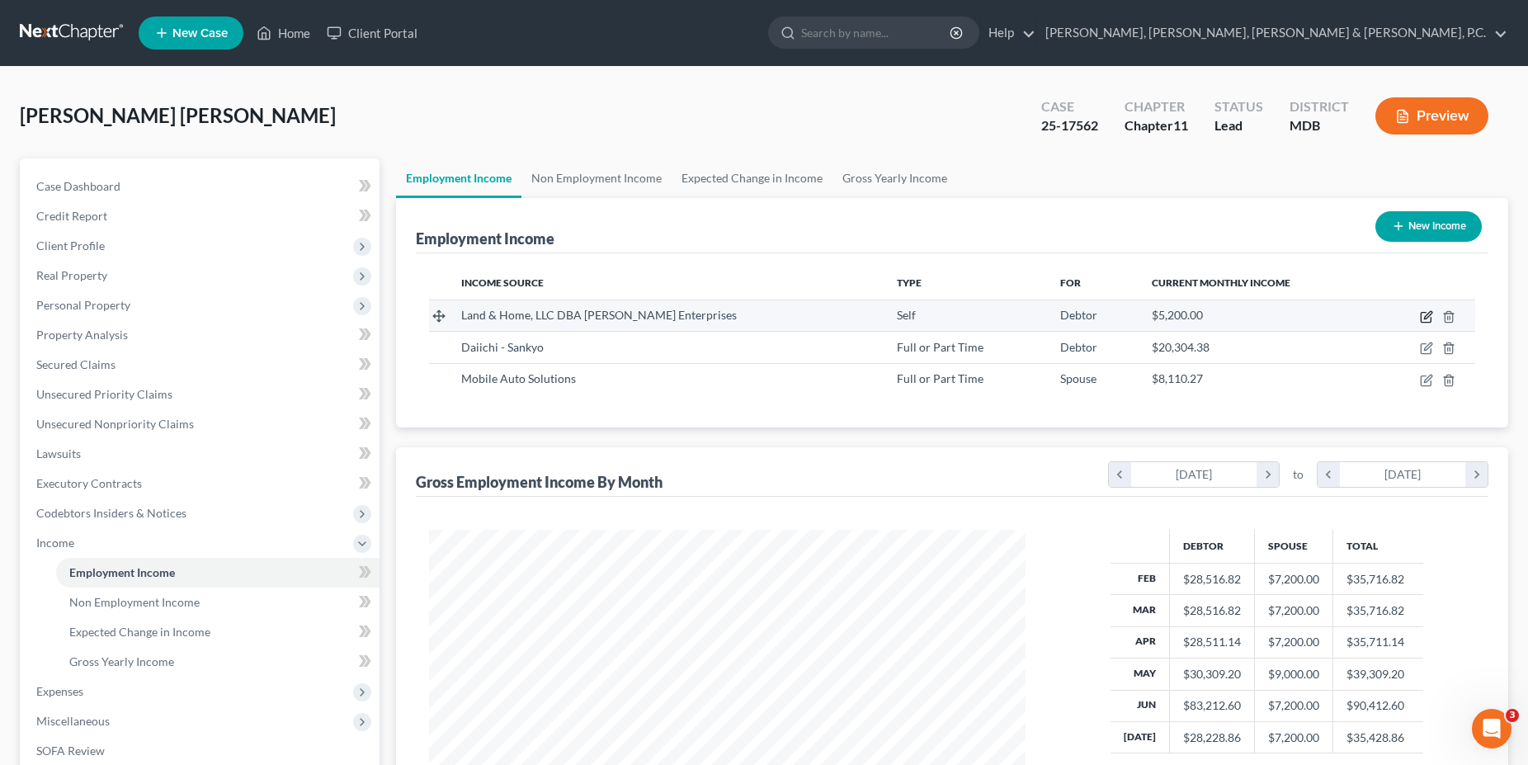
click at [712, 316] on icon "button" at bounding box center [1426, 316] width 13 height 13
select select "1"
select select "0"
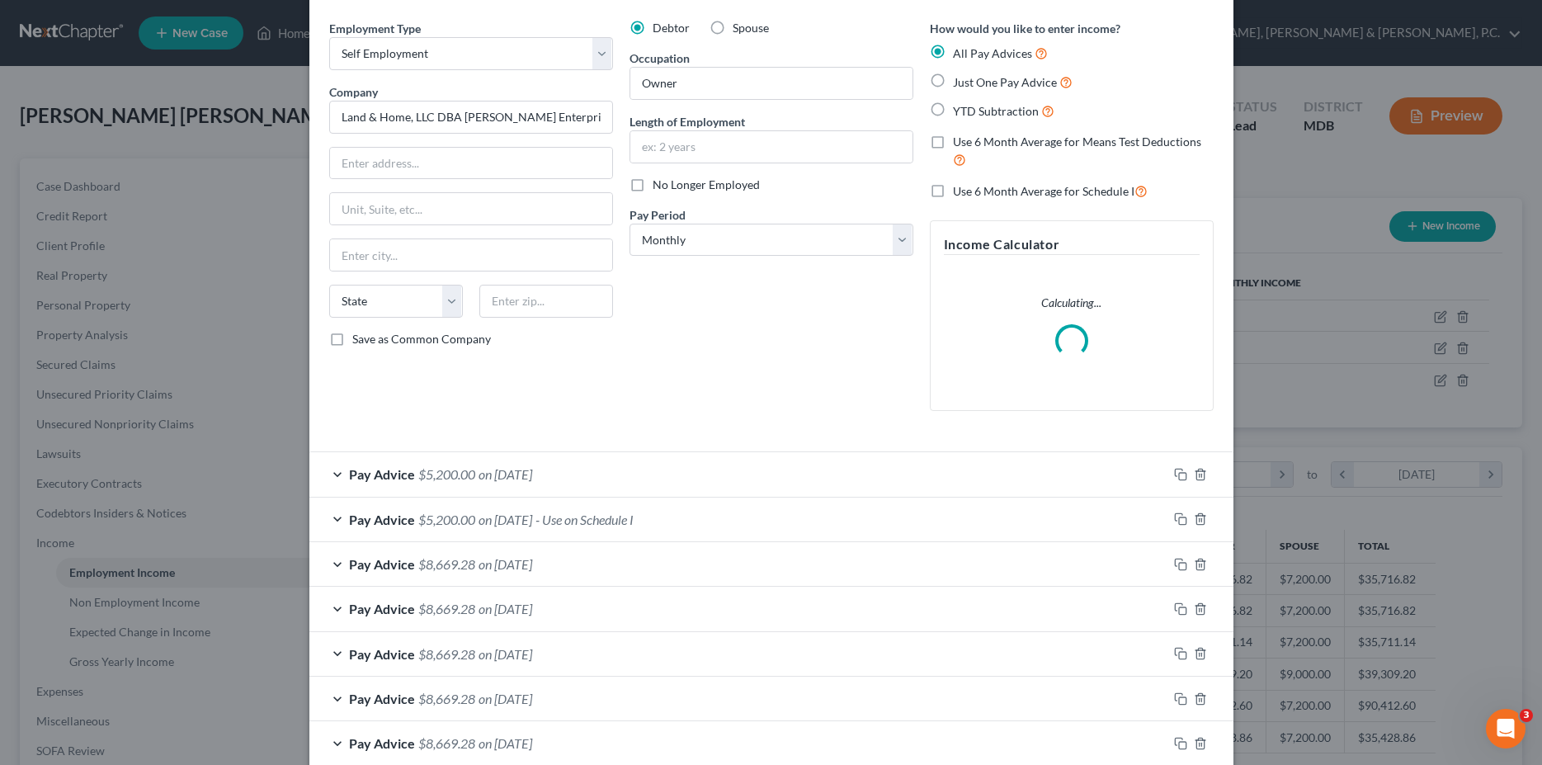
scroll to position [84, 0]
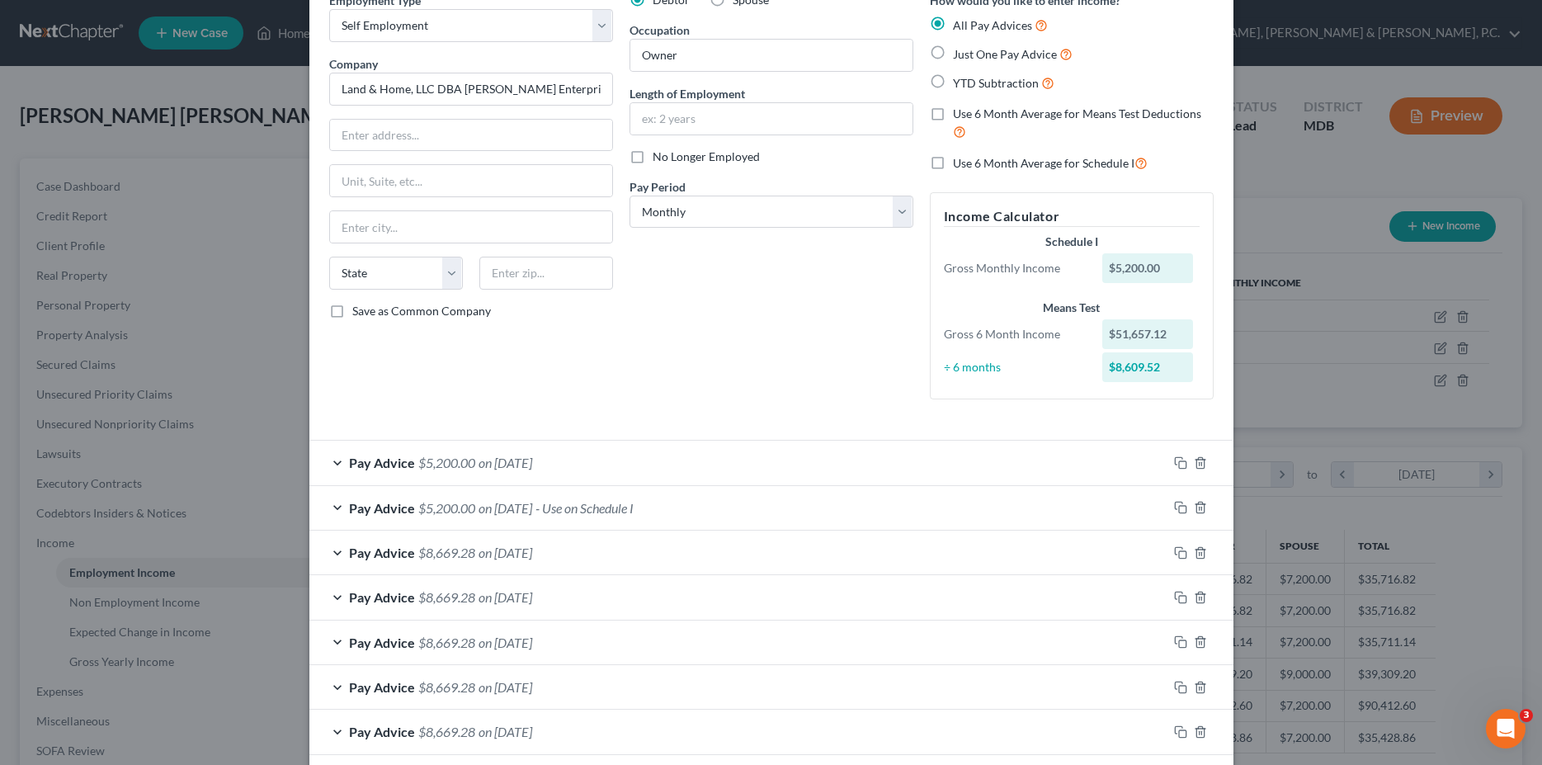
click at [502, 468] on span "on [DATE]" at bounding box center [506, 463] width 54 height 16
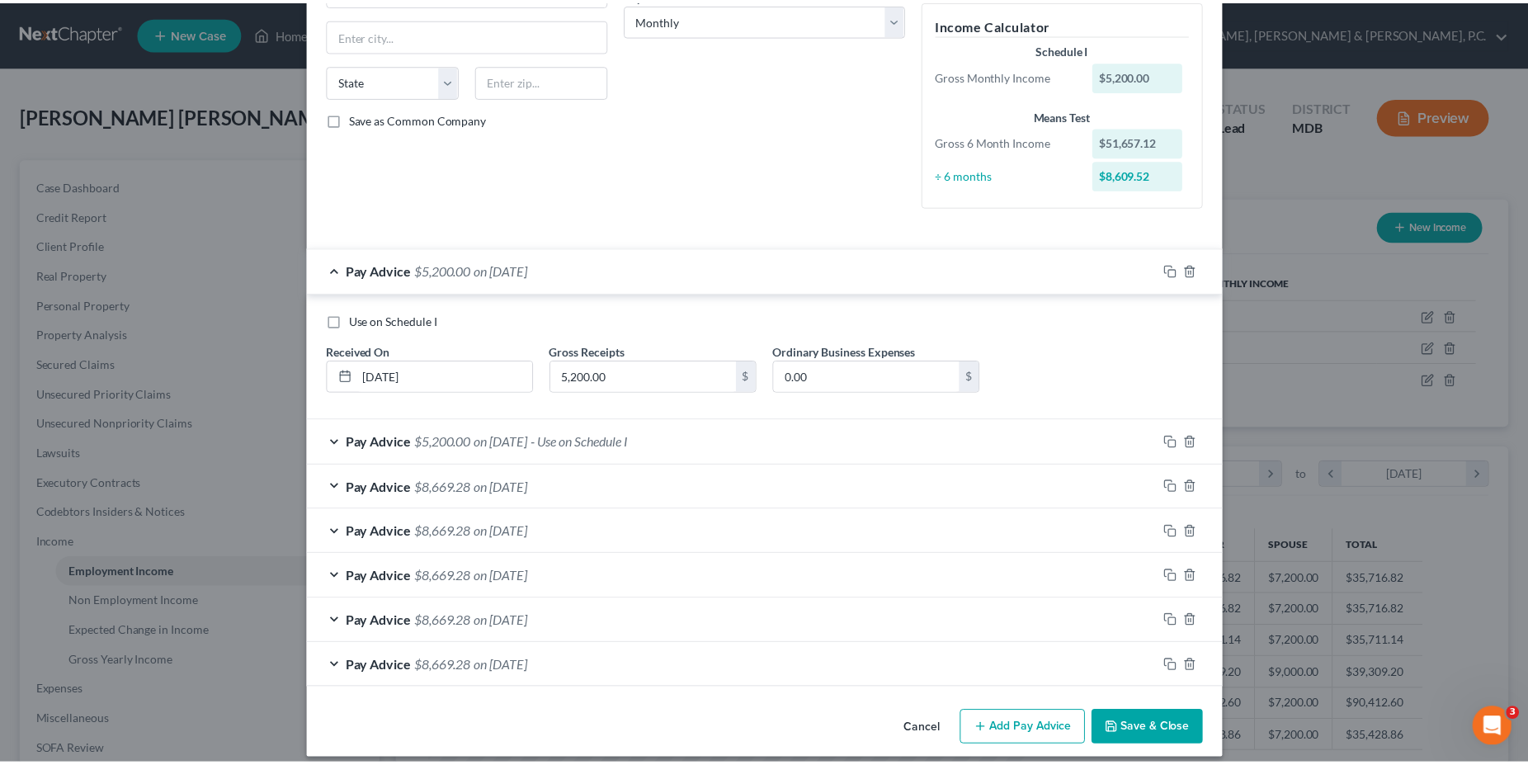
scroll to position [291, 0]
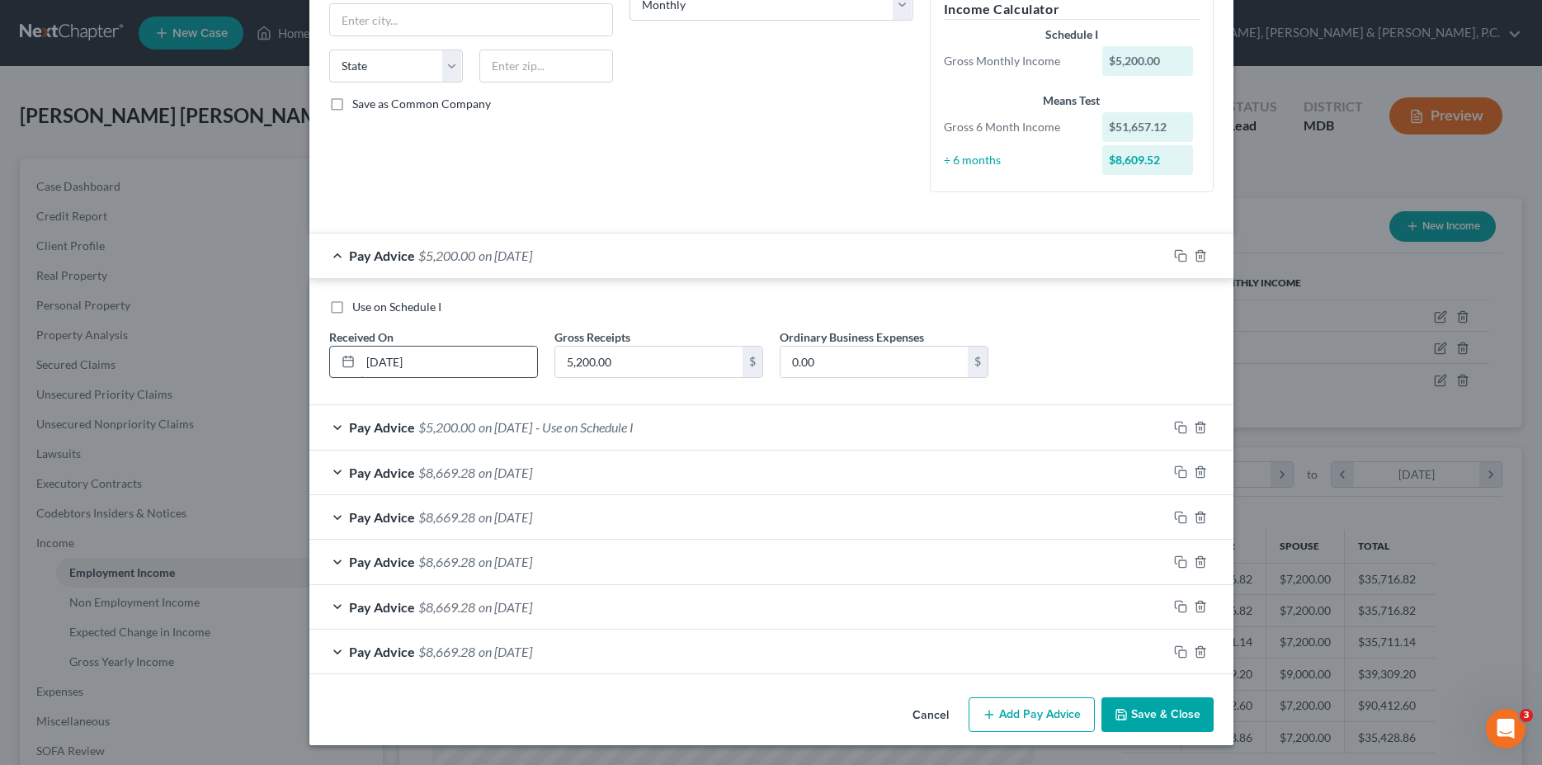
click at [474, 367] on input "[DATE]" at bounding box center [449, 362] width 177 height 31
click at [642, 369] on input "5,200.00" at bounding box center [648, 362] width 187 height 31
type input "15,131.67"
type input "5,961.75"
click at [366, 316] on div "Use on Schedule I Received On * [DATE] Gross Receipts 15,131.67 $ Ordinary Busi…" at bounding box center [771, 345] width 901 height 93
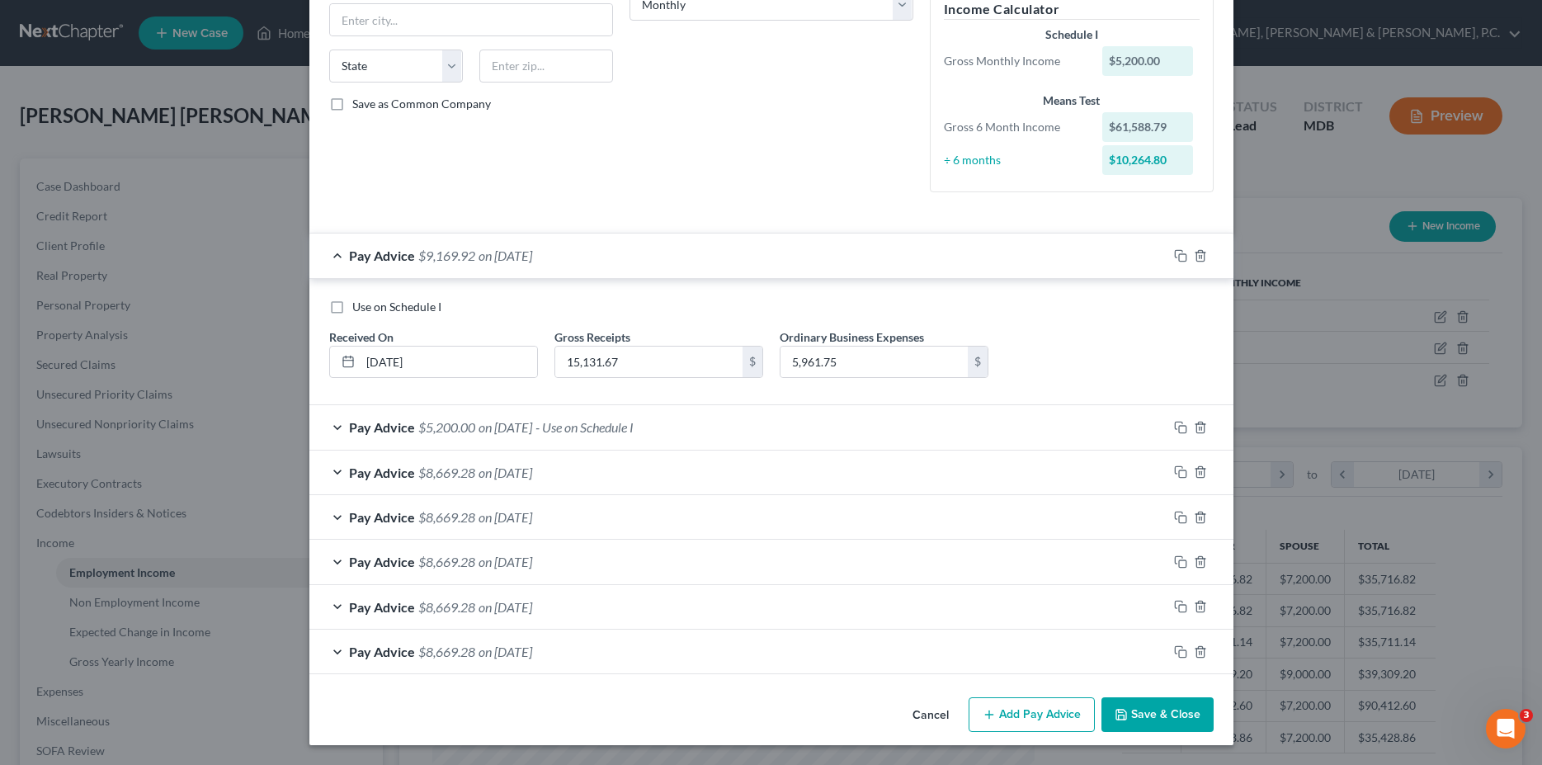
click at [352, 314] on label "Use on Schedule I" at bounding box center [396, 307] width 89 height 17
click at [359, 309] on input "Use on Schedule I" at bounding box center [364, 304] width 11 height 11
checkbox input "true"
click at [712, 707] on button "Save & Close" at bounding box center [1157, 714] width 112 height 35
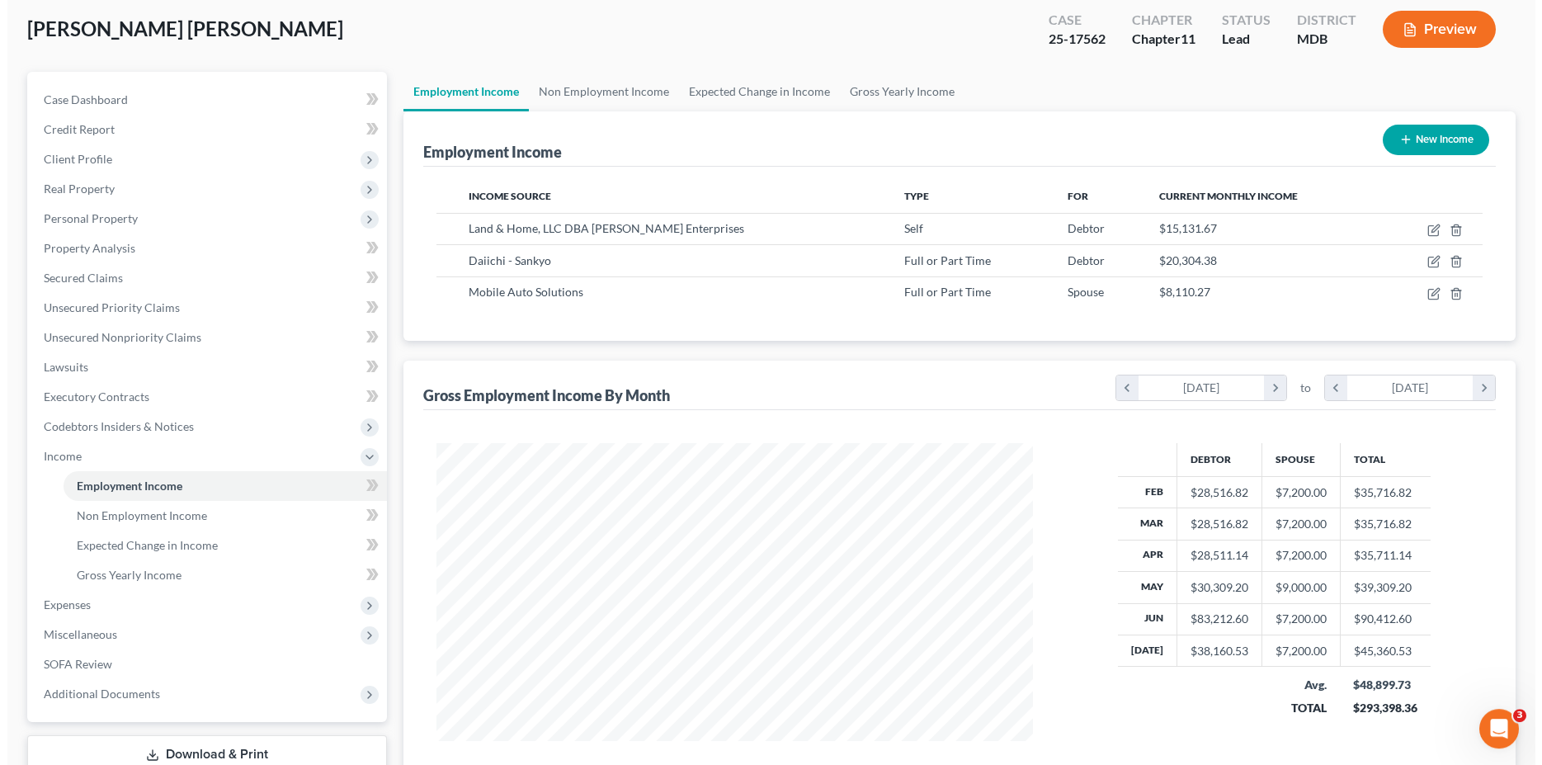
scroll to position [0, 0]
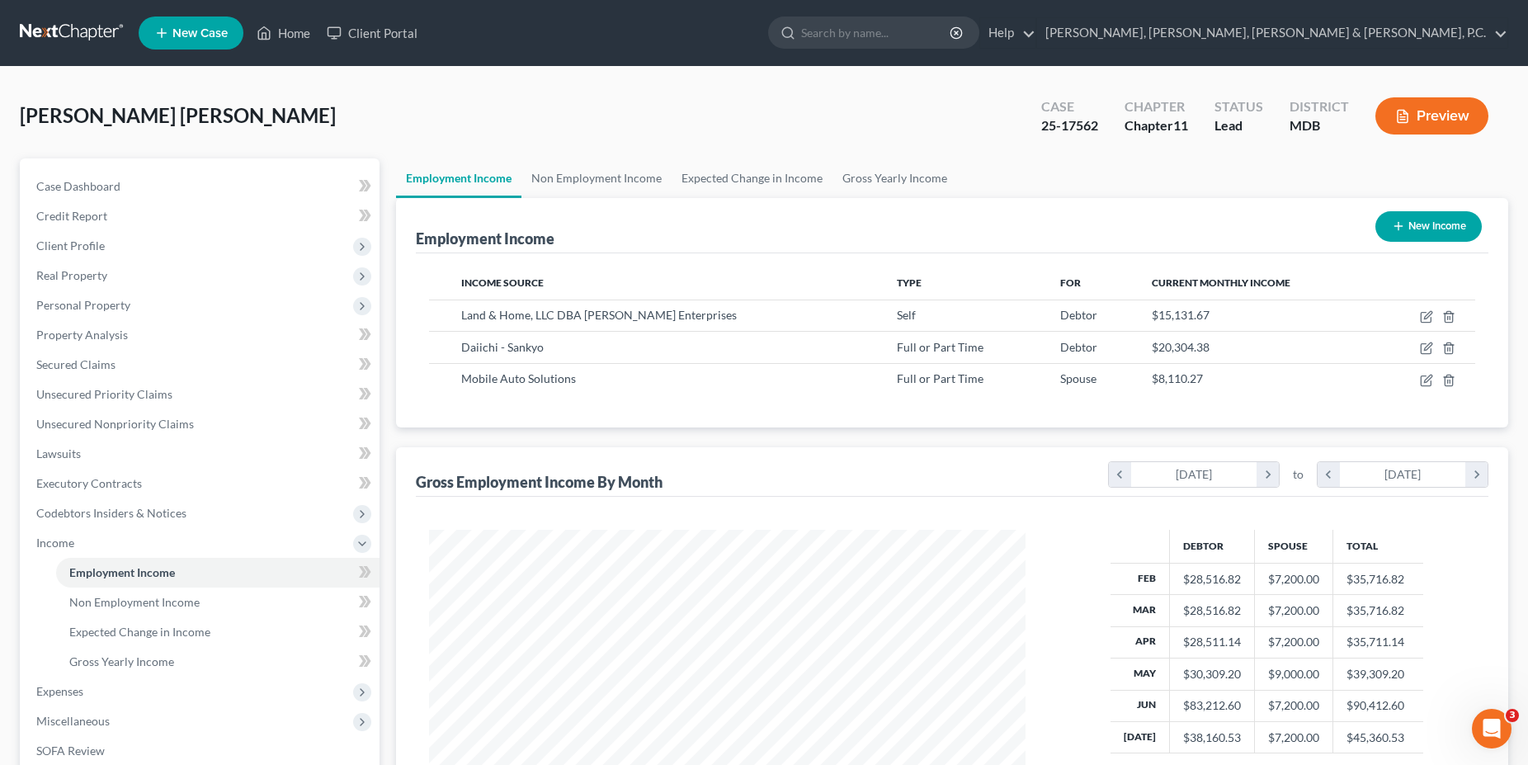
click at [712, 116] on icon "button" at bounding box center [1402, 116] width 15 height 15
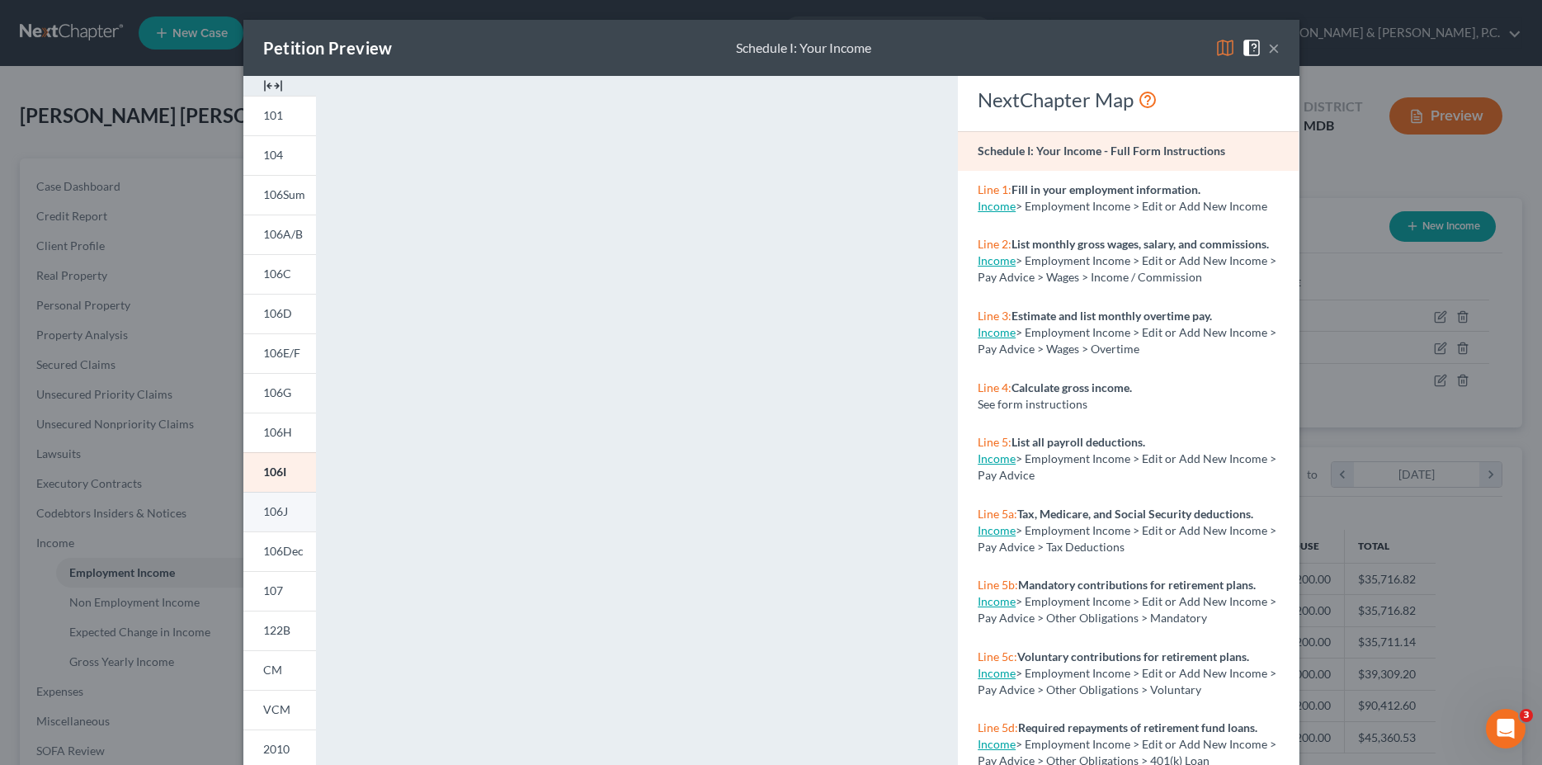
click at [269, 510] on span "106J" at bounding box center [275, 511] width 25 height 14
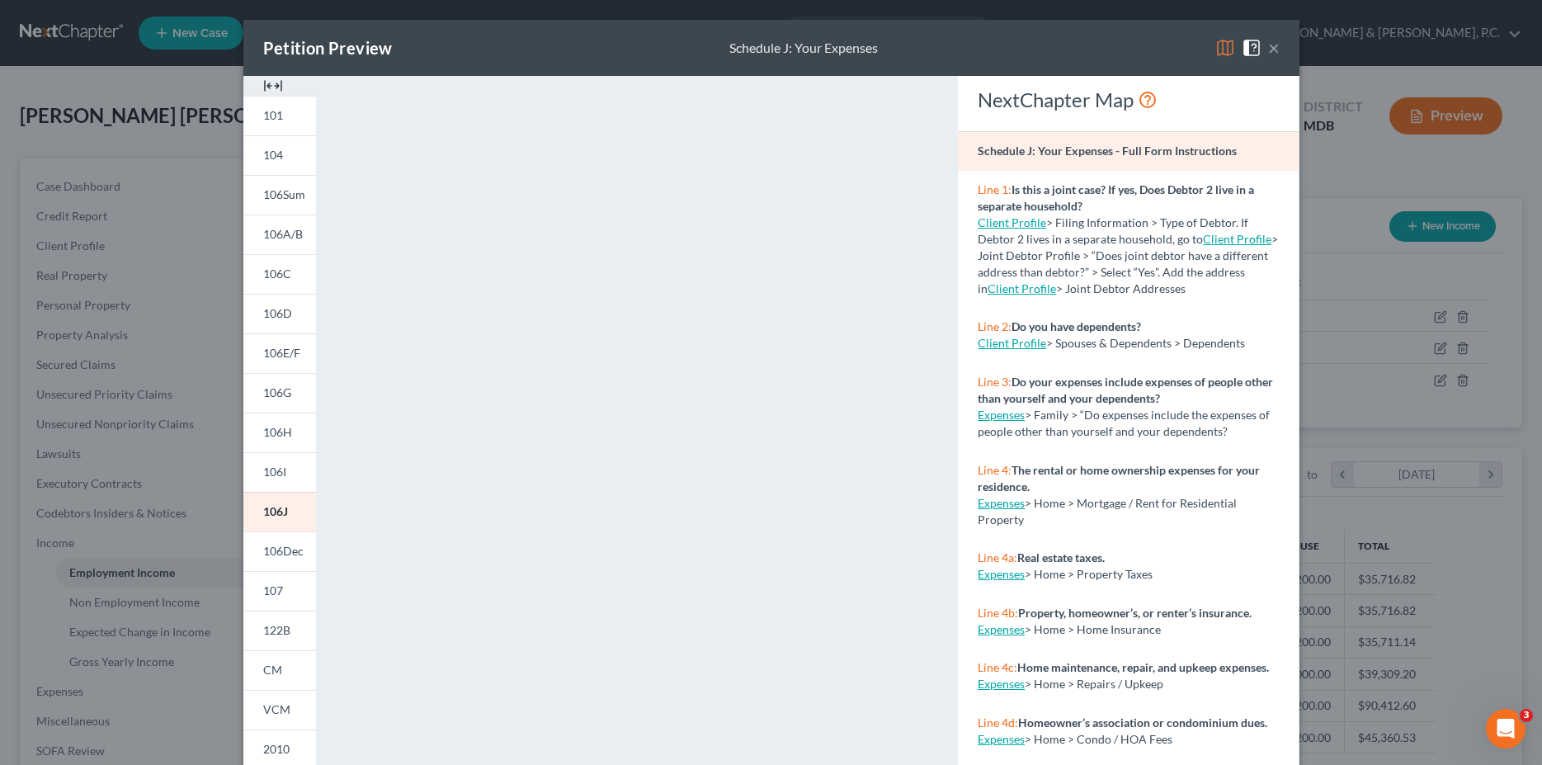
click at [712, 294] on div "Petition Preview Schedule J: Your Expenses × 101 104 106Sum 106A/B 106C 106D 10…" at bounding box center [771, 382] width 1542 height 765
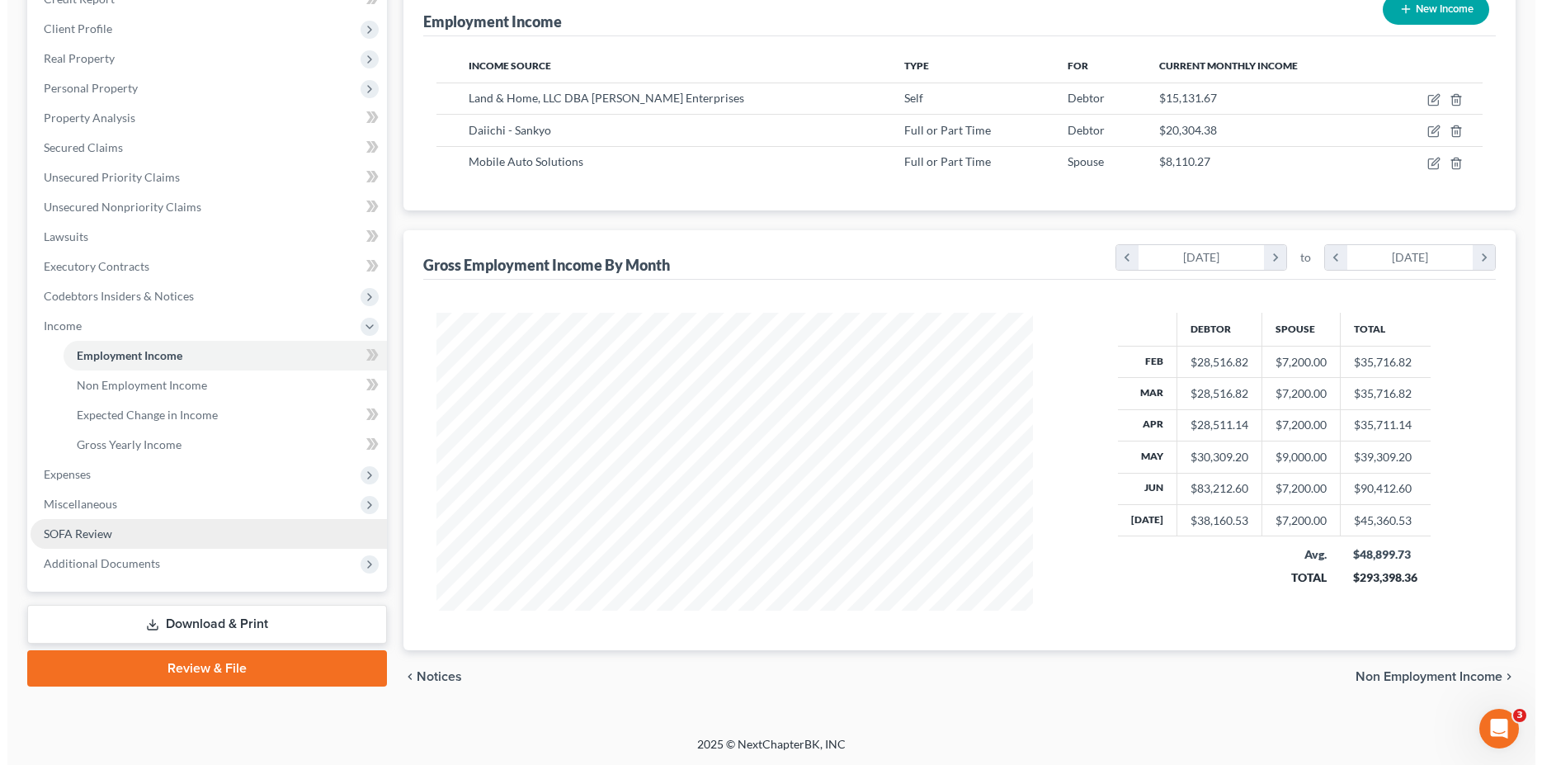
scroll to position [0, 0]
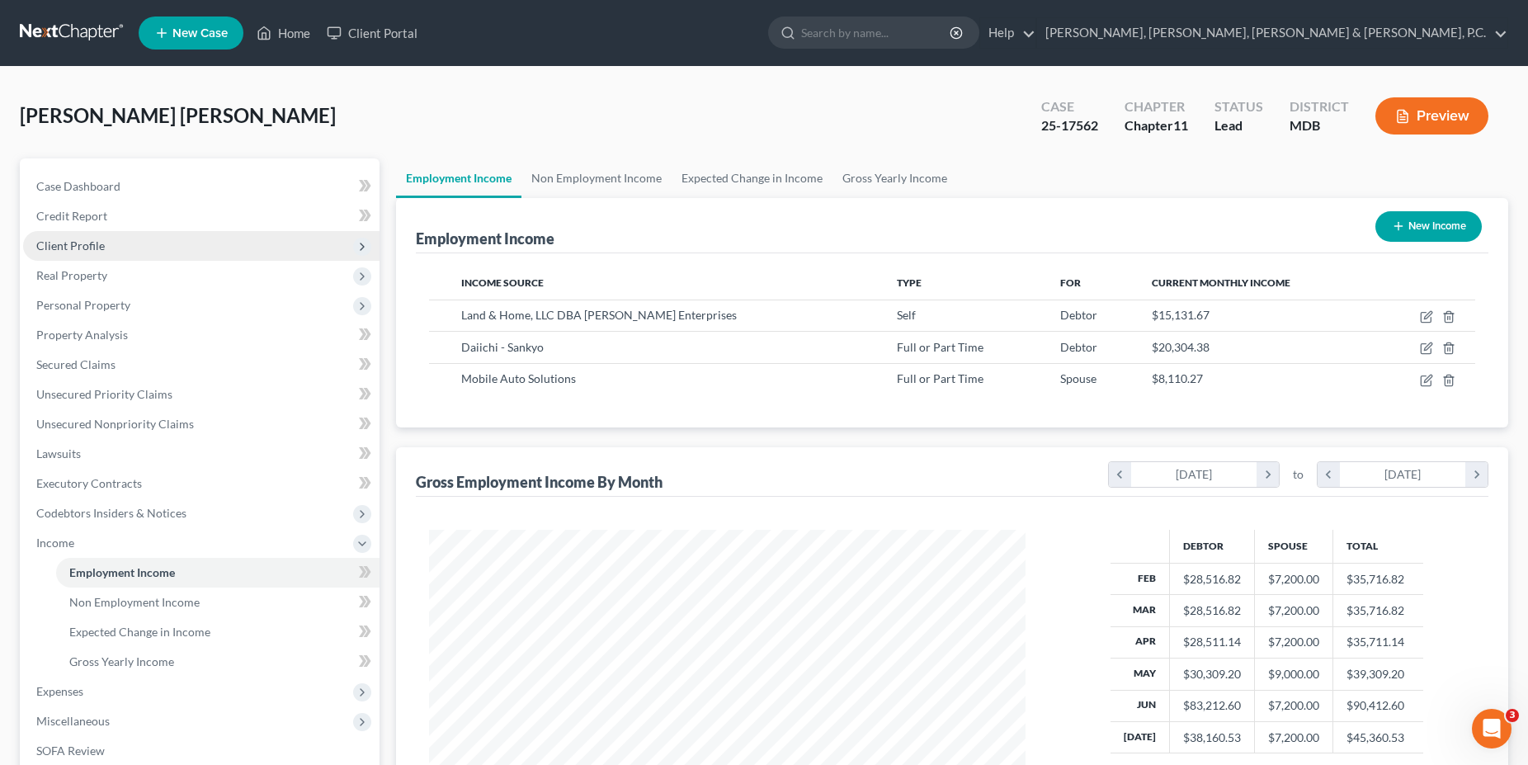
click at [95, 248] on span "Client Profile" at bounding box center [70, 245] width 68 height 14
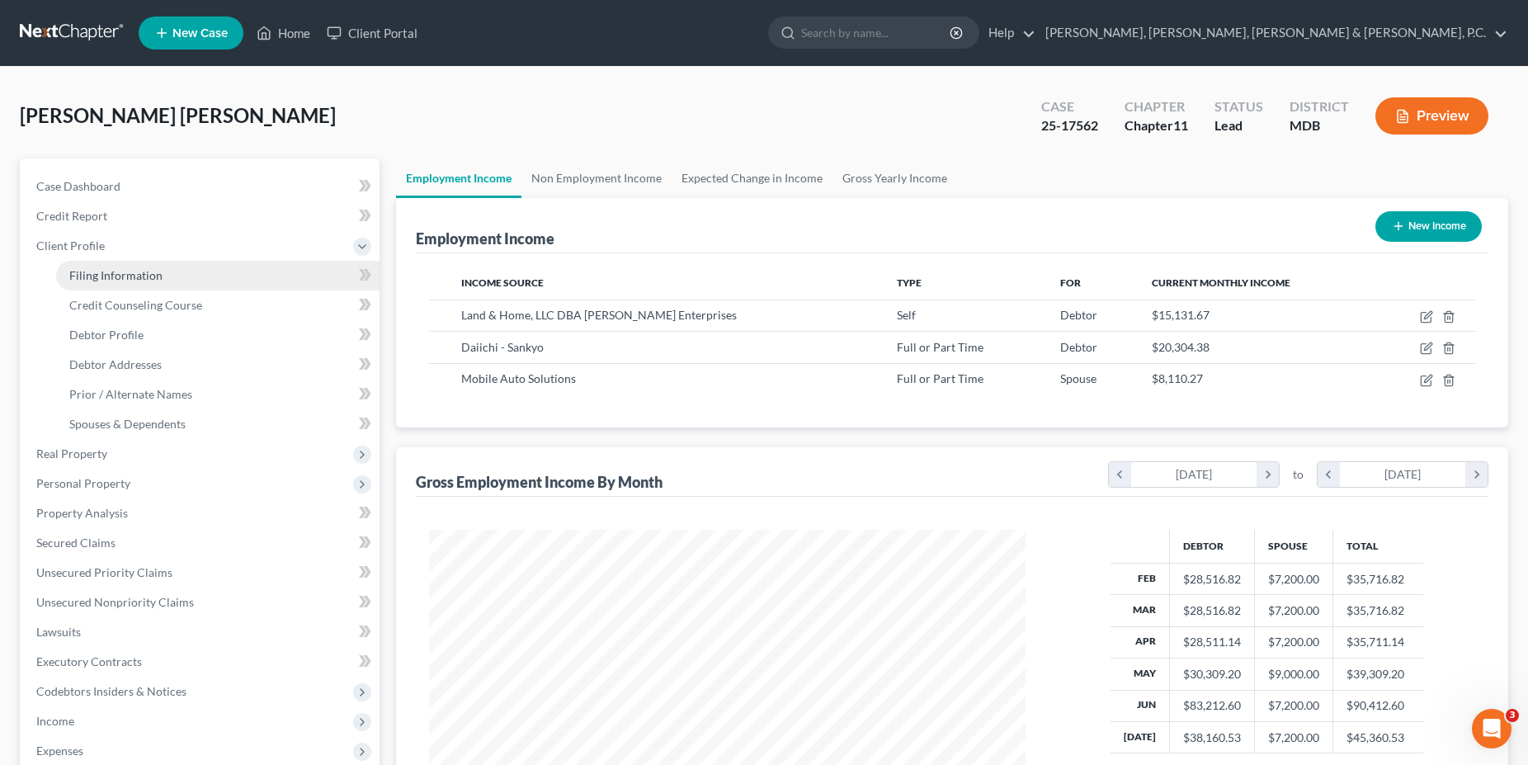
click at [163, 271] on link "Filing Information" at bounding box center [217, 276] width 323 height 30
select select "1"
select select "0"
select select "1"
select select "21"
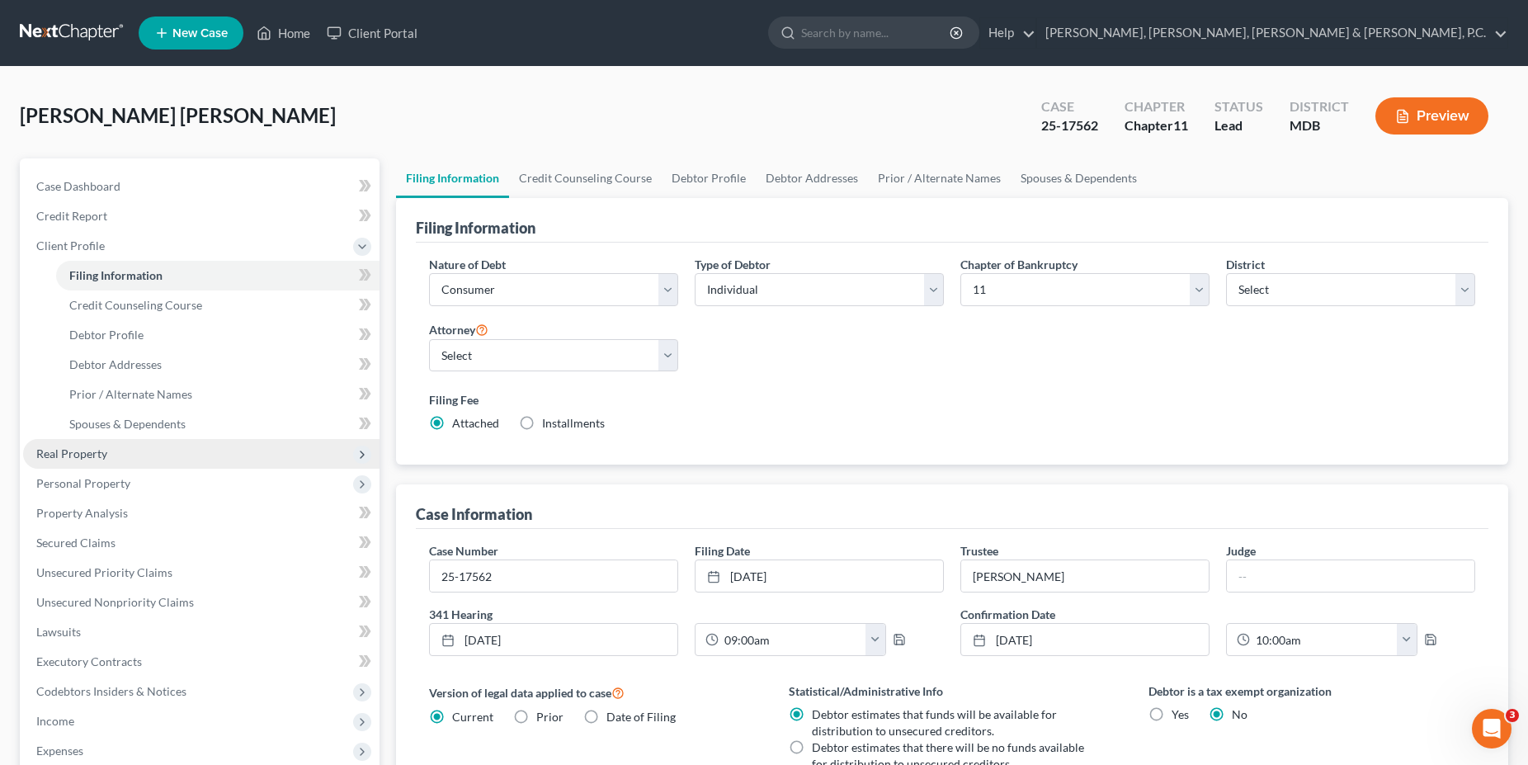
click at [117, 464] on span "Real Property" at bounding box center [201, 454] width 356 height 30
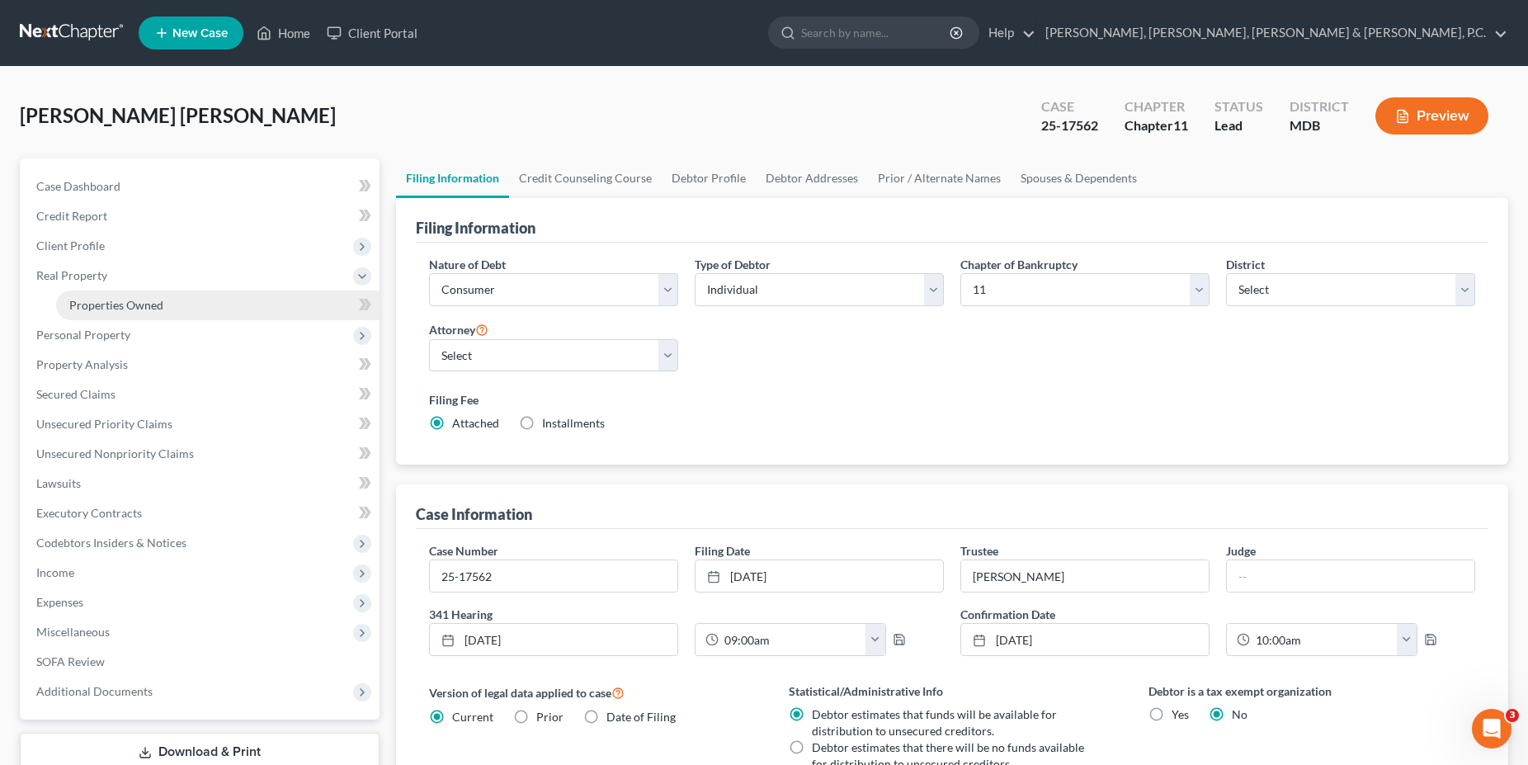
click at [116, 312] on link "Properties Owned" at bounding box center [217, 305] width 323 height 30
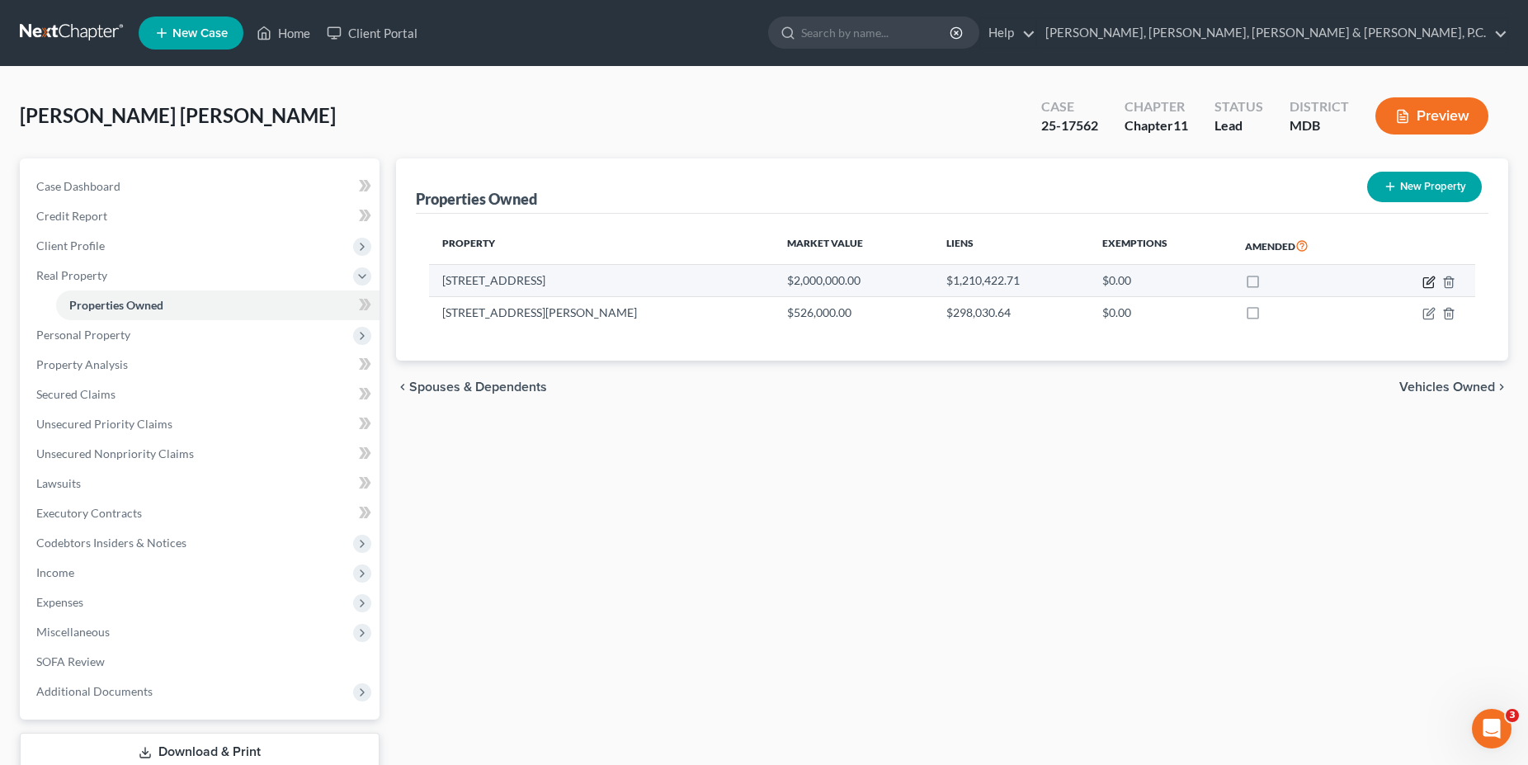
click at [712, 280] on icon "button" at bounding box center [1428, 282] width 13 height 13
select select "21"
select select "13"
select select "0"
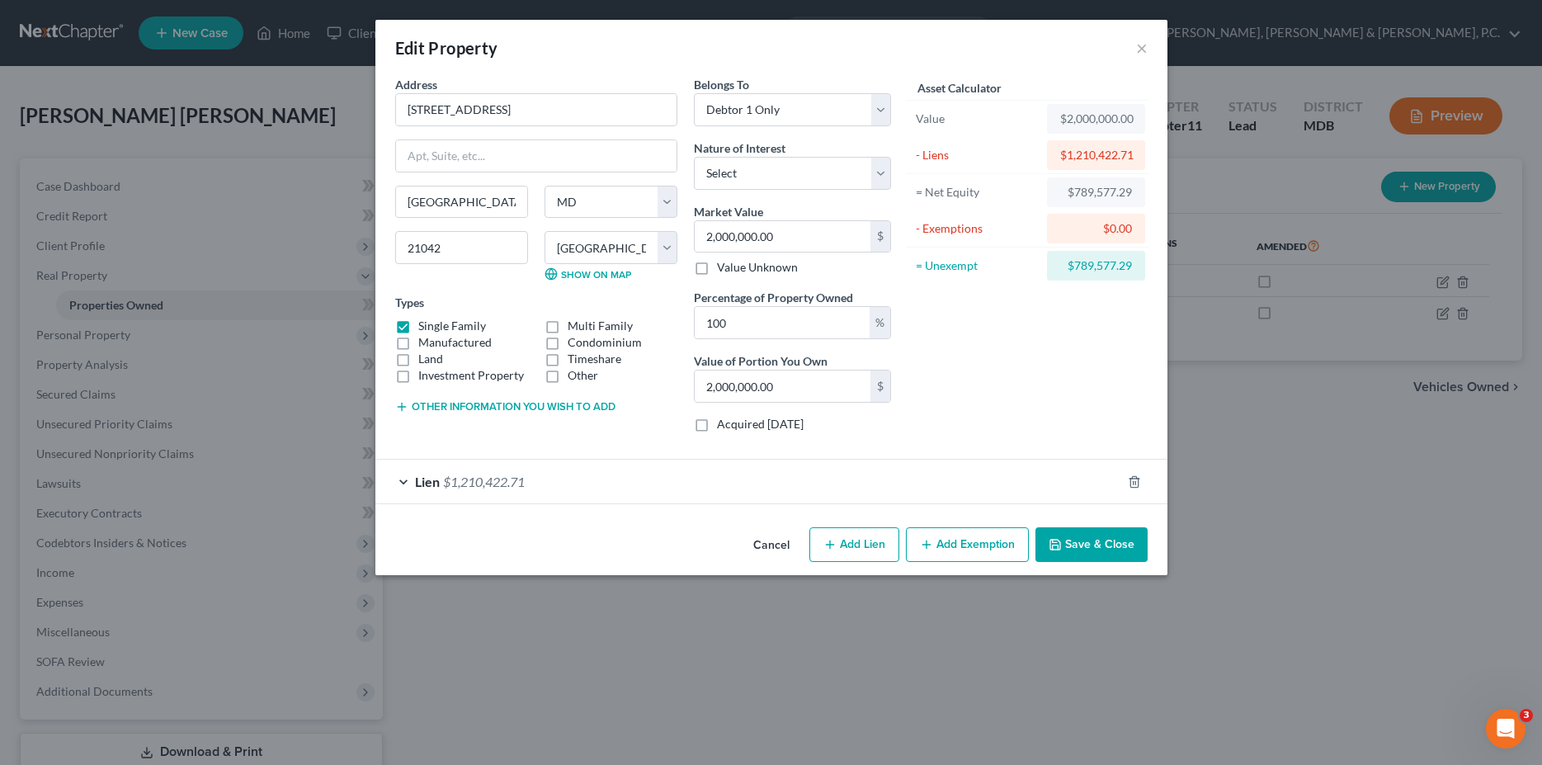
click at [712, 535] on button "Add Exemption" at bounding box center [967, 544] width 123 height 35
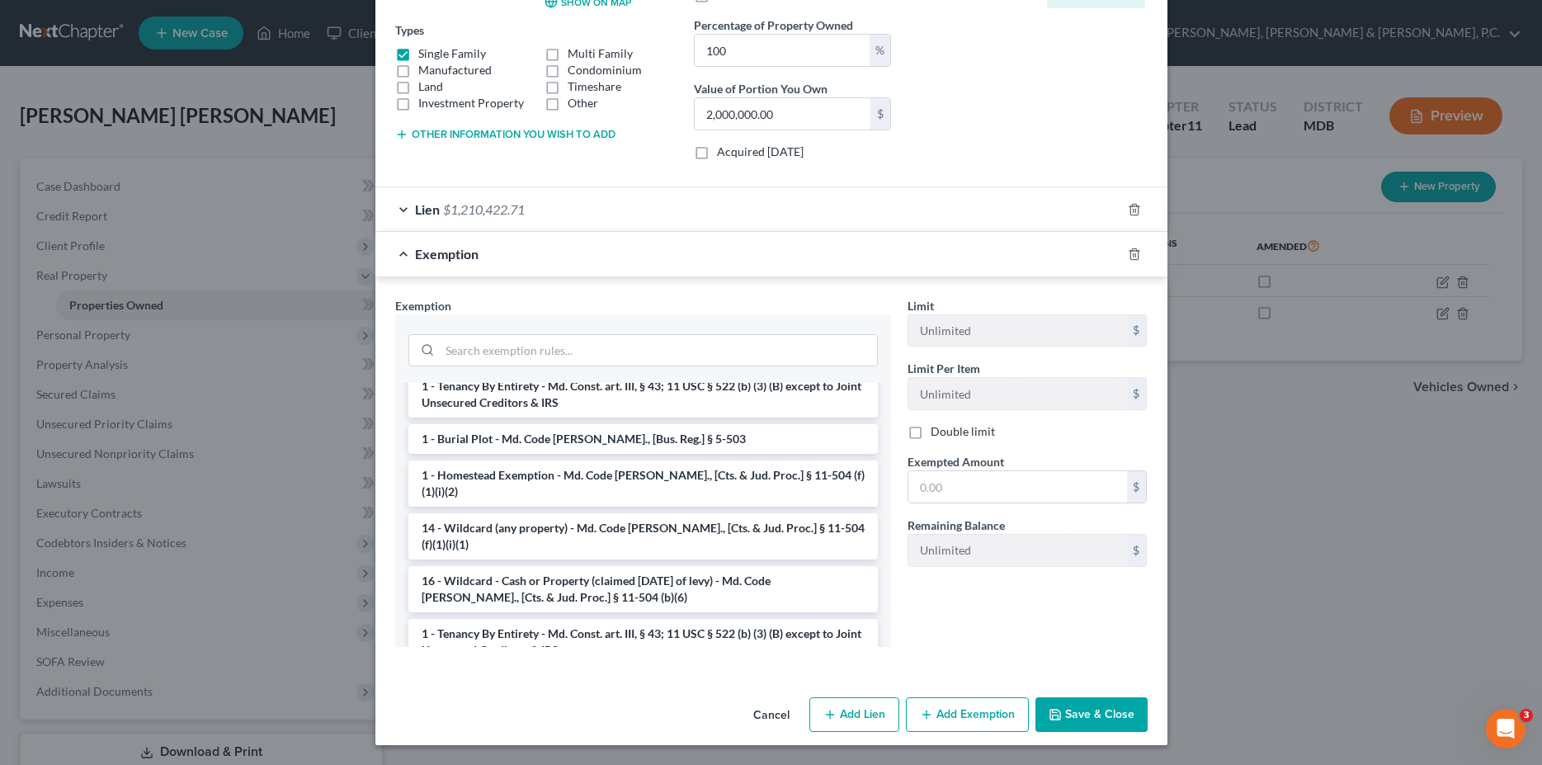
scroll to position [53, 0]
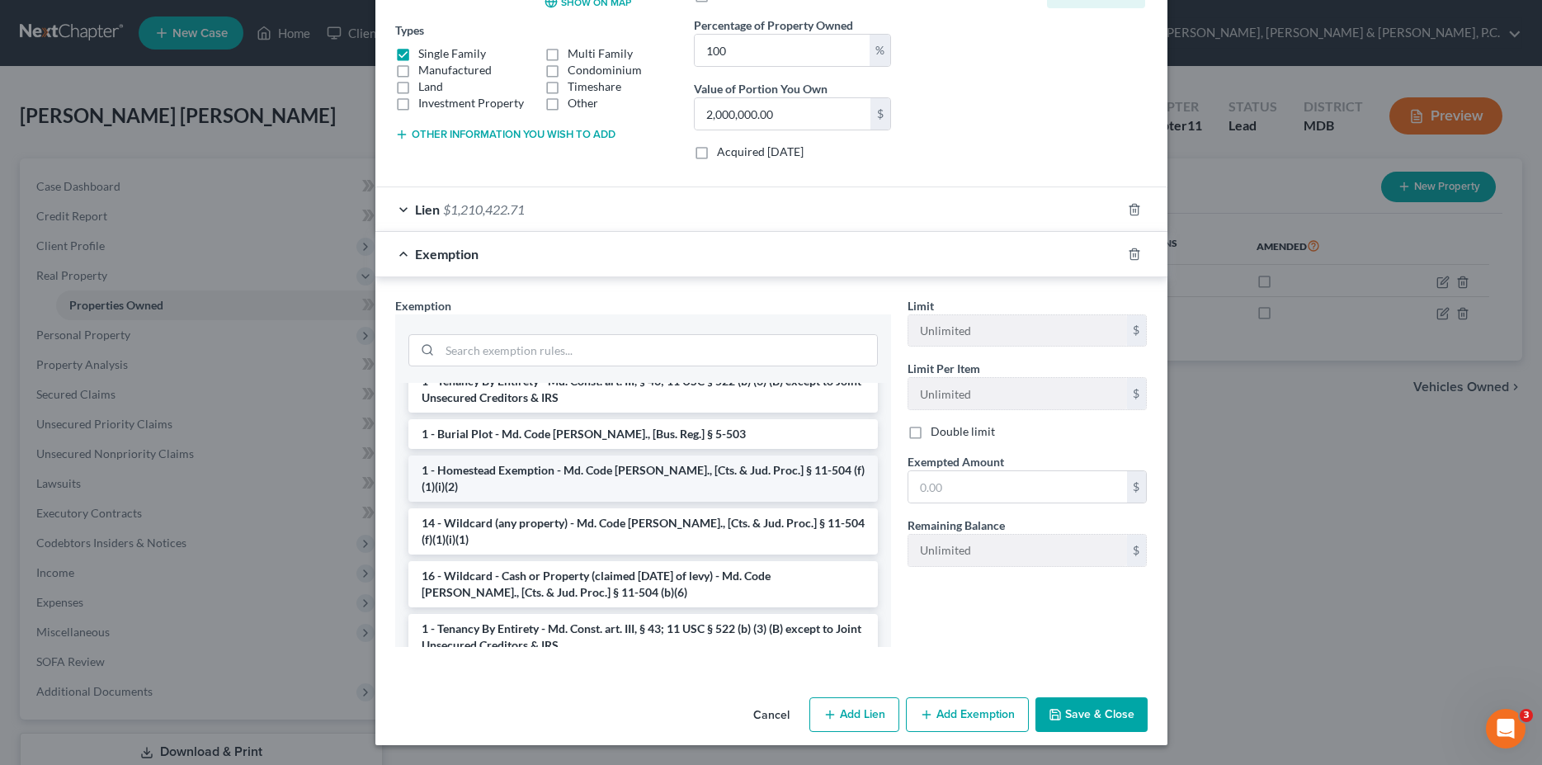
click at [712, 467] on li "1 - Homestead Exemption - Md. Code [PERSON_NAME]., [Cts. & Jud. Proc.] § 11-504…" at bounding box center [642, 478] width 469 height 46
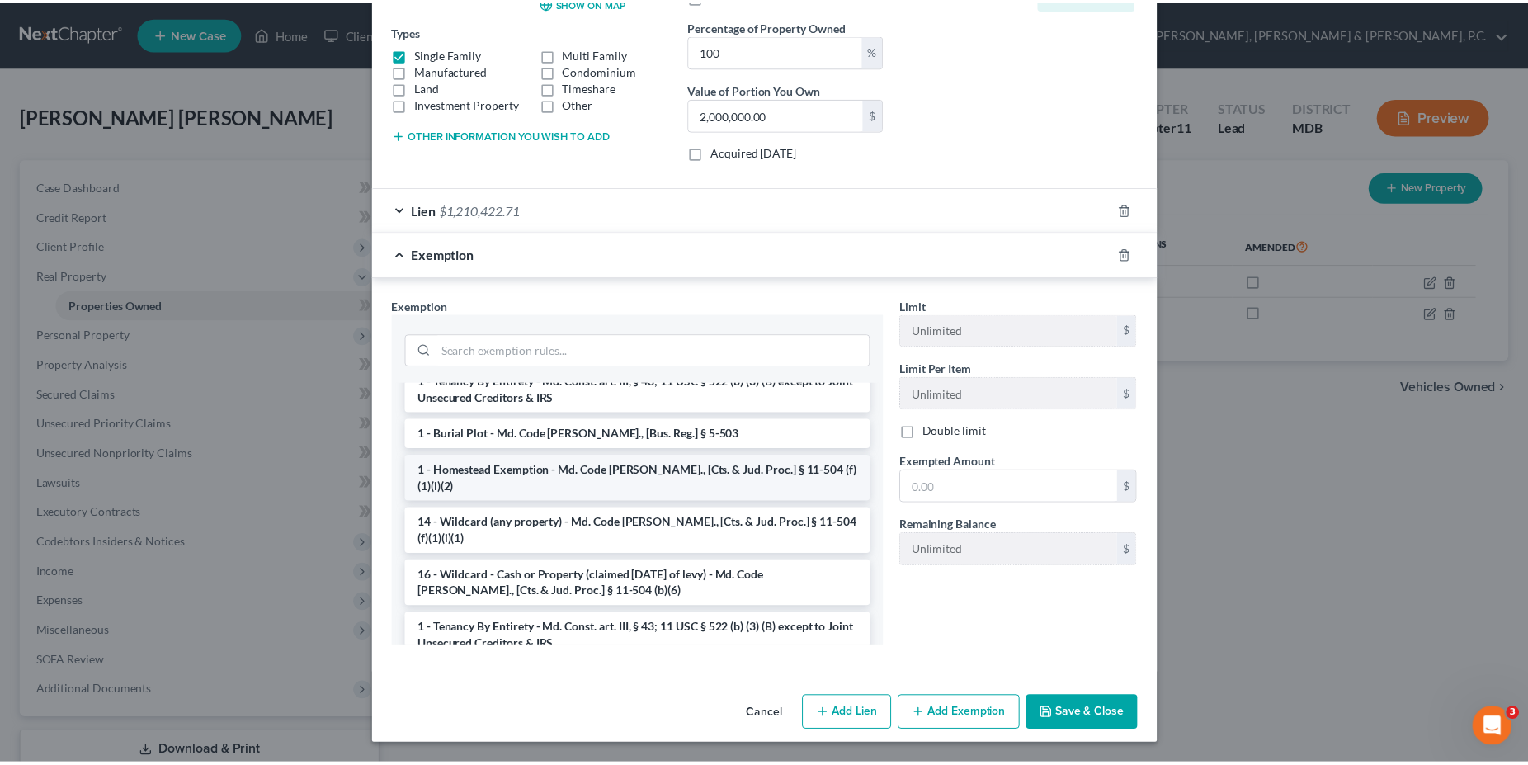
scroll to position [191, 0]
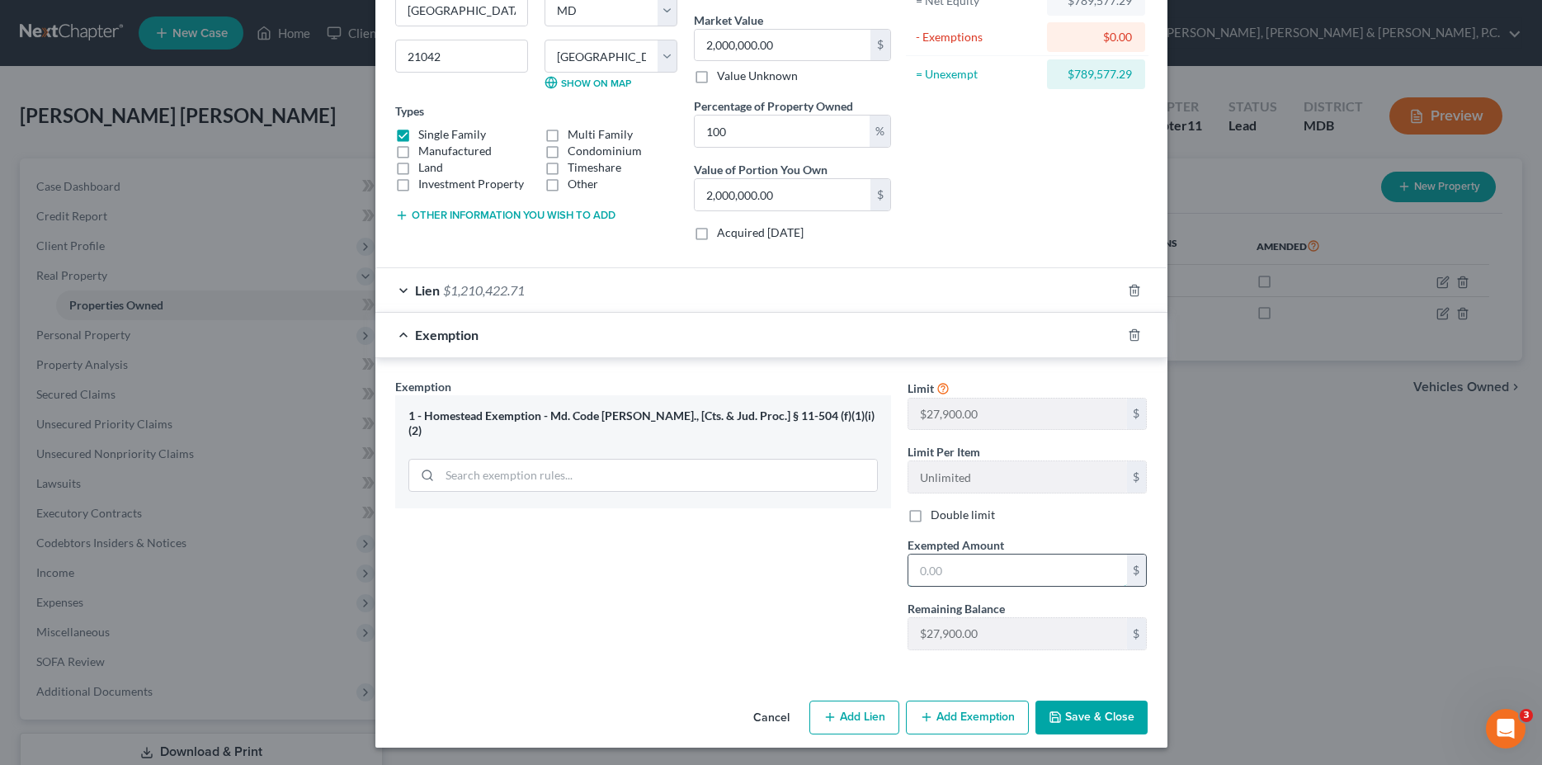
click at [712, 563] on input "text" at bounding box center [1017, 569] width 219 height 31
type input "27,900"
click at [712, 707] on button "Save & Close" at bounding box center [1091, 717] width 112 height 35
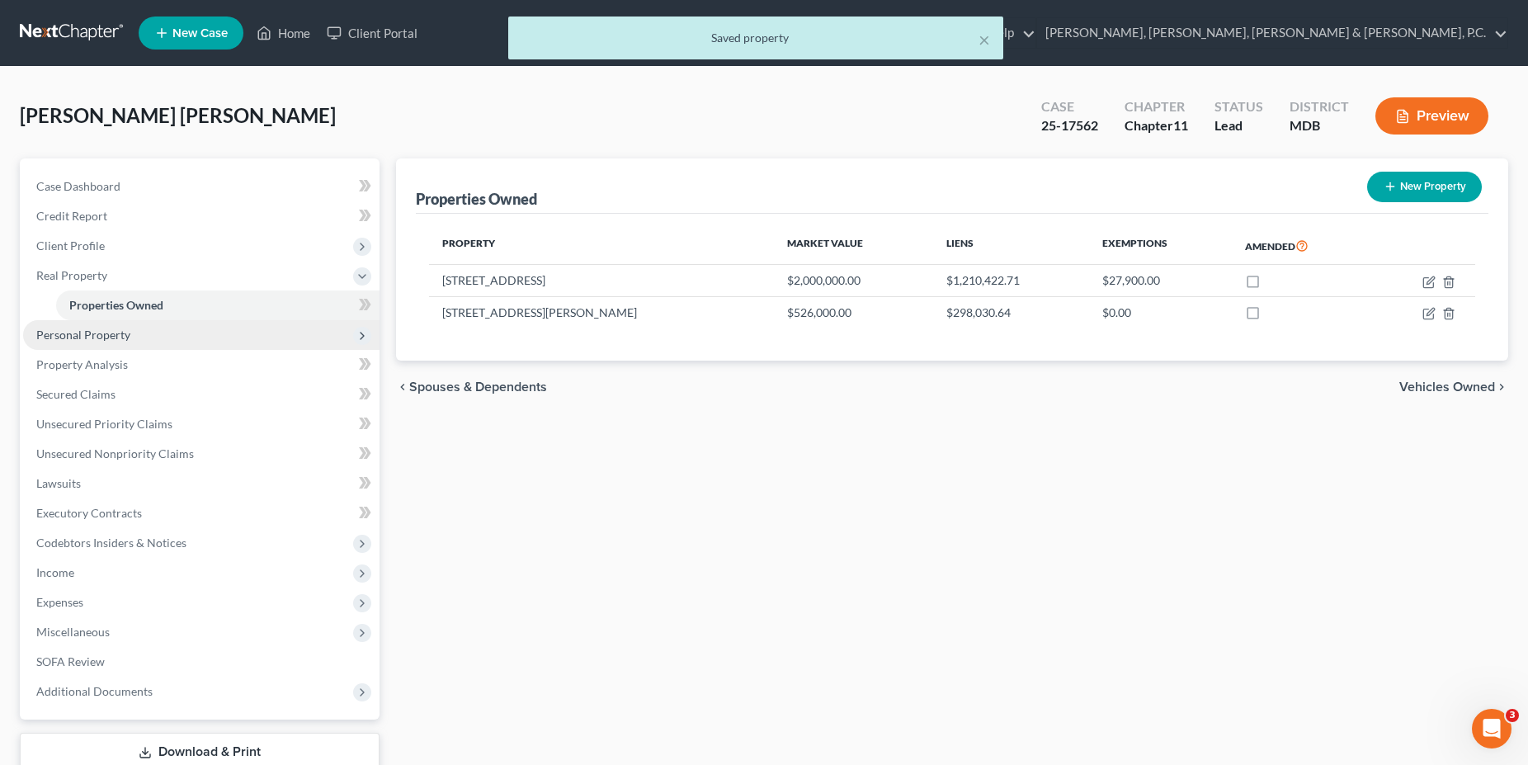
click at [100, 342] on span "Personal Property" at bounding box center [201, 335] width 356 height 30
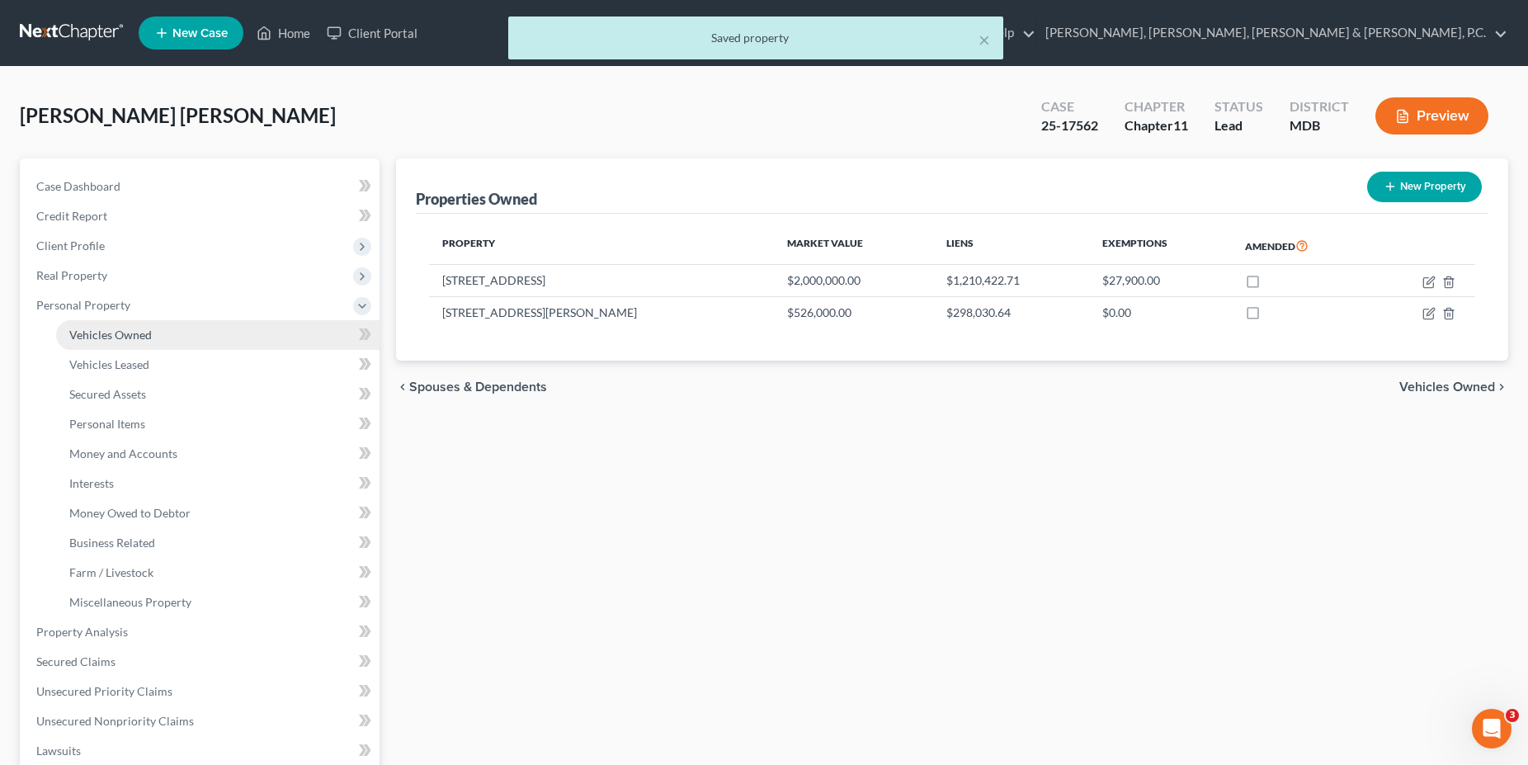
click at [101, 341] on span "Vehicles Owned" at bounding box center [110, 335] width 83 height 14
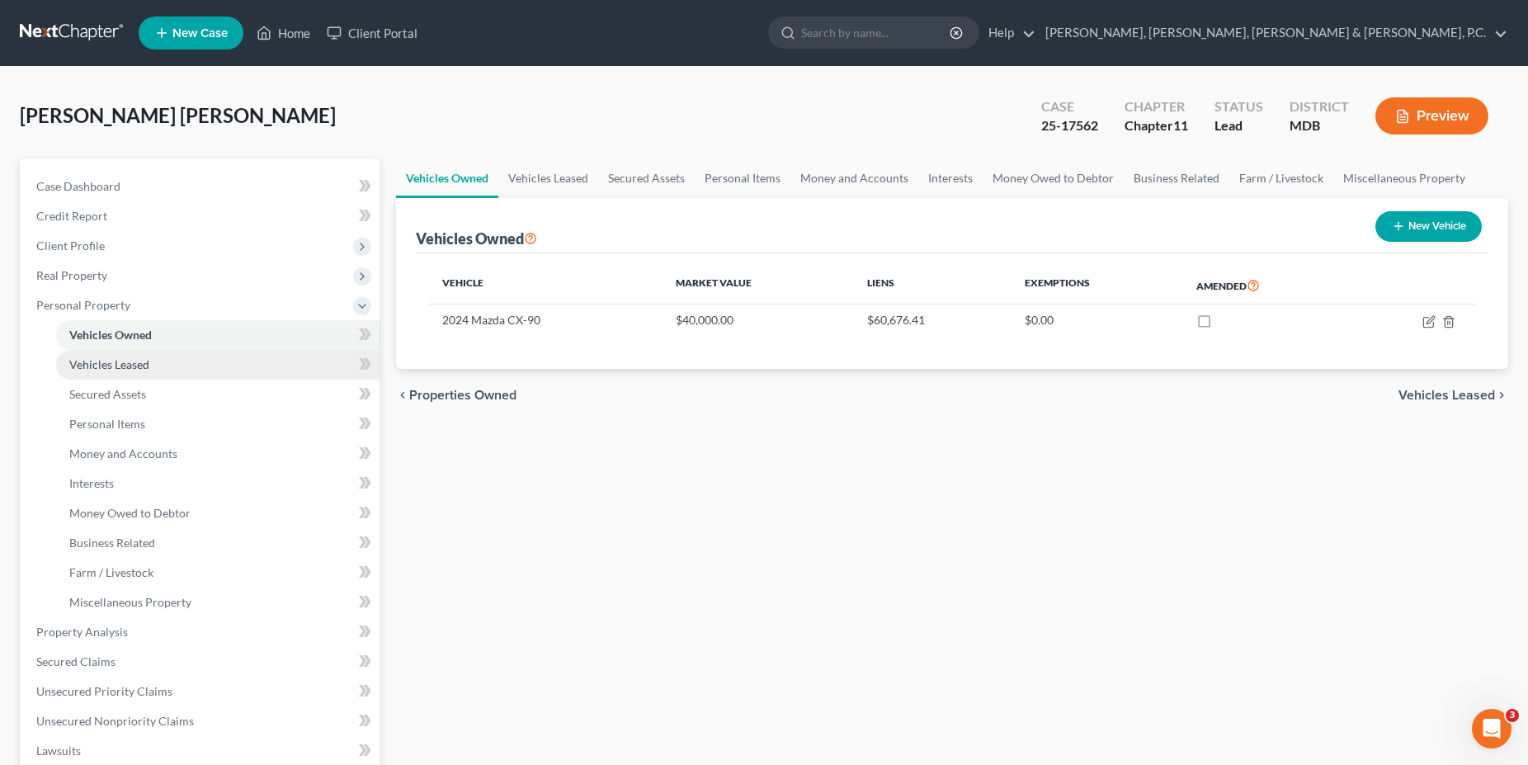
click at [101, 360] on span "Vehicles Leased" at bounding box center [109, 364] width 80 height 14
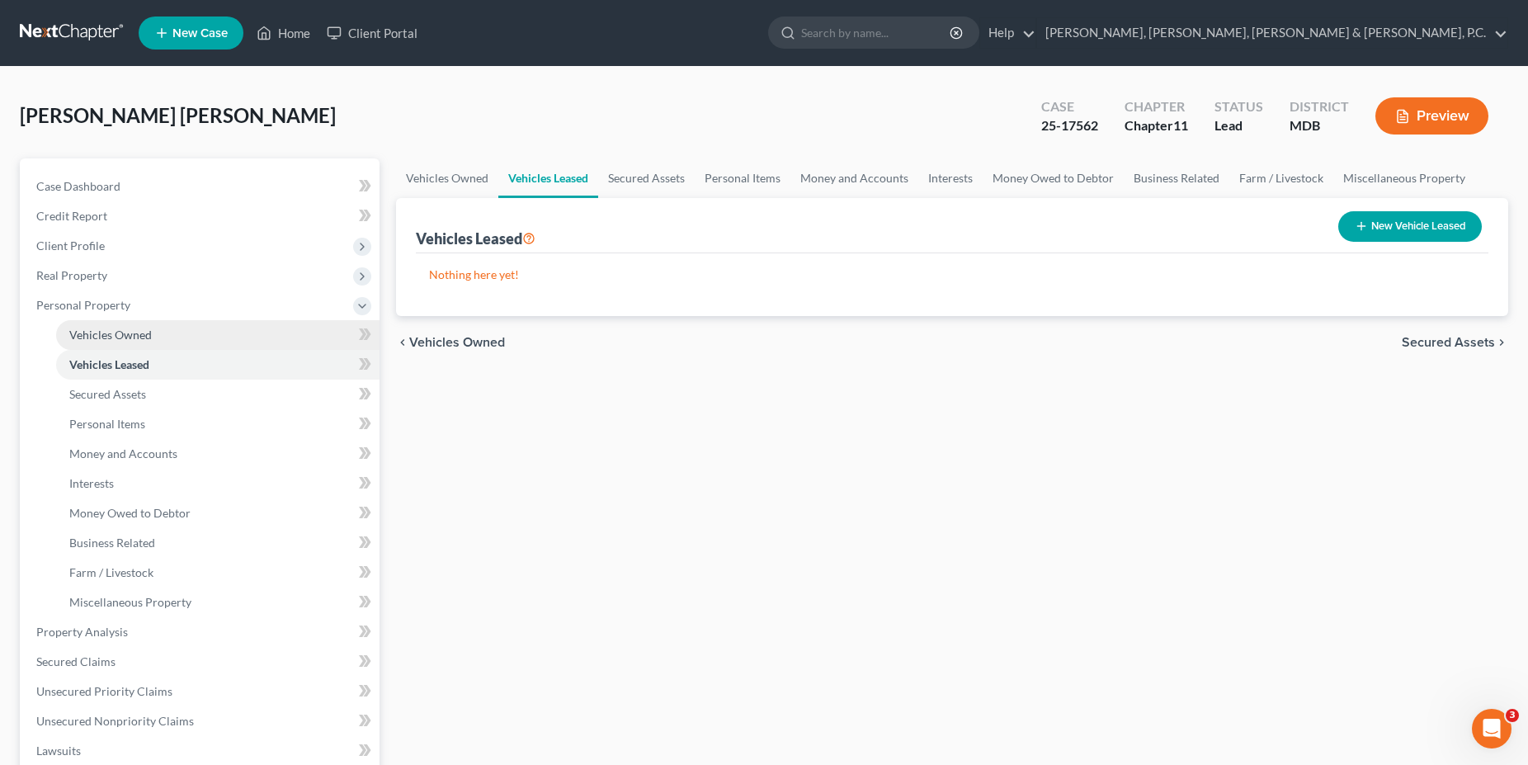
click at [103, 341] on span "Vehicles Owned" at bounding box center [110, 335] width 83 height 14
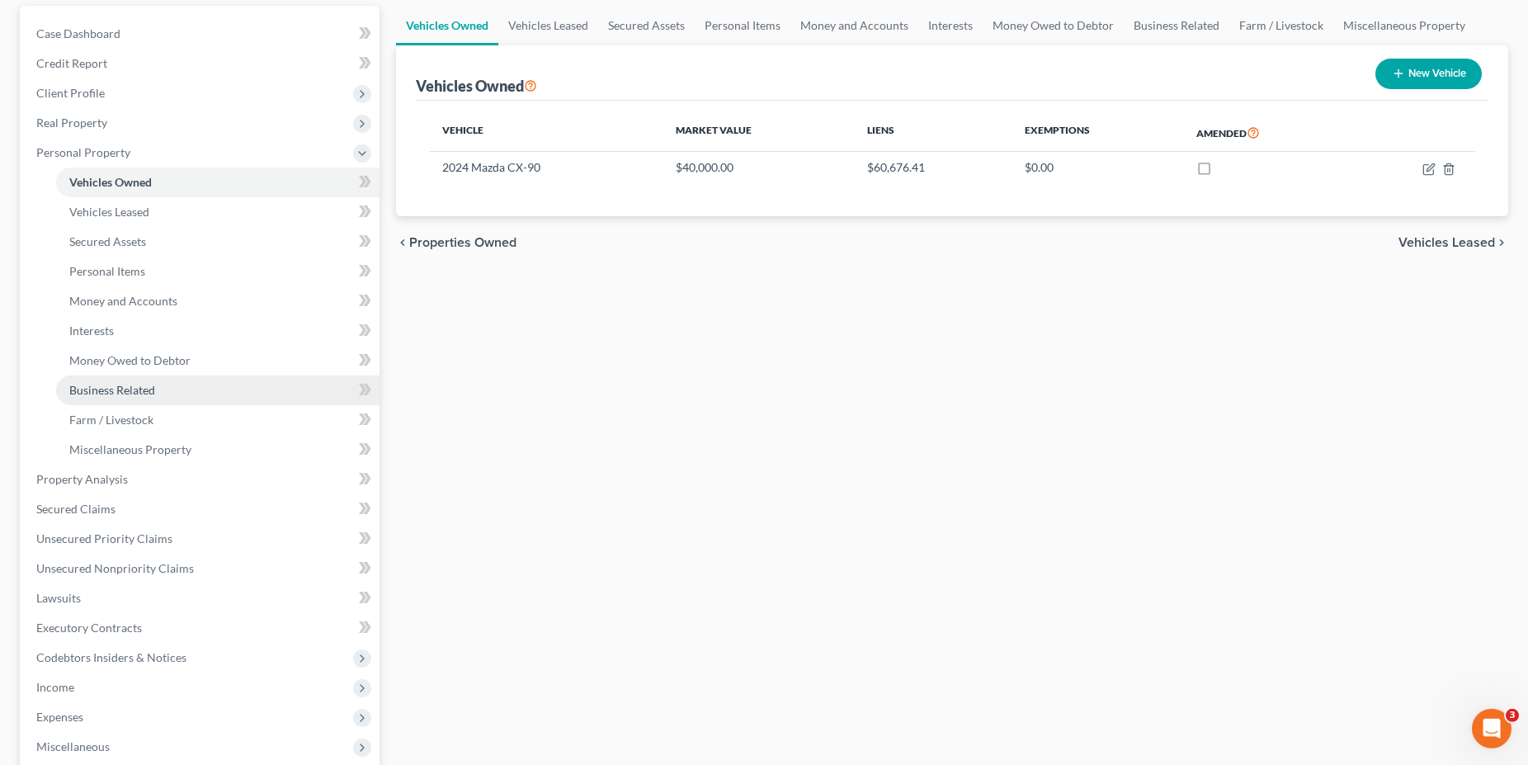
scroll to position [168, 0]
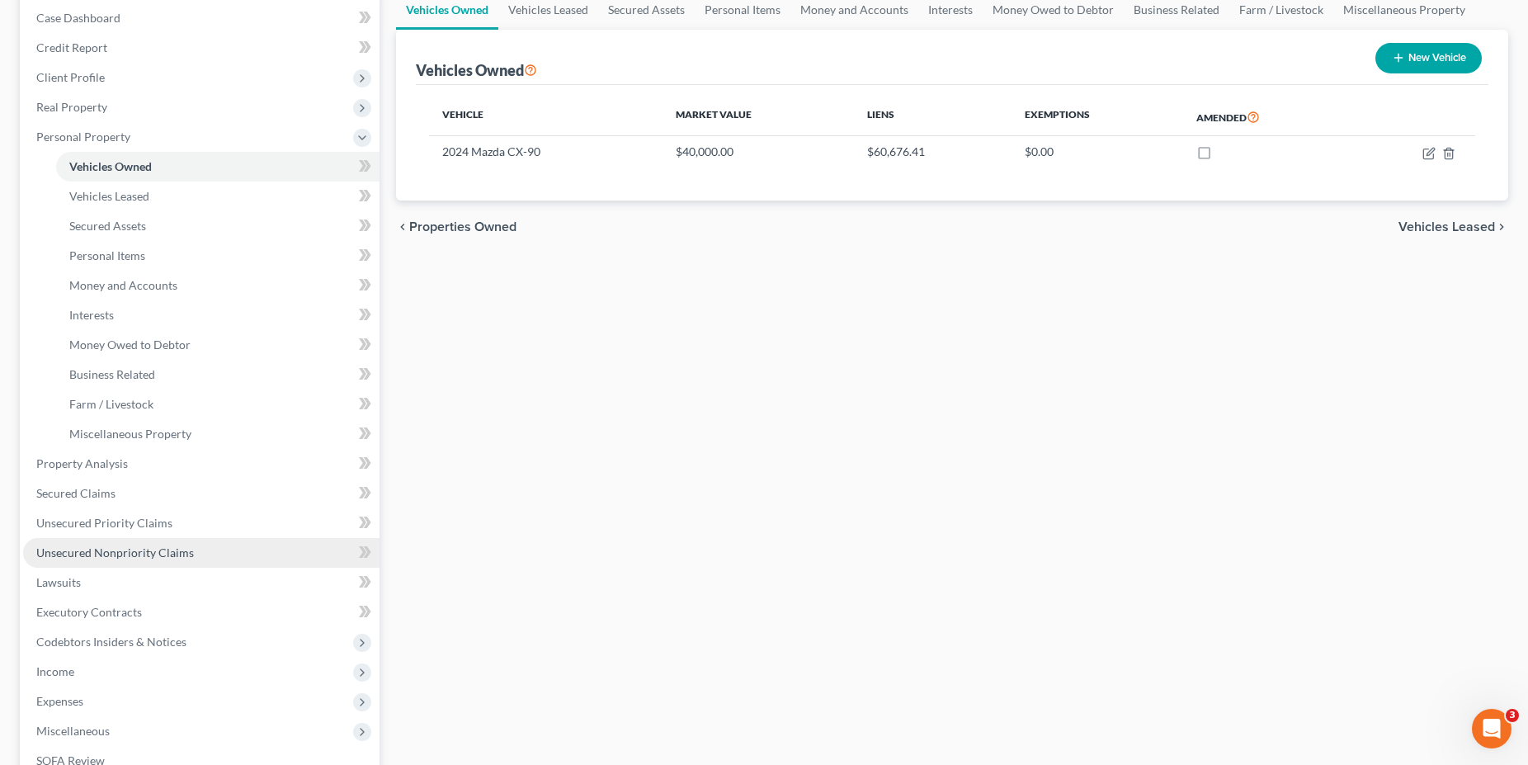
click at [120, 559] on link "Unsecured Nonpriority Claims" at bounding box center [201, 553] width 356 height 30
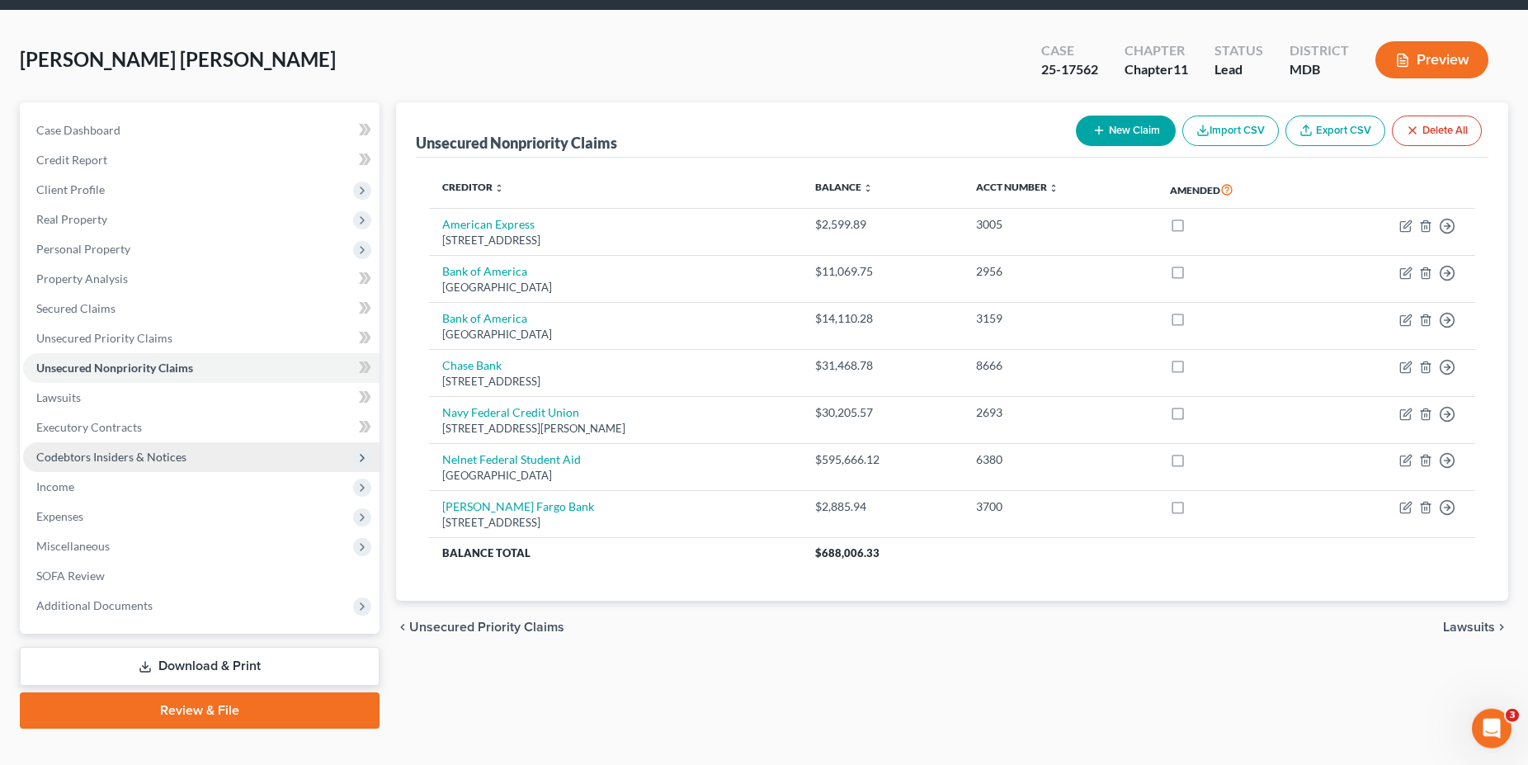
scroll to position [81, 0]
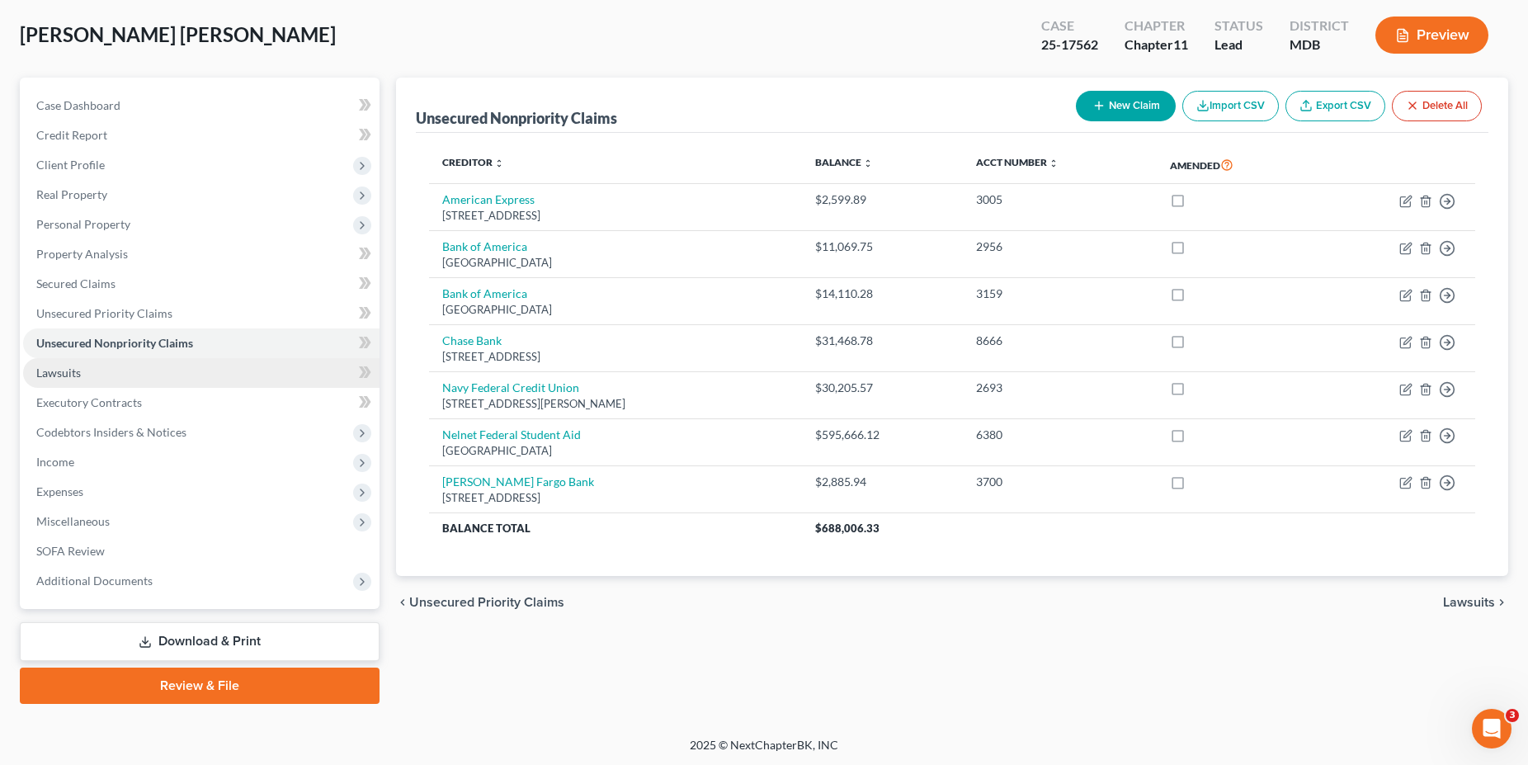
click at [75, 377] on span "Lawsuits" at bounding box center [58, 372] width 45 height 14
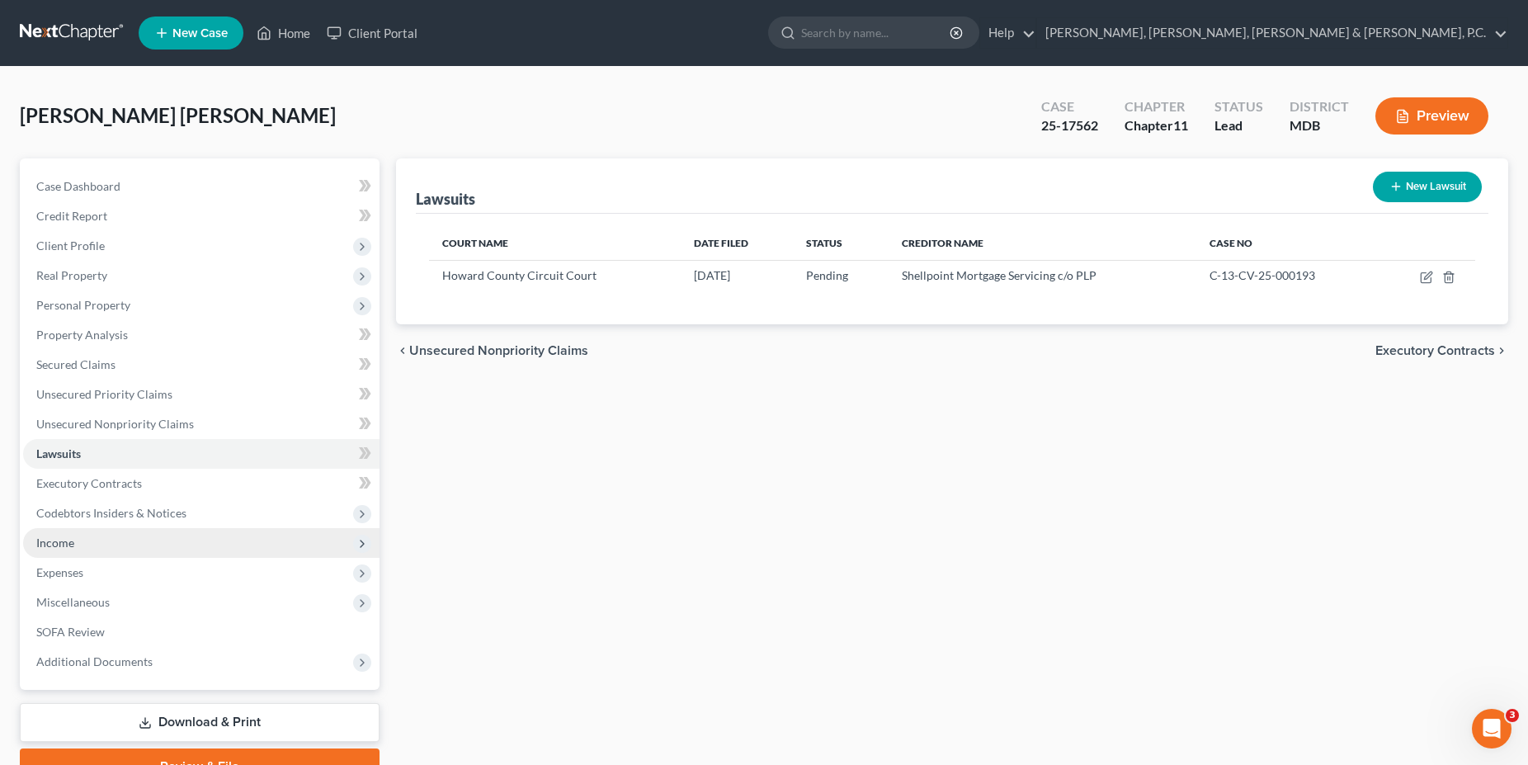
click at [107, 547] on span "Income" at bounding box center [201, 543] width 356 height 30
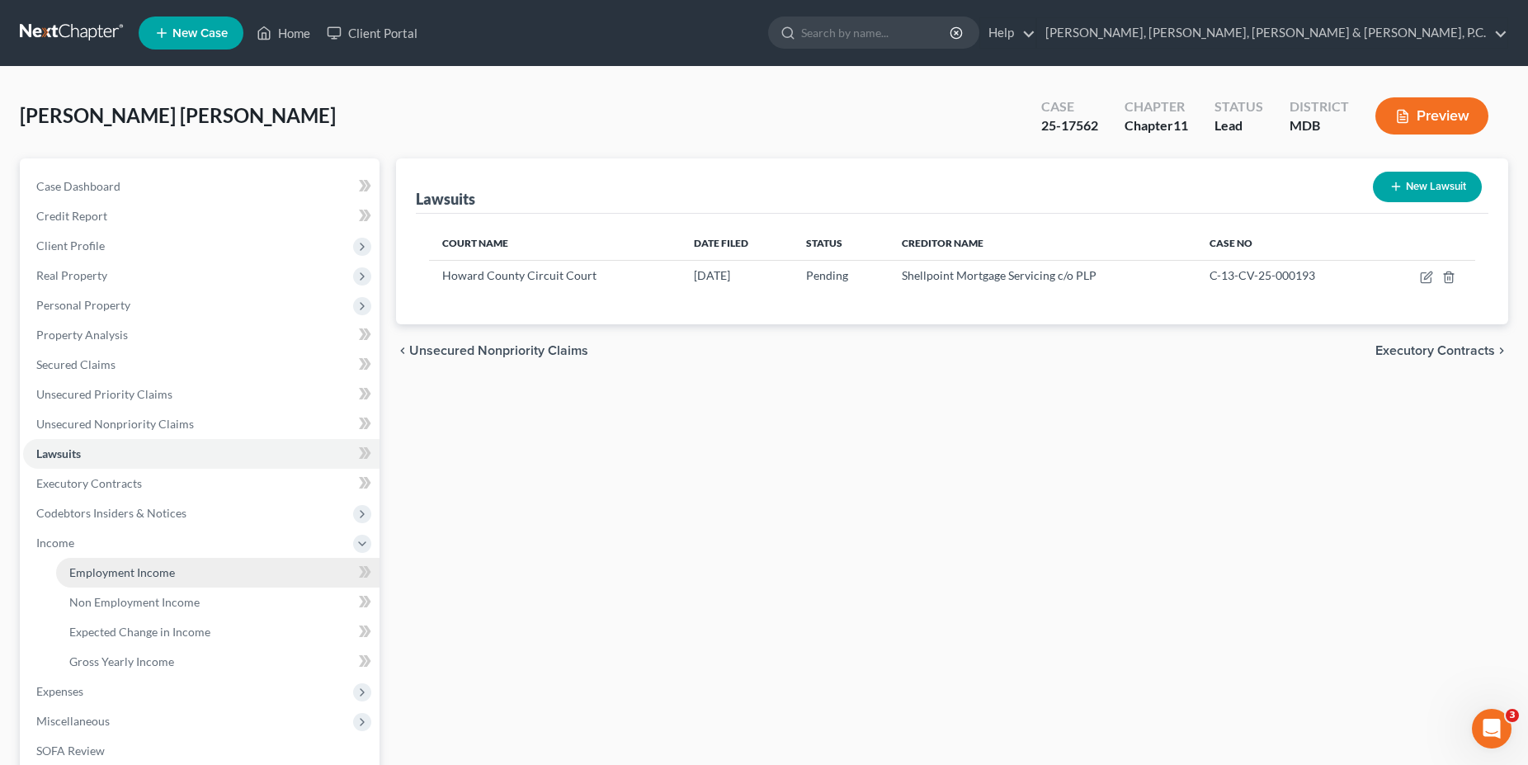
click at [122, 572] on span "Employment Income" at bounding box center [122, 572] width 106 height 14
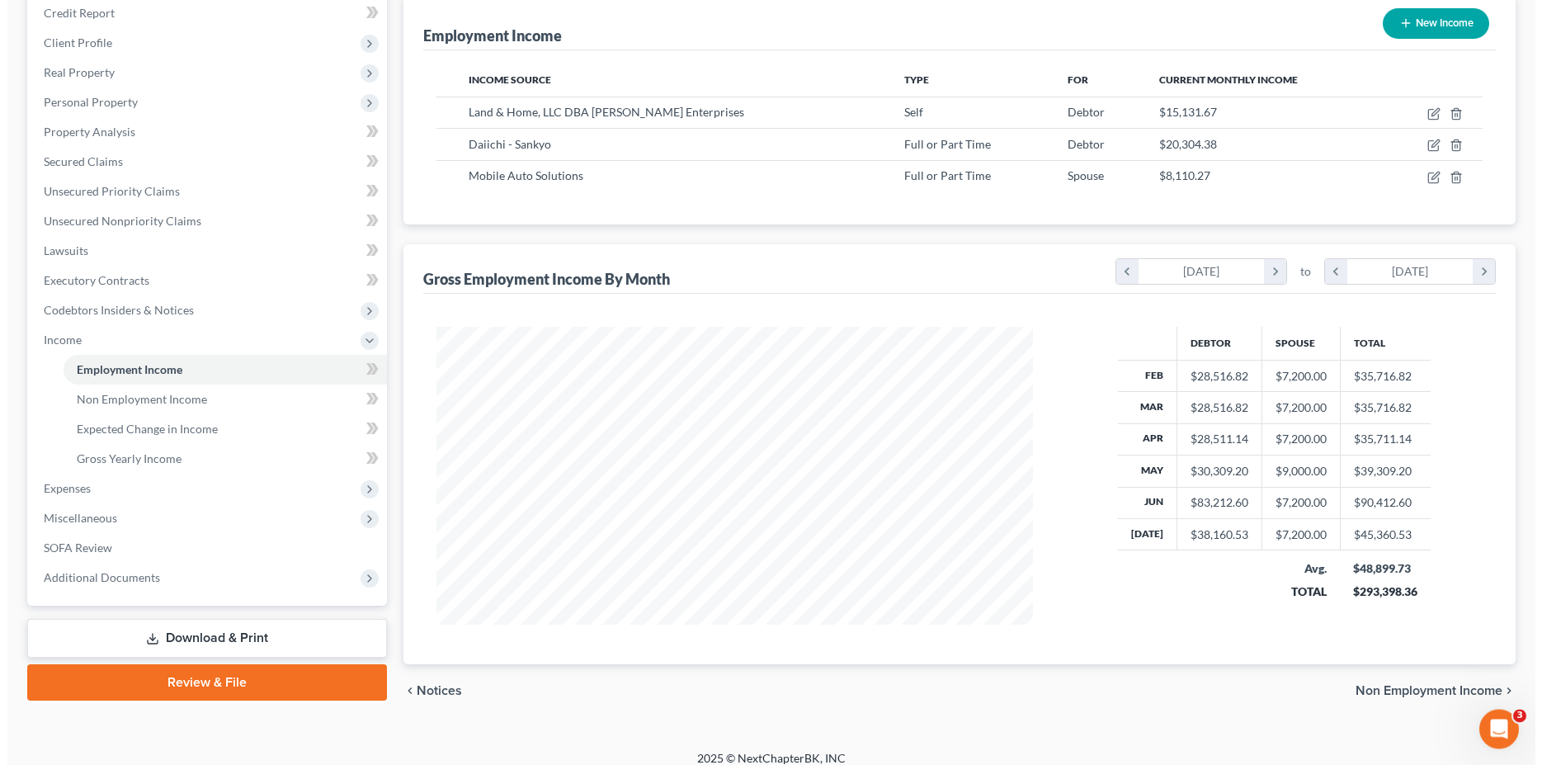
scroll to position [217, 0]
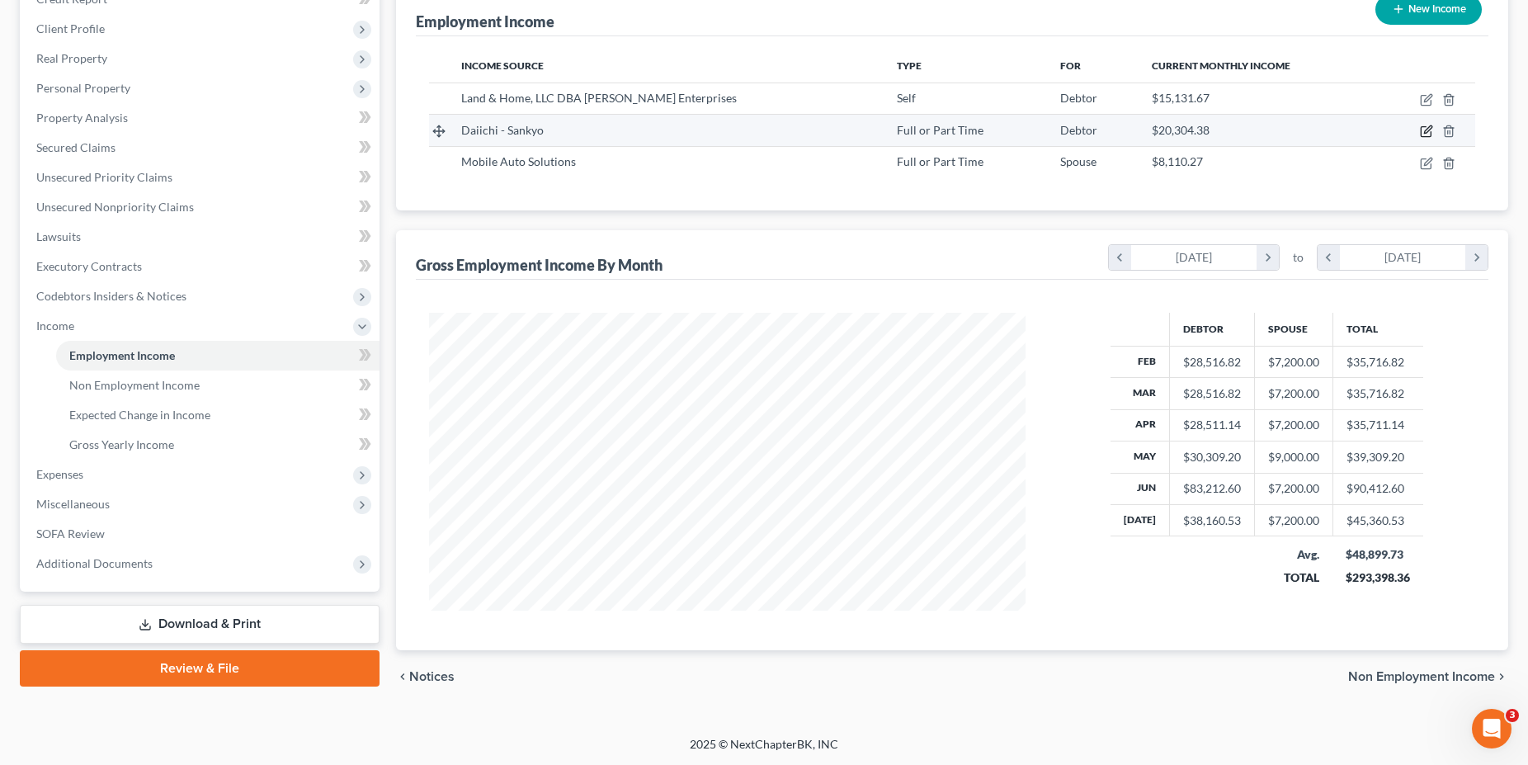
click at [712, 132] on icon "button" at bounding box center [1426, 131] width 13 height 13
select select "0"
select select "33"
select select "2"
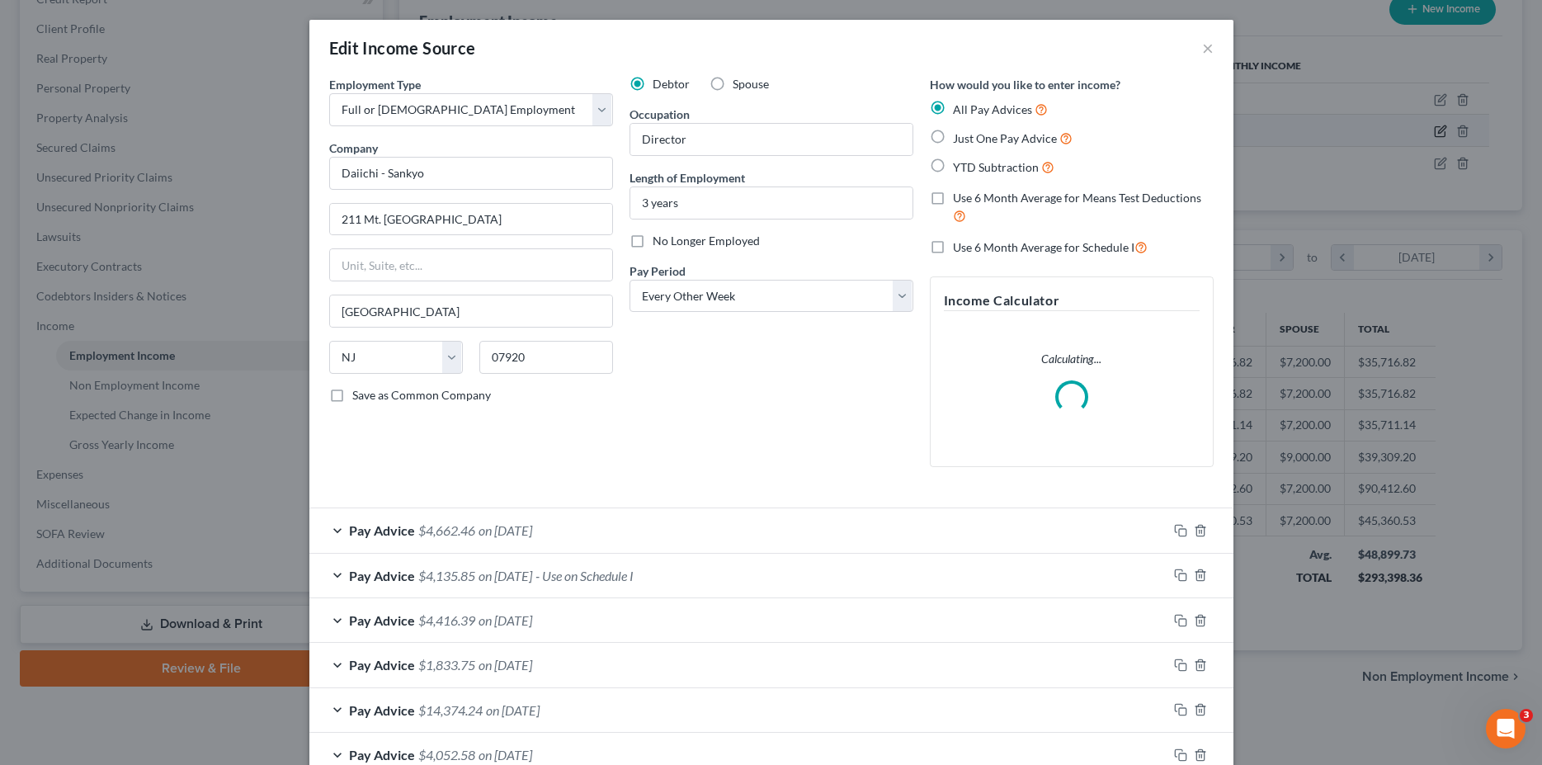
scroll to position [301, 635]
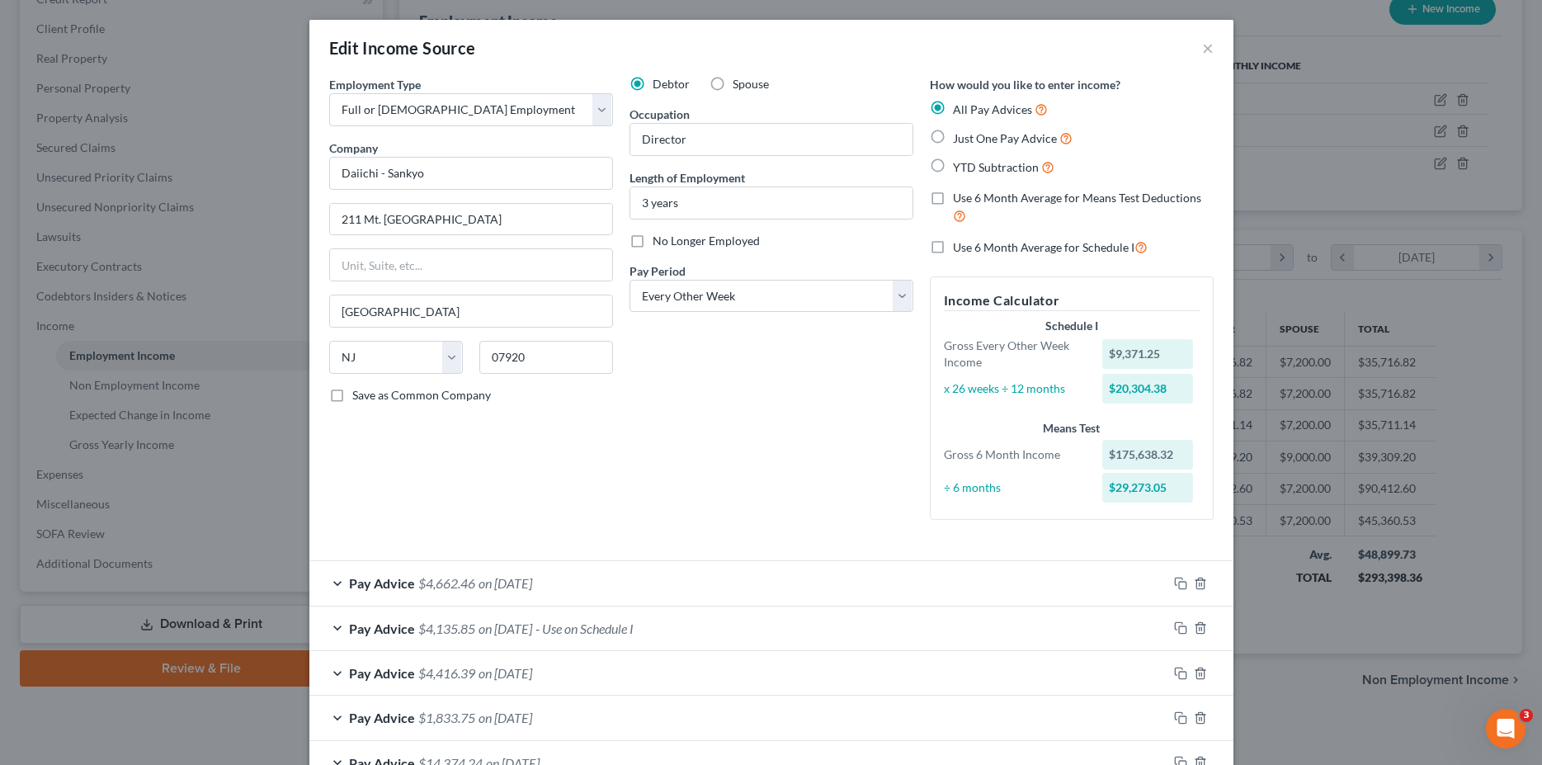
click at [341, 586] on div "Pay Advice $4,662.46 on [DATE]" at bounding box center [738, 583] width 858 height 44
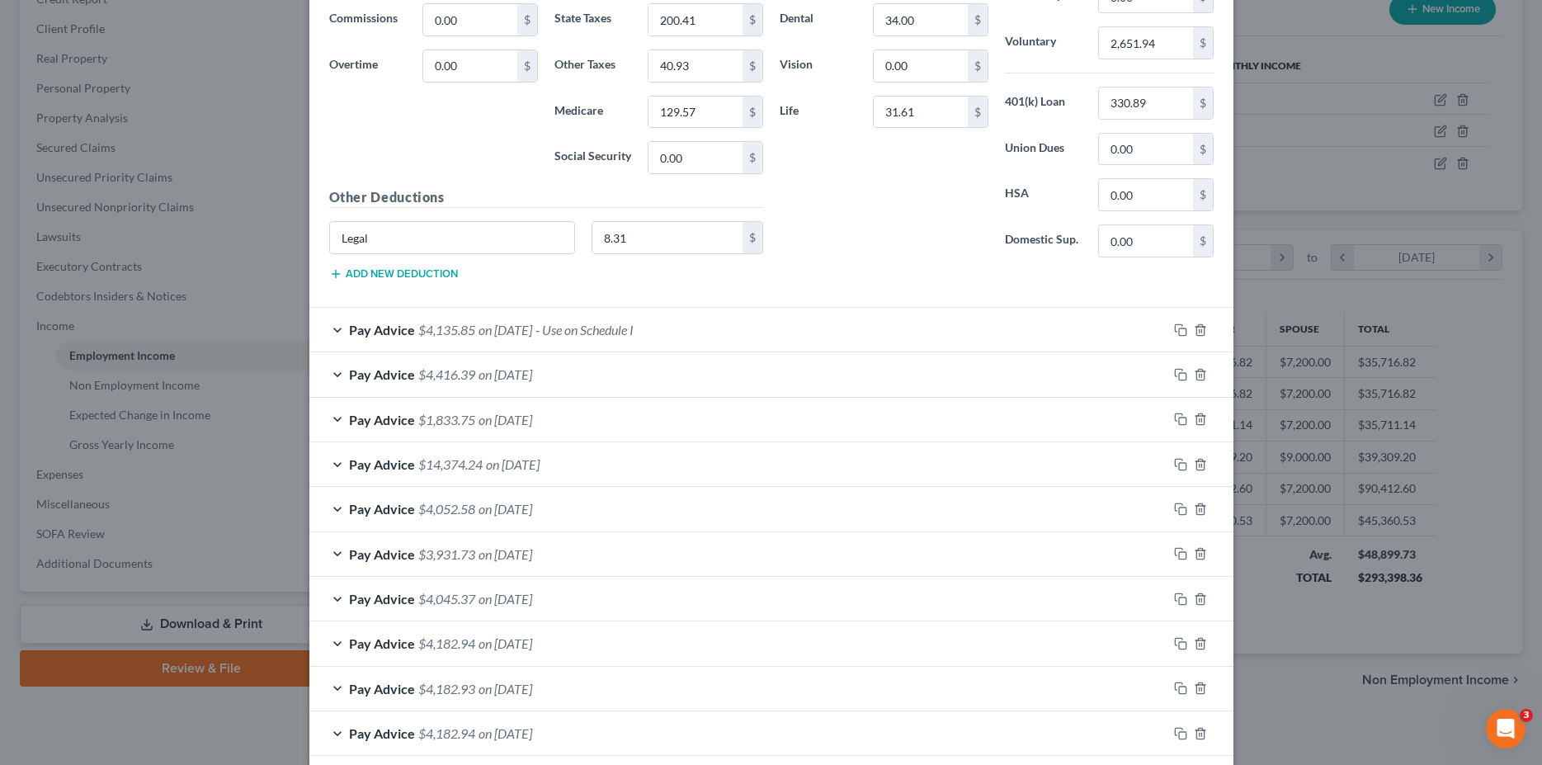
scroll to position [842, 0]
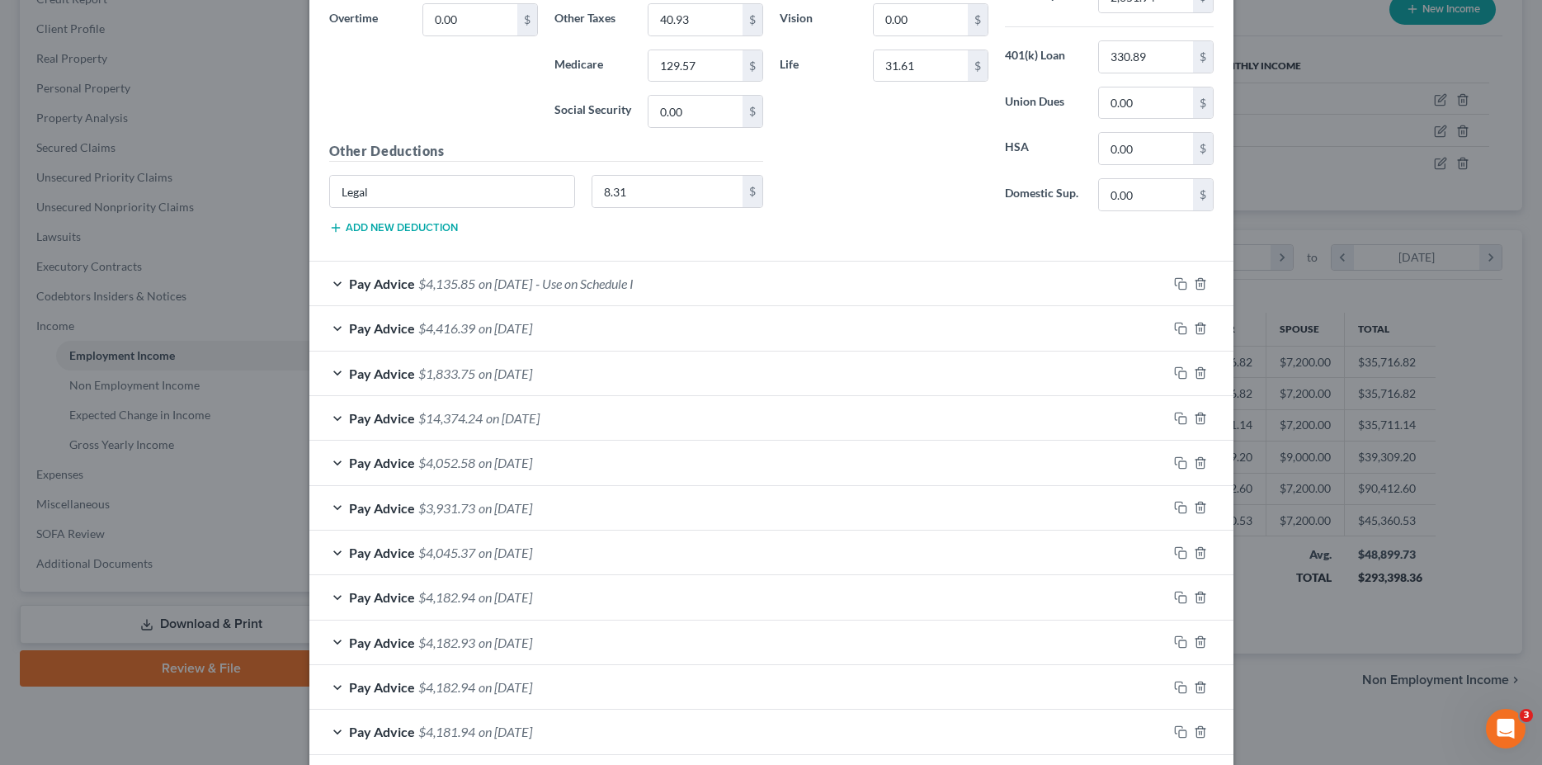
click at [382, 422] on span "Pay Advice" at bounding box center [382, 418] width 66 height 16
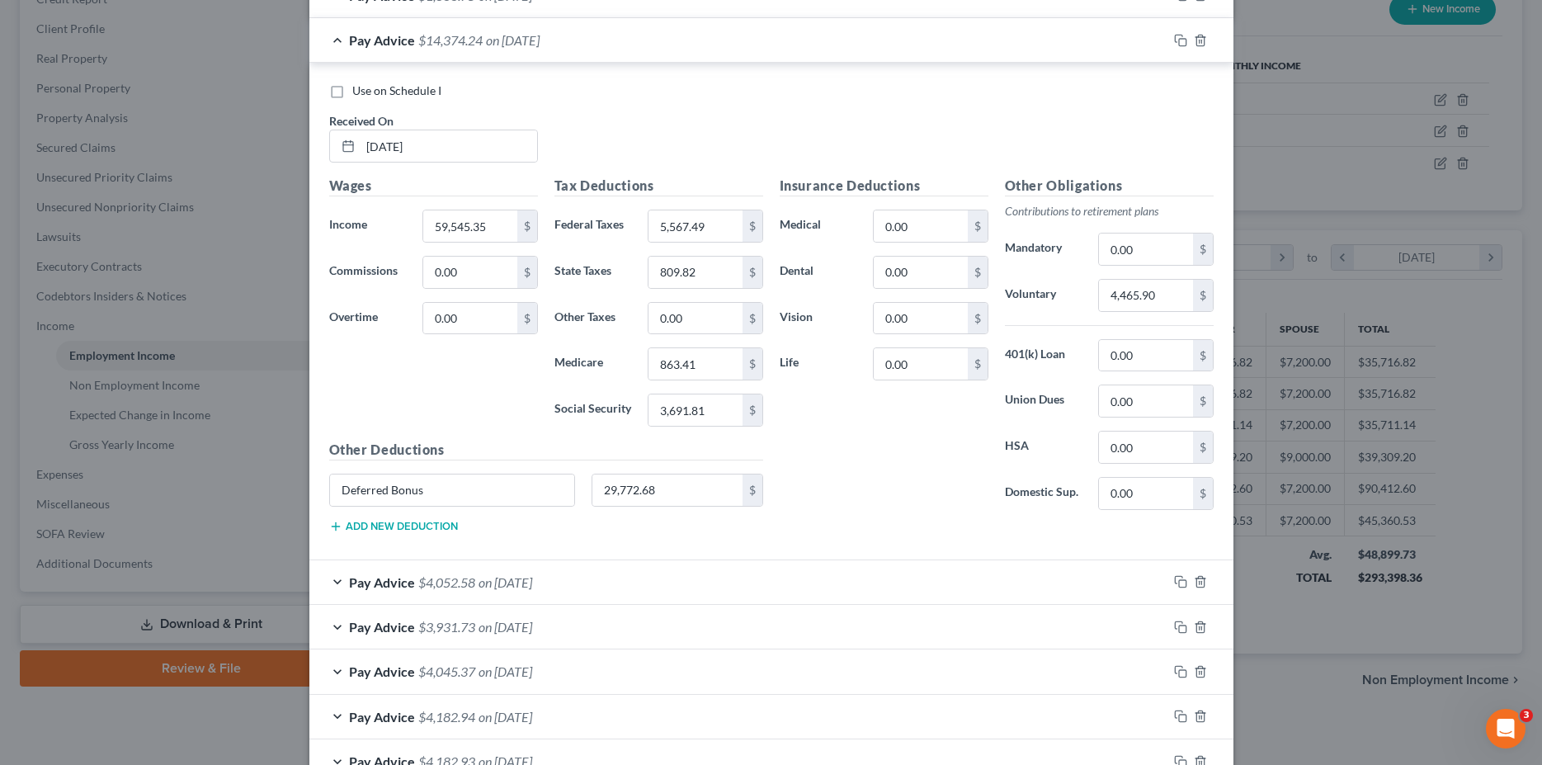
scroll to position [1346, 0]
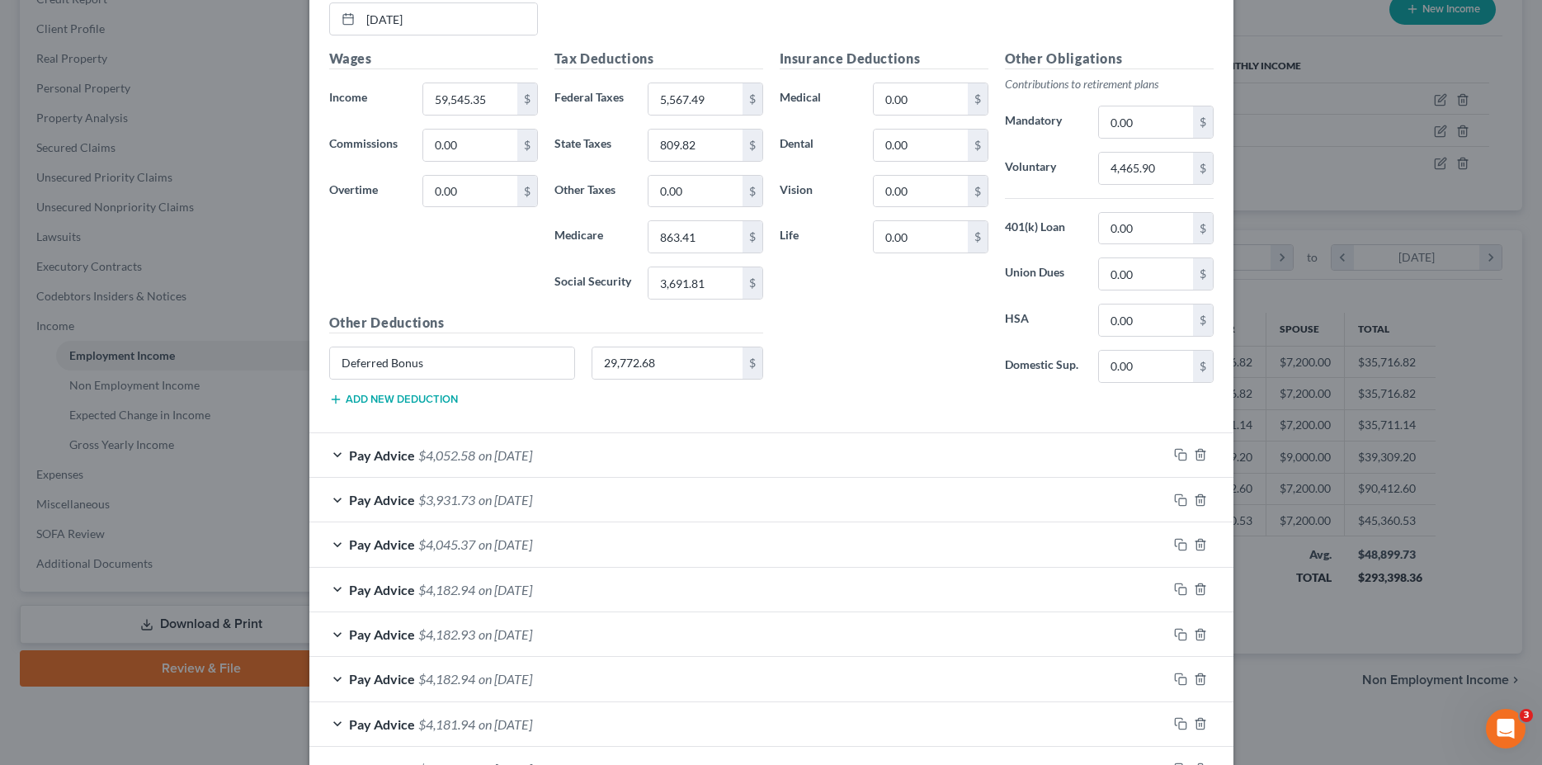
click at [330, 460] on div "Pay Advice $4,052.58 on [DATE]" at bounding box center [738, 455] width 858 height 44
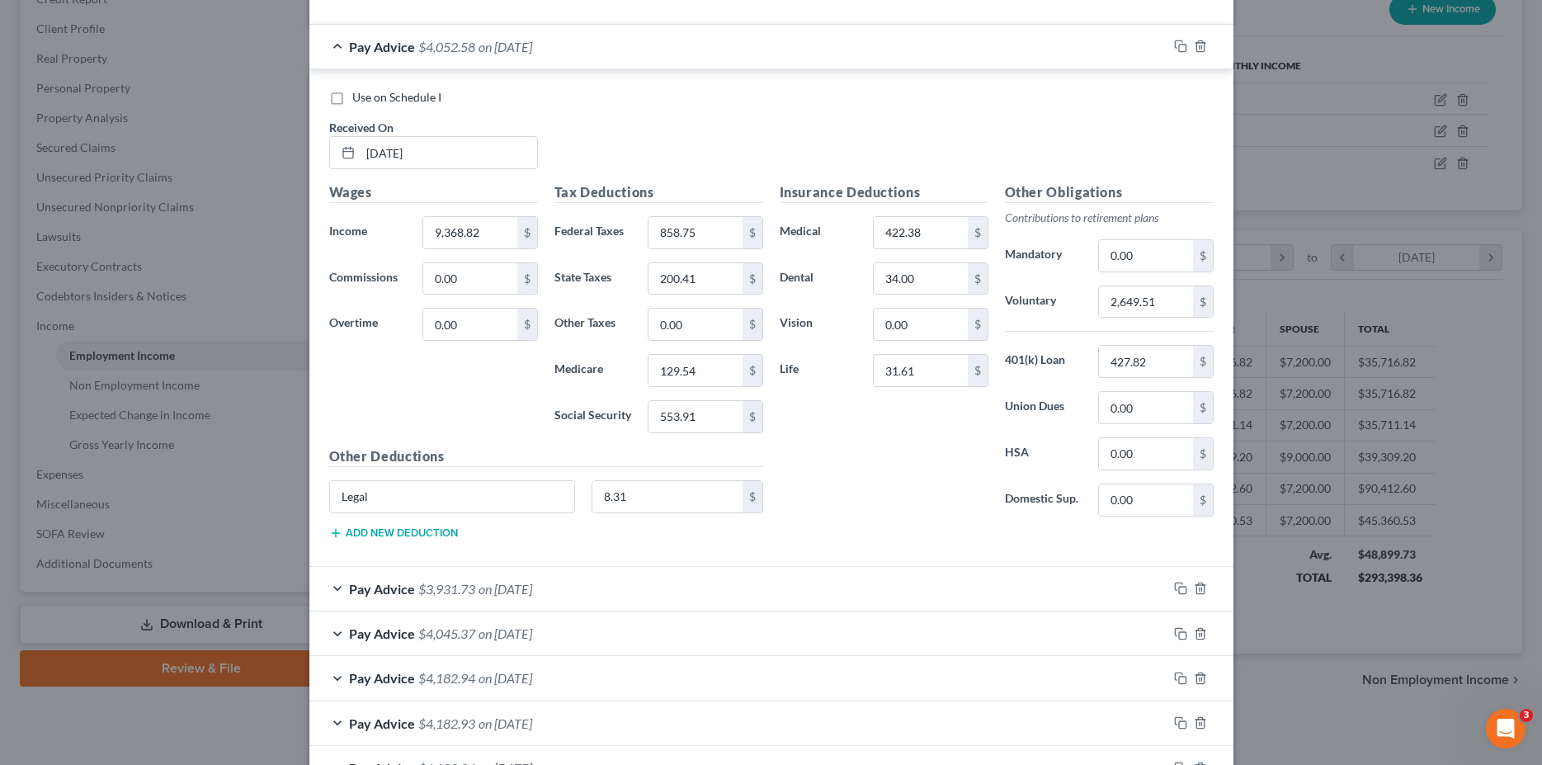
scroll to position [1767, 0]
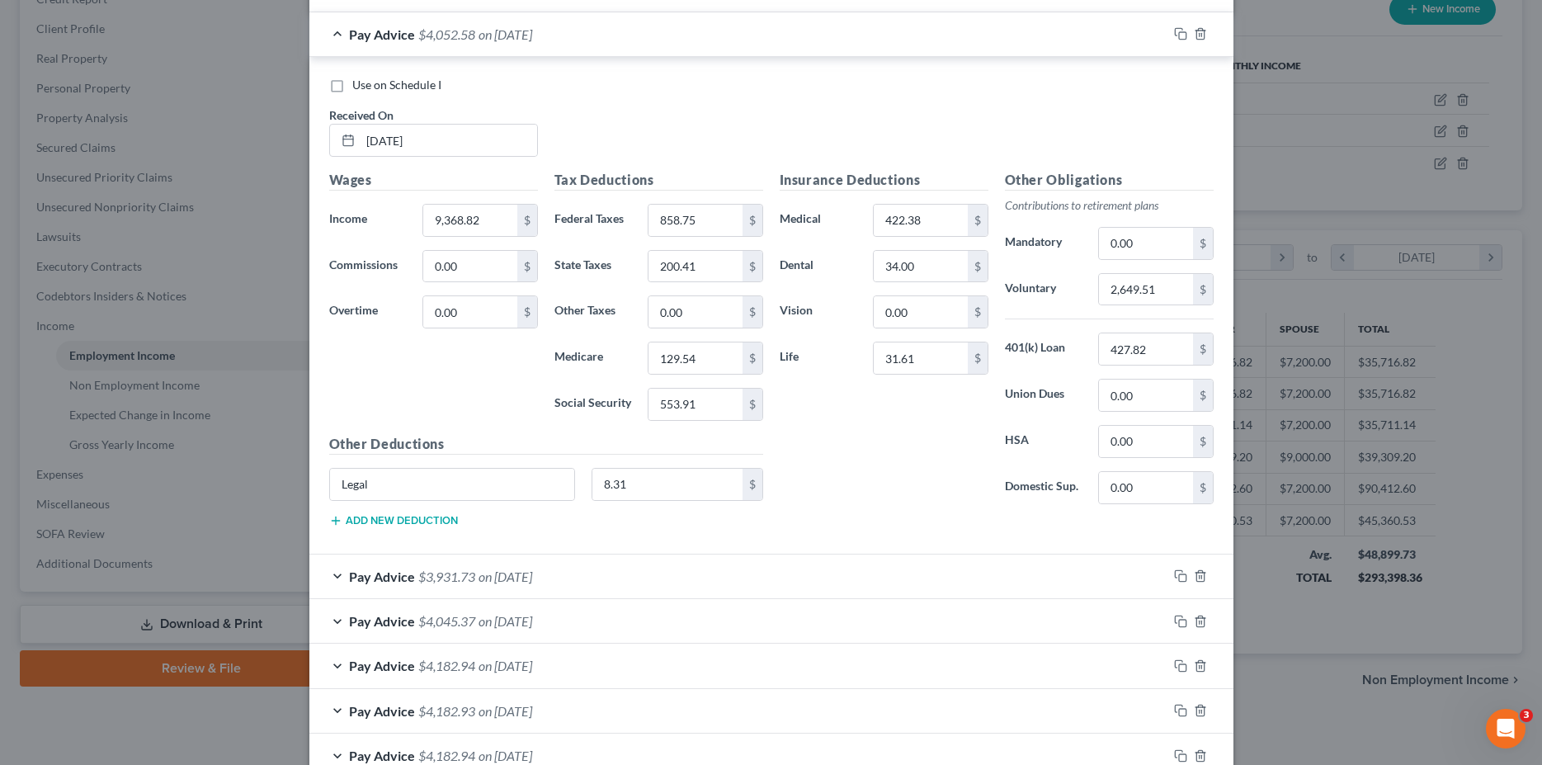
click at [332, 577] on div "Pay Advice $3,931.73 on [DATE]" at bounding box center [738, 576] width 858 height 44
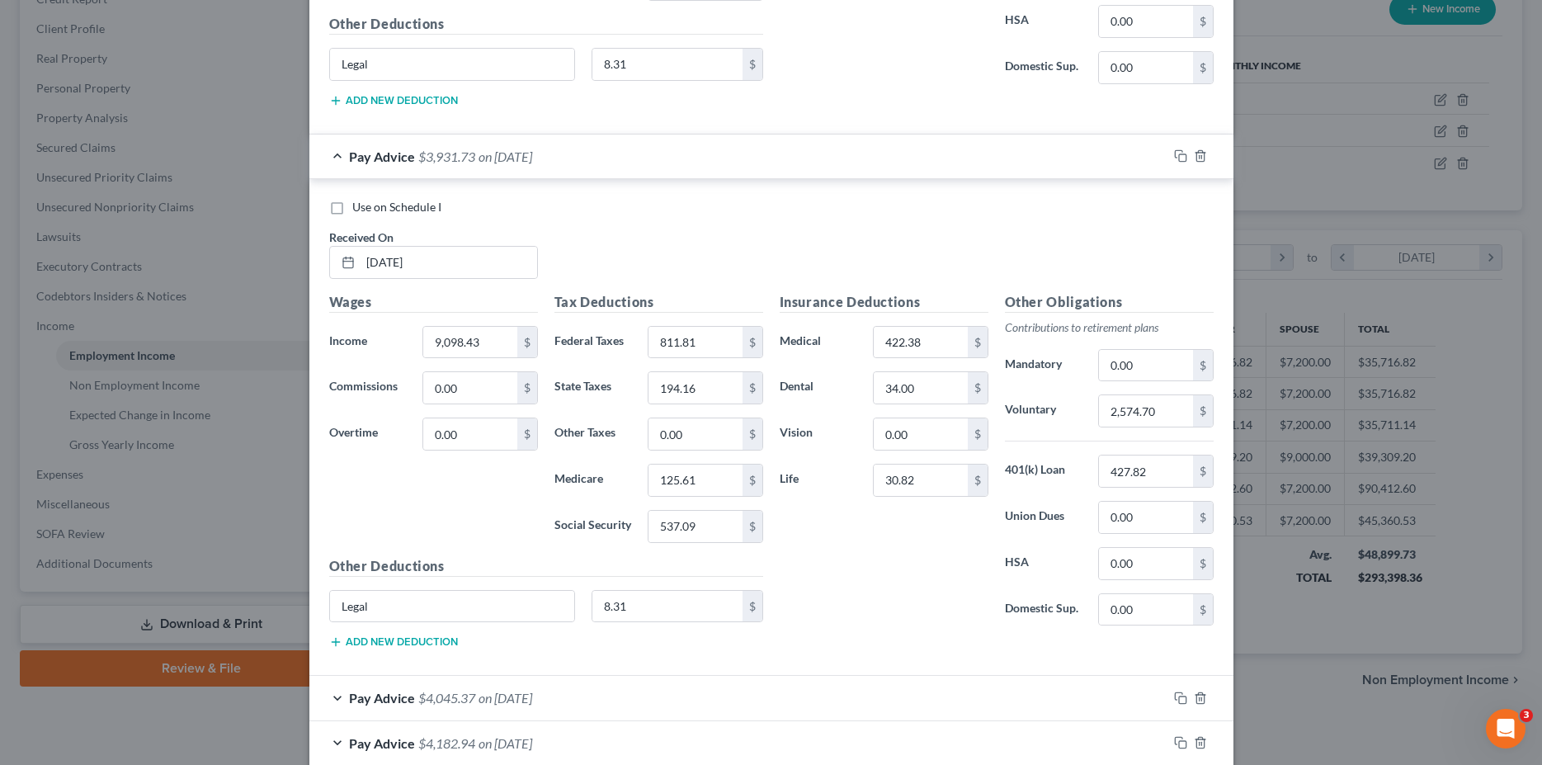
scroll to position [2188, 0]
click at [712, 364] on div "Edit Income Source × Employment Type * Select Full or [DEMOGRAPHIC_DATA] Employ…" at bounding box center [771, 382] width 1542 height 765
